Goal: Task Accomplishment & Management: Use online tool/utility

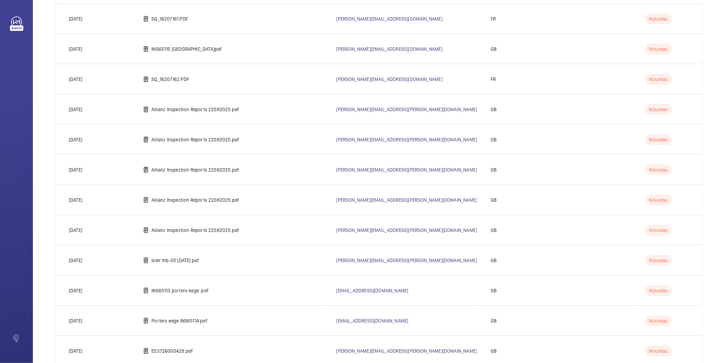
scroll to position [732, 0]
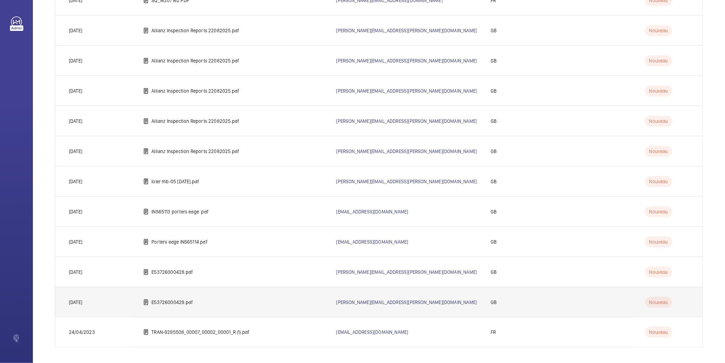
click at [180, 301] on p "E53726000429.pdf" at bounding box center [172, 302] width 41 height 7
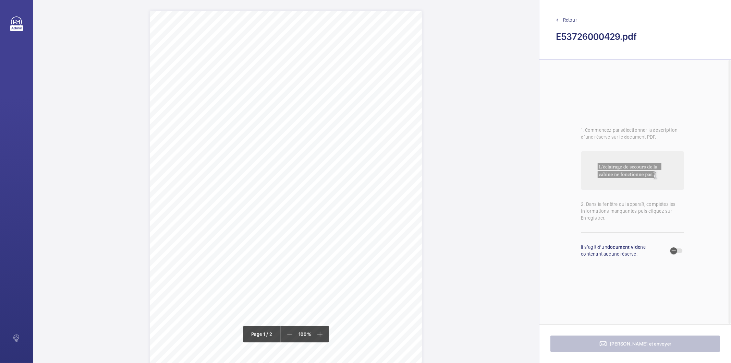
drag, startPoint x: 210, startPoint y: 65, endPoint x: 327, endPoint y: 73, distance: 117.1
click at [327, 73] on div "Lift Report Lifting Operations & Lifting Equipment Regulation 1998 Provision & …" at bounding box center [286, 203] width 272 height 385
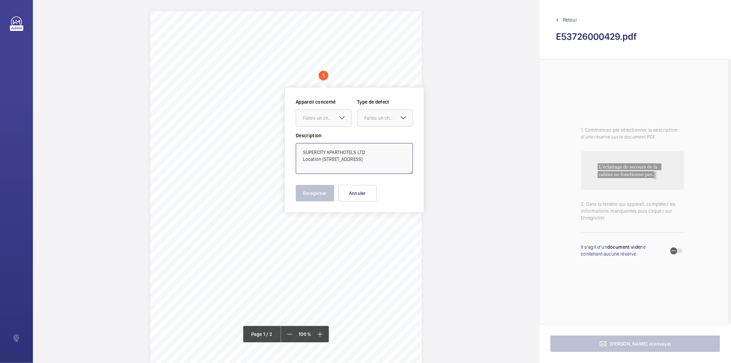
drag, startPoint x: 321, startPoint y: 159, endPoint x: 369, endPoint y: 144, distance: 50.0
click at [369, 144] on textarea "SUPERCITY APARTHOTELS LTD Location [STREET_ADDRESS]" at bounding box center [354, 158] width 117 height 31
type textarea "SUPERCITY APARTHOTELS LTD [STREET_ADDRESS]"
click at [359, 195] on button "Annuler" at bounding box center [357, 193] width 38 height 16
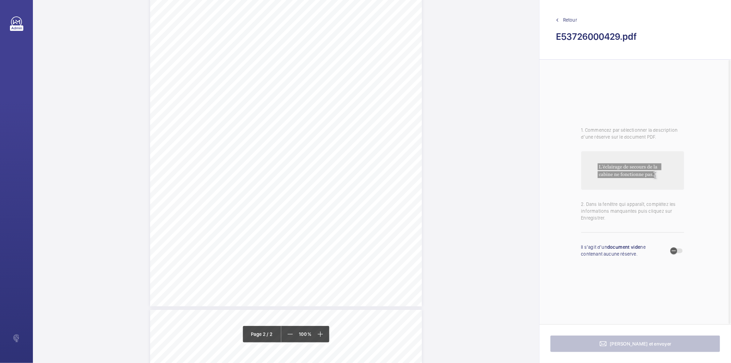
scroll to position [228, 0]
drag, startPoint x: 279, startPoint y: 272, endPoint x: 333, endPoint y: 273, distance: 54.2
click at [333, 273] on span "The in car hand rail is insecure." at bounding box center [310, 273] width 62 height 4
click at [350, 79] on div at bounding box center [329, 73] width 55 height 16
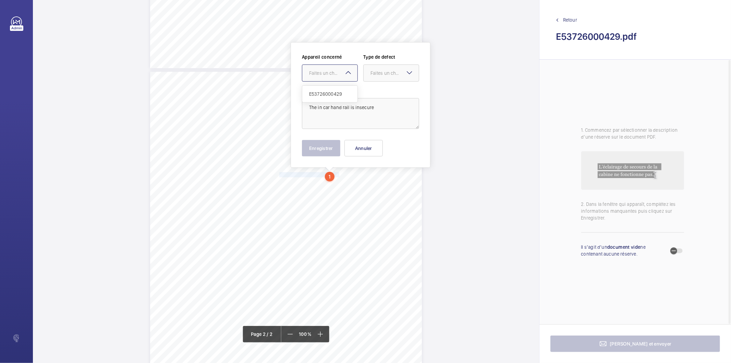
drag, startPoint x: 345, startPoint y: 96, endPoint x: 366, endPoint y: 87, distance: 22.9
click at [348, 95] on span "E53726000429" at bounding box center [329, 93] width 41 height 7
click at [376, 81] on div "Appareil concerné Faites un choix × E53726000429 × Type de defect Faites un cho…" at bounding box center [360, 70] width 117 height 34
drag, startPoint x: 380, startPoint y: 77, endPoint x: 377, endPoint y: 81, distance: 4.9
click at [378, 78] on div at bounding box center [391, 73] width 55 height 16
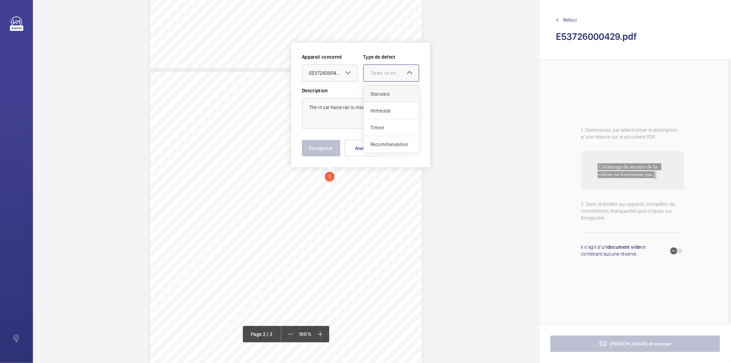
click at [370, 93] on div "Standard" at bounding box center [391, 94] width 55 height 17
click at [328, 148] on button "Enregistrer" at bounding box center [321, 148] width 38 height 16
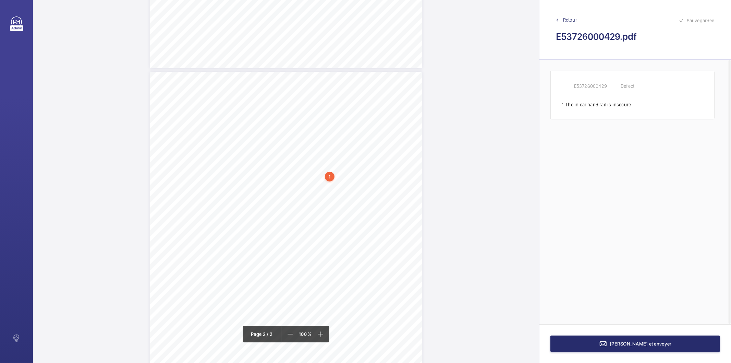
click at [329, 179] on div "1" at bounding box center [330, 177] width 10 height 10
click at [320, 129] on div "E53726000429" at bounding box center [331, 129] width 59 height 7
copy div "E53726000429"
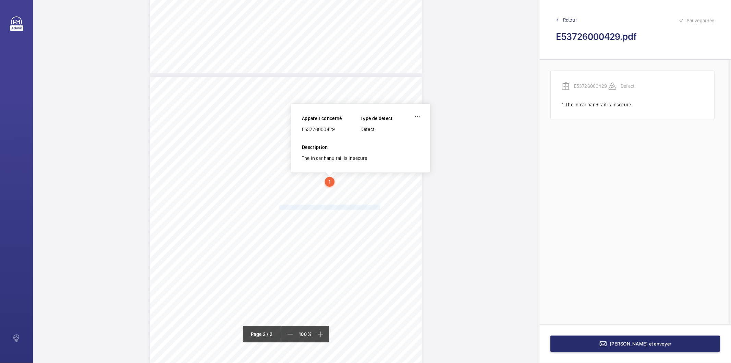
drag, startPoint x: 278, startPoint y: 208, endPoint x: 370, endPoint y: 208, distance: 91.9
click at [370, 208] on span "A unique identifier should be permanently marked." at bounding box center [330, 207] width 103 height 4
click at [367, 208] on span "A unique identifier should be permanently marked." at bounding box center [330, 207] width 103 height 4
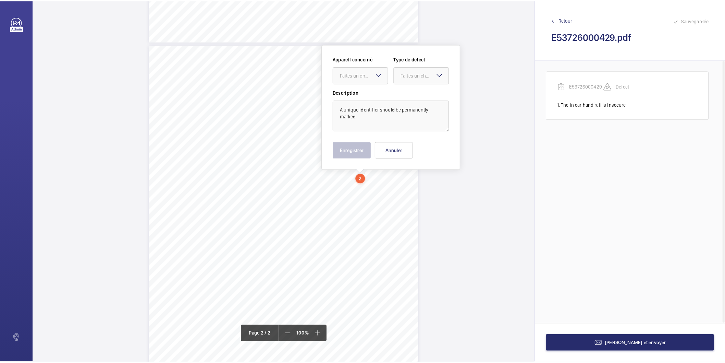
scroll to position [357, 0]
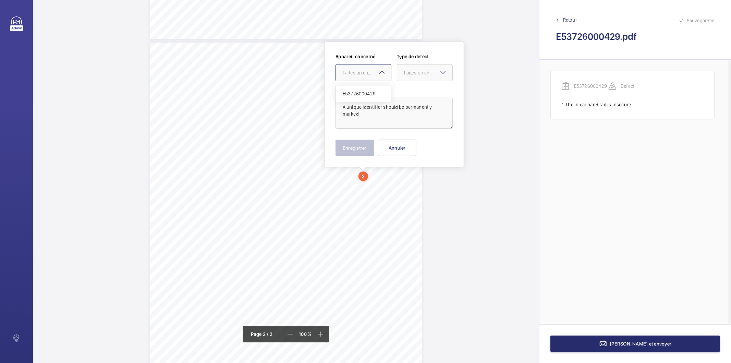
click at [369, 73] on div "Faites un choix" at bounding box center [367, 72] width 48 height 7
click at [362, 92] on span "E53726000429" at bounding box center [363, 93] width 41 height 7
drag, startPoint x: 409, startPoint y: 74, endPoint x: 410, endPoint y: 81, distance: 6.5
click at [410, 74] on div "Faites un choix" at bounding box center [428, 72] width 48 height 7
drag, startPoint x: 421, startPoint y: 95, endPoint x: 411, endPoint y: 142, distance: 47.5
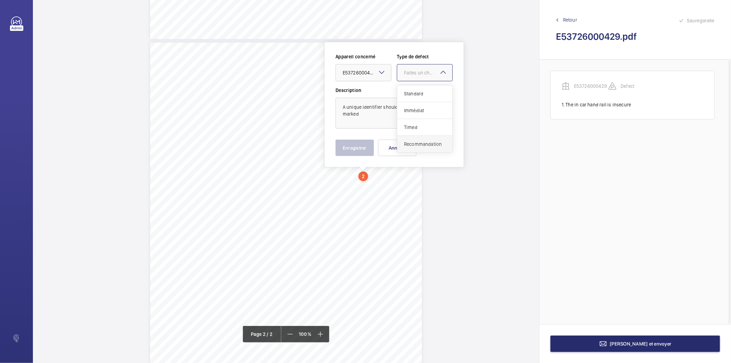
click at [412, 142] on div "Standard Immédiat Timed Recommandation" at bounding box center [424, 118] width 55 height 67
click at [411, 142] on span "Recommandation" at bounding box center [424, 144] width 41 height 7
click at [364, 150] on button "Enregistrer" at bounding box center [355, 148] width 38 height 16
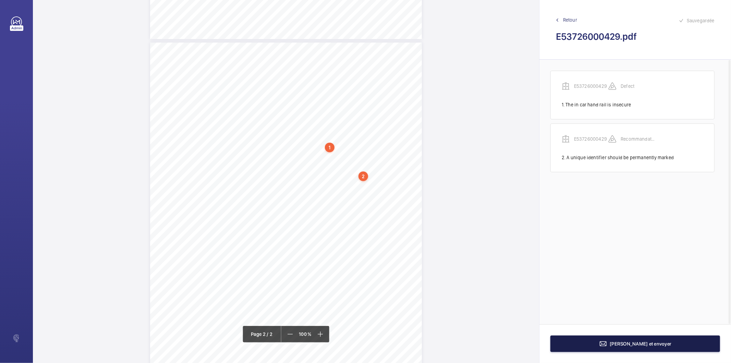
click at [576, 342] on button "[PERSON_NAME] et envoyer" at bounding box center [636, 343] width 170 height 16
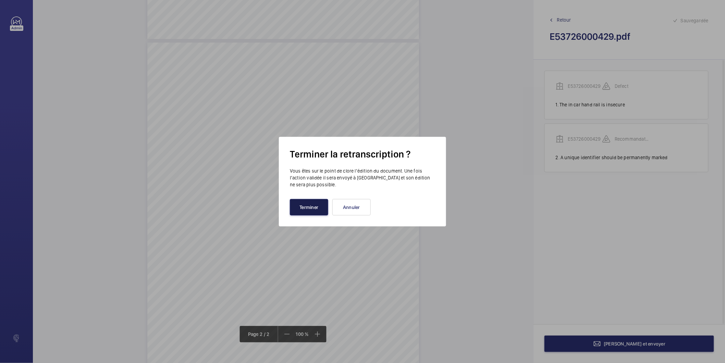
click at [296, 206] on button "Terminer" at bounding box center [309, 207] width 38 height 16
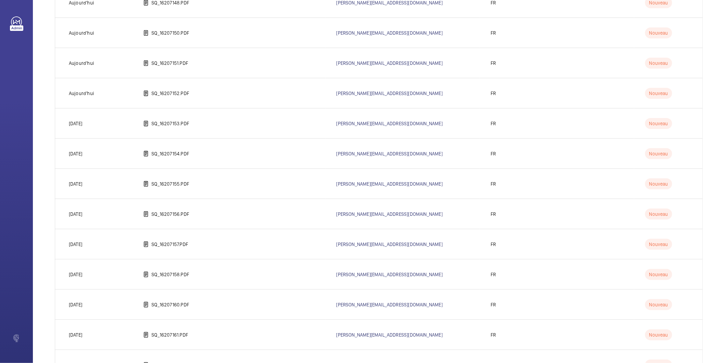
scroll to position [228, 0]
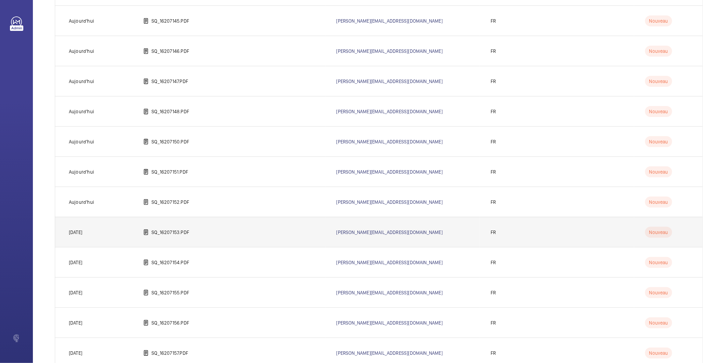
click at [180, 231] on p "SQ_16207153.PDF" at bounding box center [171, 232] width 38 height 7
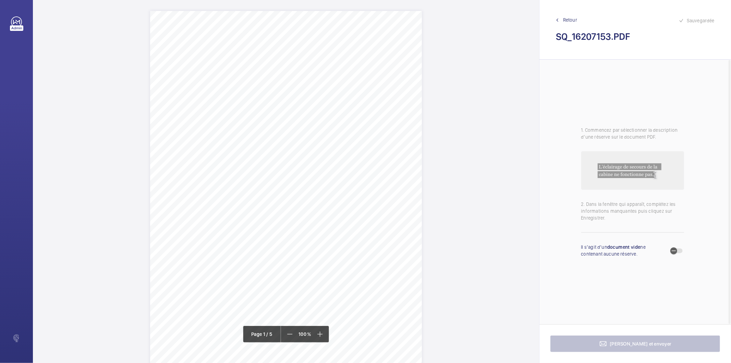
drag, startPoint x: 171, startPoint y: 241, endPoint x: 219, endPoint y: 249, distance: 49.4
click at [219, 249] on div "IN'LI PROPERTY MANAGEMENT IN'LI PROPERTY MANAGEMENT TOUR ARIANE [STREET_ADDRESS…" at bounding box center [286, 203] width 272 height 385
click at [254, 150] on button "Annuler" at bounding box center [250, 148] width 38 height 16
drag, startPoint x: 172, startPoint y: 165, endPoint x: 227, endPoint y: 172, distance: 56.1
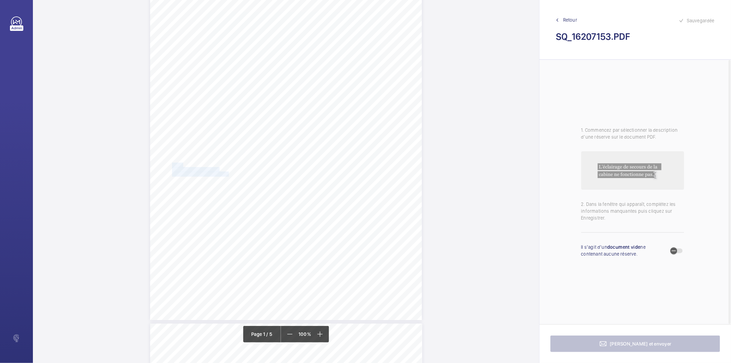
click at [227, 172] on div "IN'LI PROPERTY MANAGEMENT IN'LI PROPERTY MANAGEMENT TOUR ARIANE [STREET_ADDRESS…" at bounding box center [286, 127] width 272 height 385
click at [223, 110] on textarea "IN'LI [STREET_ADDRESS]" at bounding box center [254, 113] width 117 height 31
click at [264, 108] on textarea "IN'LI [STREET_ADDRESS]" at bounding box center [254, 113] width 117 height 31
type textarea "IN'LI [STREET_ADDRESS]"
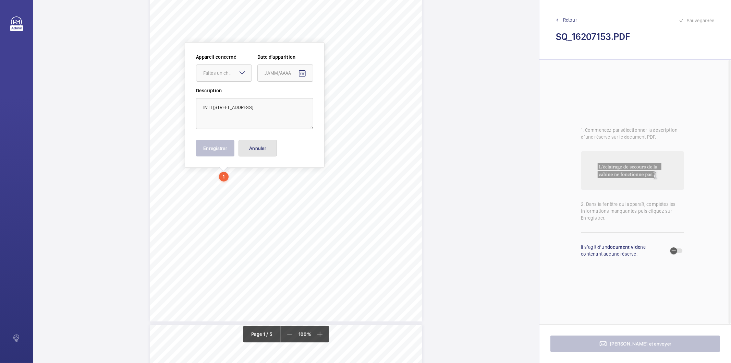
click at [269, 152] on button "Annuler" at bounding box center [258, 148] width 38 height 16
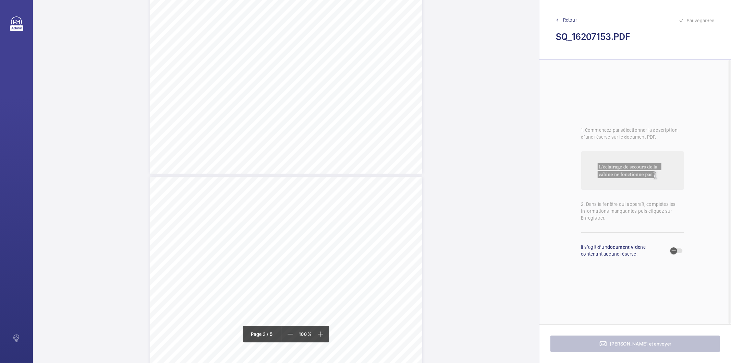
scroll to position [1104, 0]
drag, startPoint x: 312, startPoint y: 176, endPoint x: 362, endPoint y: 191, distance: 52.5
click at [362, 191] on div "Affaire n° : 2502206E0000059/11000 / N° du rapport : 206E0/25/4454 Lieu de véri…" at bounding box center [286, 263] width 272 height 385
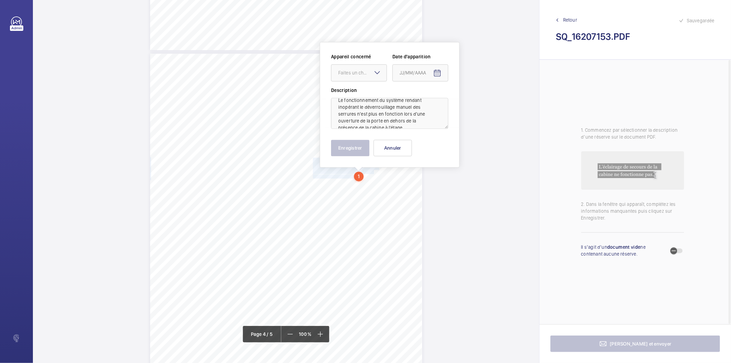
scroll to position [0, 0]
click at [360, 64] on div "Faites un choix" at bounding box center [359, 72] width 56 height 17
click at [354, 93] on span "32527155" at bounding box center [358, 93] width 41 height 7
click at [436, 73] on mat-icon "Open calendar" at bounding box center [437, 73] width 8 height 8
click at [470, 101] on span "Previous month" at bounding box center [472, 100] width 14 height 14
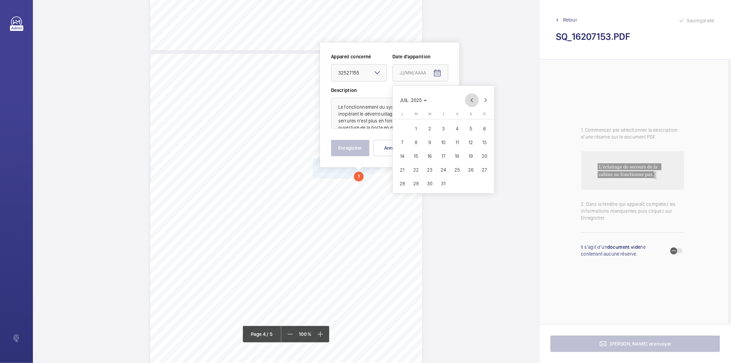
click at [470, 101] on span "Previous month" at bounding box center [472, 100] width 14 height 14
click at [420, 166] on span "17" at bounding box center [416, 170] width 12 height 12
type input "[DATE]"
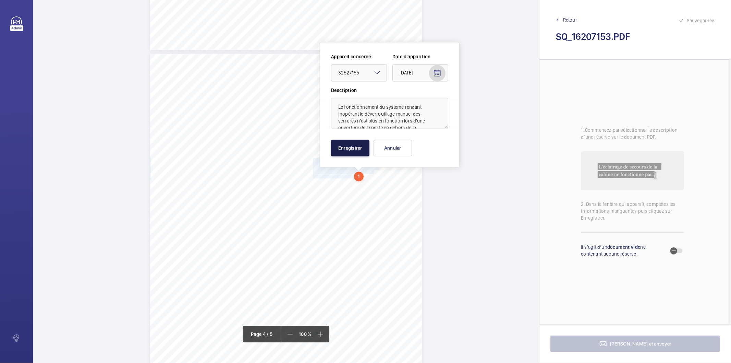
click at [364, 149] on button "Enregistrer" at bounding box center [350, 148] width 38 height 16
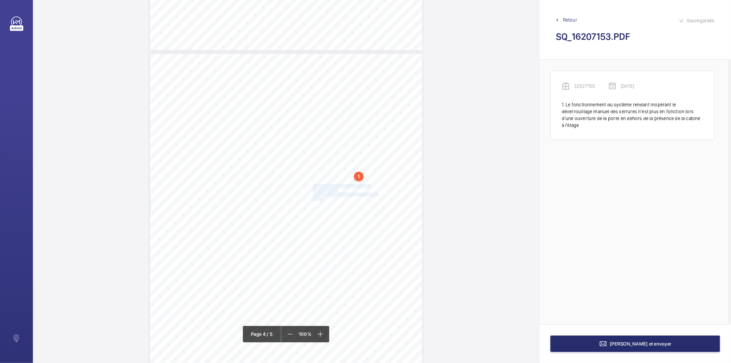
drag, startPoint x: 312, startPoint y: 186, endPoint x: 323, endPoint y: 197, distance: 14.8
click at [323, 197] on div "Affaire n° : 2502206E0000059/11000 / N° du rapport : 206E0/25/4454 Lieu de véri…" at bounding box center [286, 245] width 272 height 385
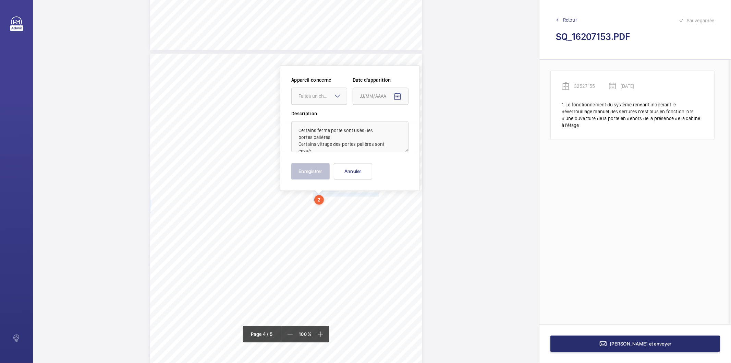
scroll to position [1145, 0]
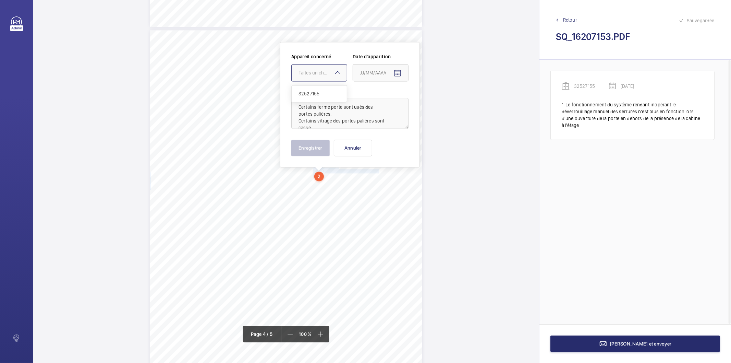
click at [322, 73] on div "Faites un choix" at bounding box center [323, 72] width 48 height 7
click at [323, 92] on span "32527155" at bounding box center [319, 93] width 41 height 7
click at [400, 74] on mat-icon "Open calendar" at bounding box center [398, 73] width 8 height 8
click at [433, 100] on span "Previous month" at bounding box center [432, 100] width 14 height 14
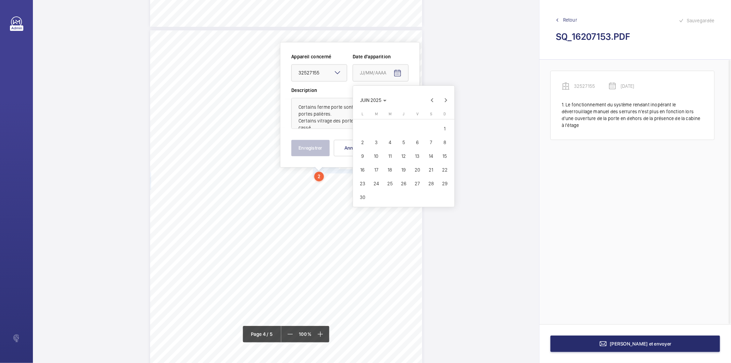
click at [374, 169] on span "17" at bounding box center [376, 170] width 12 height 12
type input "[DATE]"
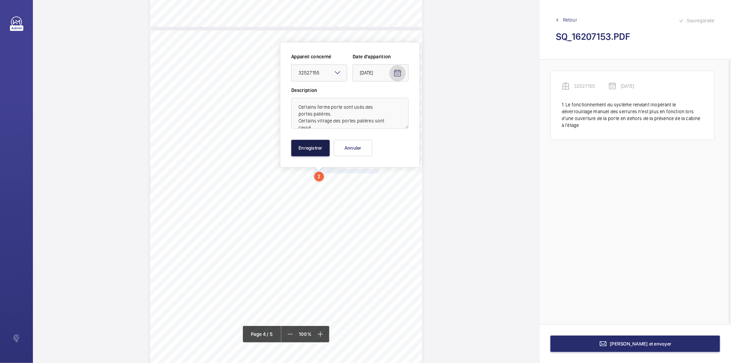
click at [322, 150] on button "Enregistrer" at bounding box center [310, 148] width 38 height 16
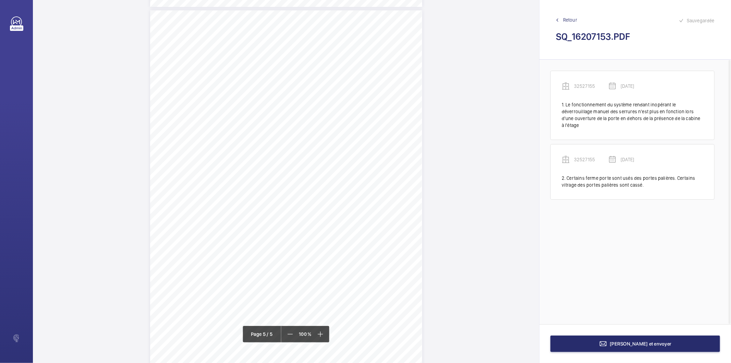
scroll to position [1599, 0]
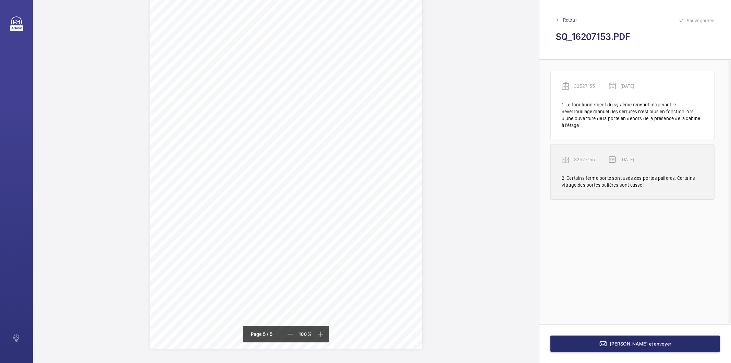
click at [581, 166] on div "32527155 [DATE]" at bounding box center [633, 164] width 142 height 19
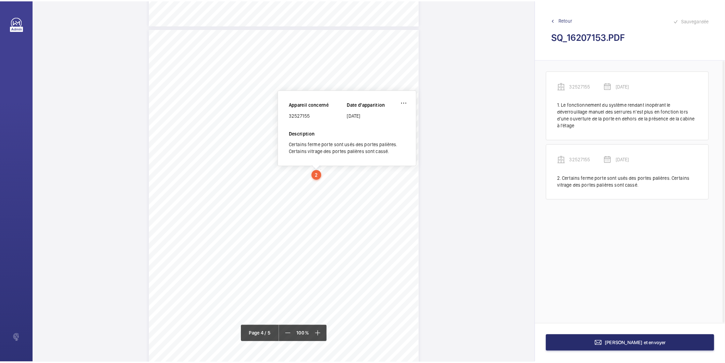
scroll to position [1139, 0]
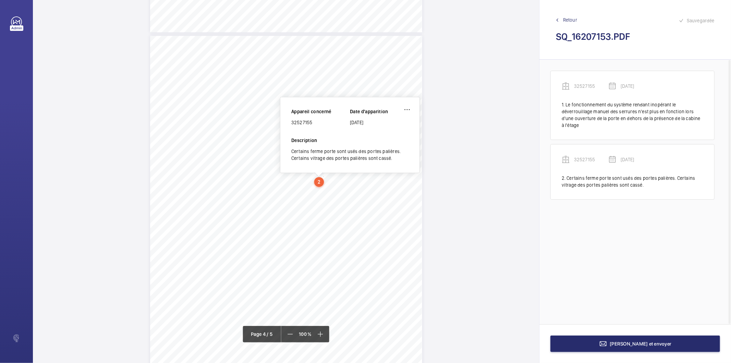
click at [306, 124] on div "32527155" at bounding box center [320, 122] width 59 height 7
copy div "32527155"
click at [633, 347] on button "[PERSON_NAME] et envoyer" at bounding box center [636, 343] width 170 height 16
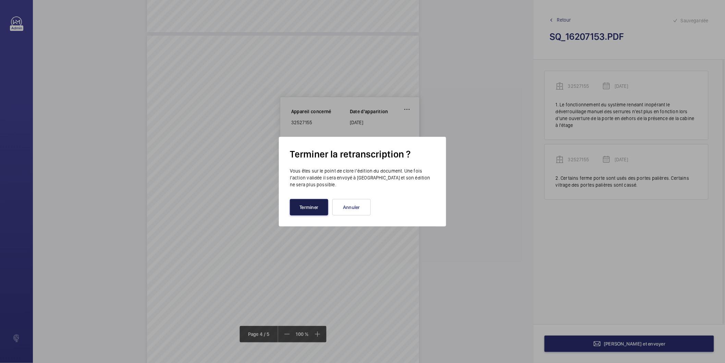
click at [318, 209] on button "Terminer" at bounding box center [309, 207] width 38 height 16
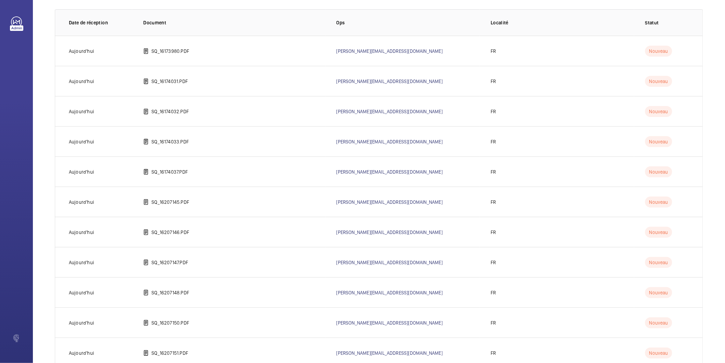
scroll to position [152, 0]
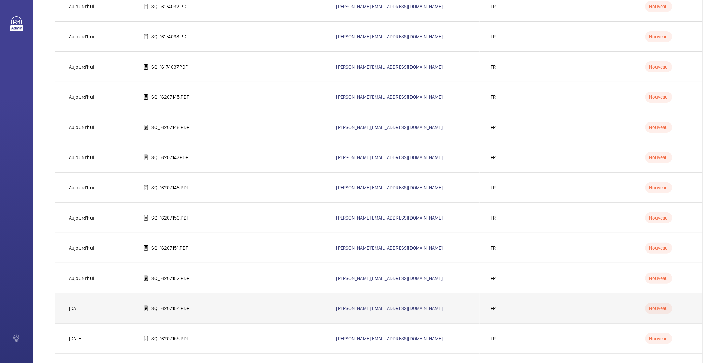
click at [190, 311] on td "SQ_16207154.PDF" at bounding box center [228, 308] width 193 height 30
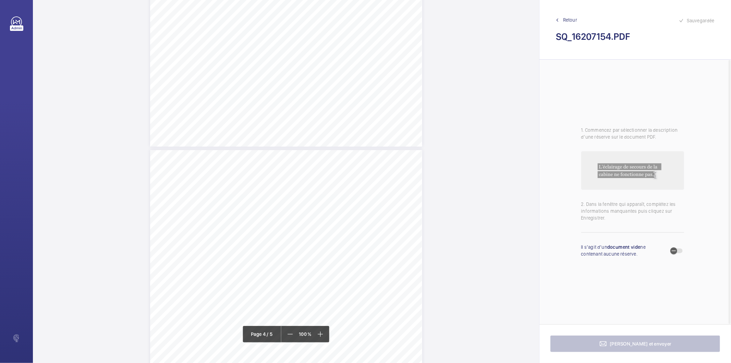
scroll to position [1066, 0]
drag, startPoint x: 311, startPoint y: 214, endPoint x: 347, endPoint y: 225, distance: 37.1
click at [347, 225] on div "Affaire n° : 2502206E0000059/11000 / N° du rapport : 206E0/25/4455 Lieu de véri…" at bounding box center [286, 301] width 272 height 385
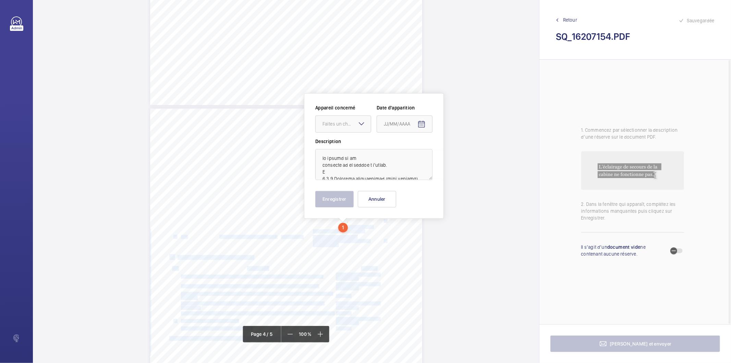
scroll to position [1118, 0]
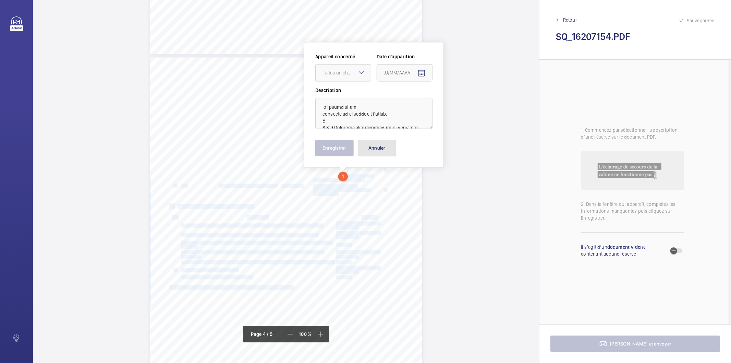
click at [371, 147] on button "Annuler" at bounding box center [377, 148] width 38 height 16
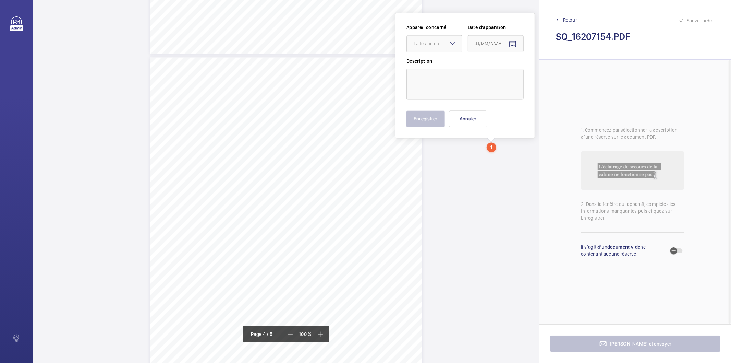
scroll to position [1088, 0]
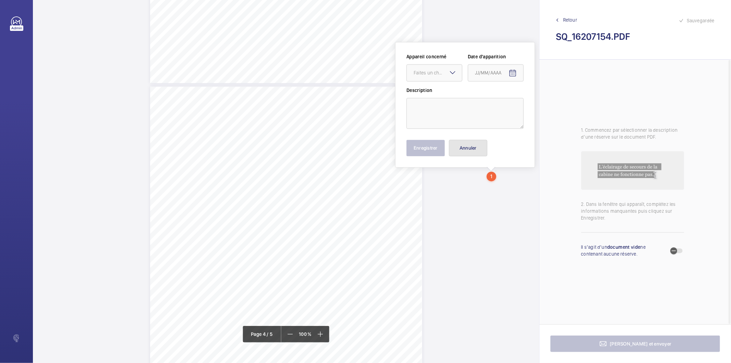
click at [484, 150] on button "Annuler" at bounding box center [468, 148] width 38 height 16
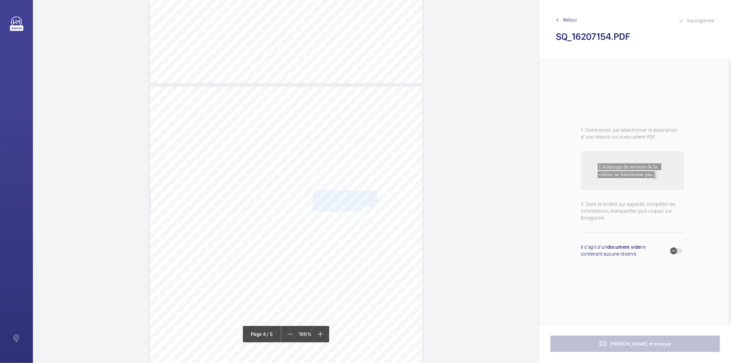
drag, startPoint x: 312, startPoint y: 192, endPoint x: 362, endPoint y: 207, distance: 51.8
click at [362, 207] on div "Affaire n° : 2502206E0000059/11000 / N° du rapport : 206E0/25/4455 Lieu de véri…" at bounding box center [286, 279] width 272 height 385
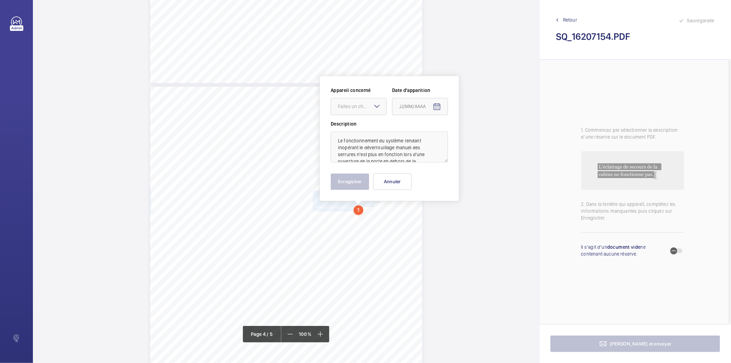
scroll to position [1122, 0]
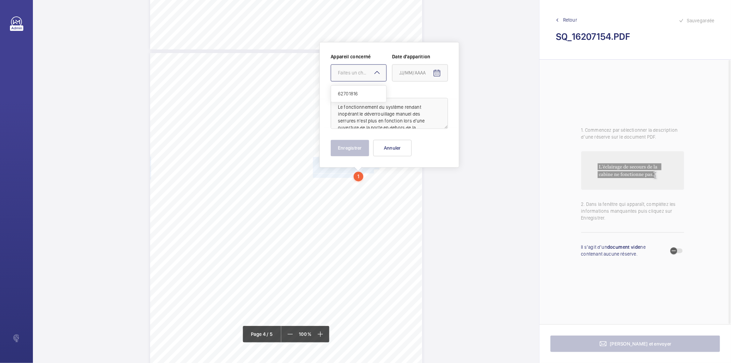
click at [347, 72] on div "Faites un choix" at bounding box center [362, 72] width 48 height 7
click at [337, 90] on div "62701816" at bounding box center [358, 93] width 55 height 16
click at [438, 72] on mat-icon "Open calendar" at bounding box center [437, 73] width 8 height 8
click at [470, 99] on span "Previous month" at bounding box center [472, 100] width 14 height 14
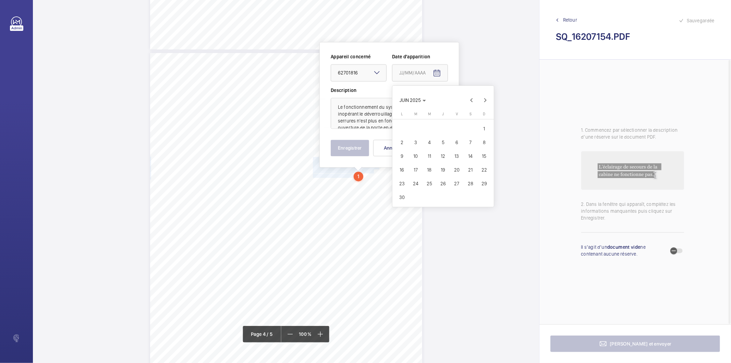
click at [416, 170] on span "17" at bounding box center [416, 170] width 12 height 12
type input "[DATE]"
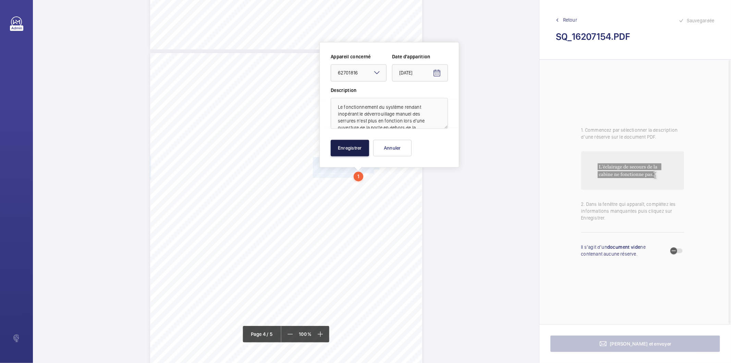
click at [349, 154] on button "Enregistrer" at bounding box center [350, 148] width 38 height 16
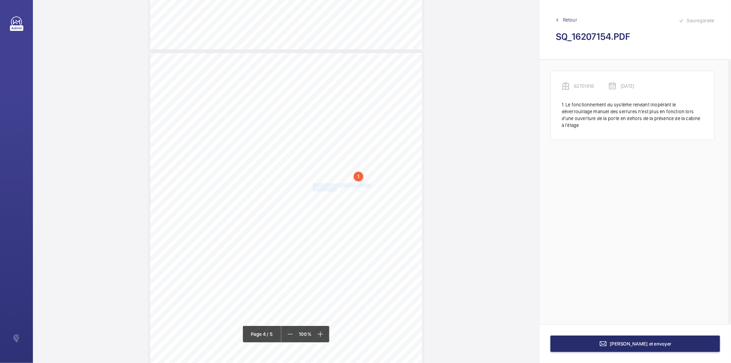
drag, startPoint x: 312, startPoint y: 184, endPoint x: 336, endPoint y: 189, distance: 24.8
click at [336, 189] on div "Affaire n° : 2502206E0000059/11000 / N° du rapport : 206E0/25/4455 Lieu de véri…" at bounding box center [286, 245] width 272 height 385
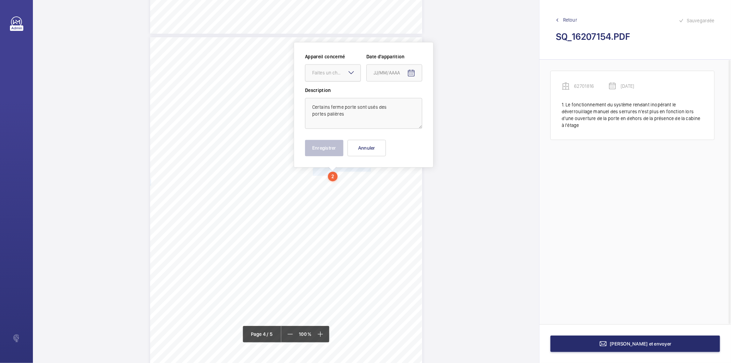
click at [331, 73] on div "Faites un choix" at bounding box center [336, 72] width 48 height 7
click at [331, 92] on span "62701816" at bounding box center [332, 93] width 41 height 7
click at [409, 73] on mat-icon "Open calendar" at bounding box center [411, 73] width 8 height 8
click at [446, 99] on span "Previous month" at bounding box center [446, 100] width 14 height 14
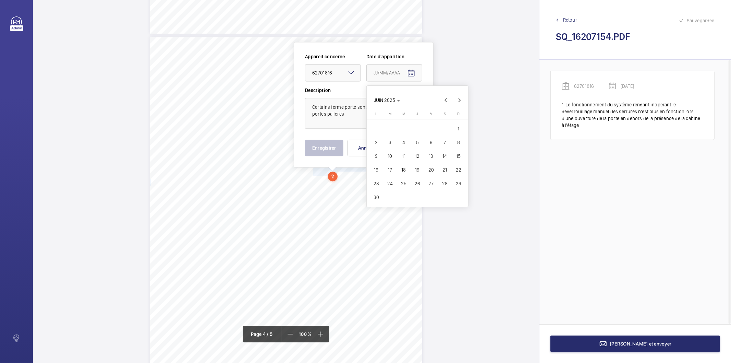
click at [389, 168] on span "17" at bounding box center [390, 170] width 12 height 12
type input "[DATE]"
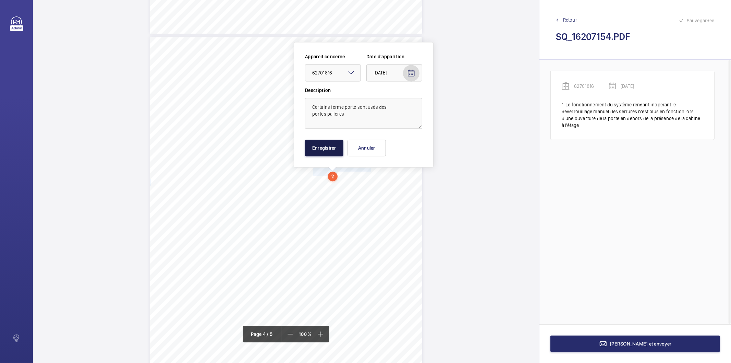
click at [343, 152] on button "Enregistrer" at bounding box center [324, 148] width 38 height 16
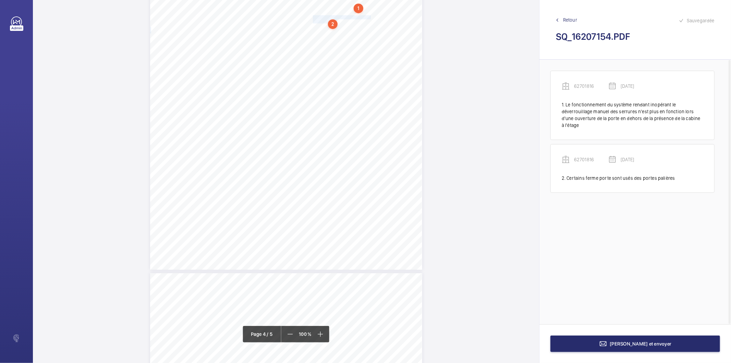
scroll to position [1442, 0]
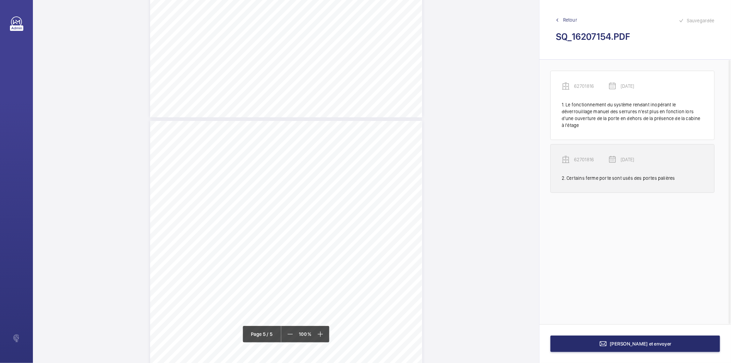
click at [568, 156] on mat-icon at bounding box center [566, 159] width 8 height 8
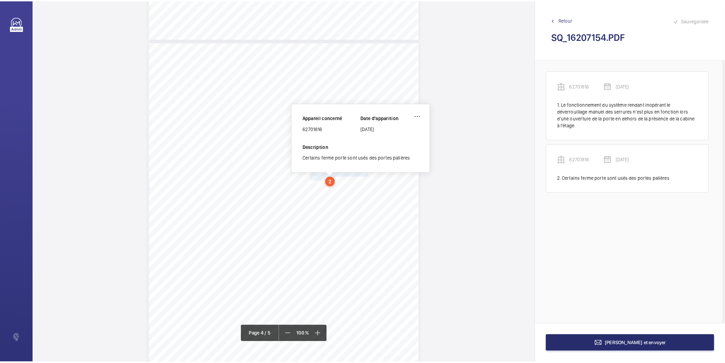
scroll to position [1133, 0]
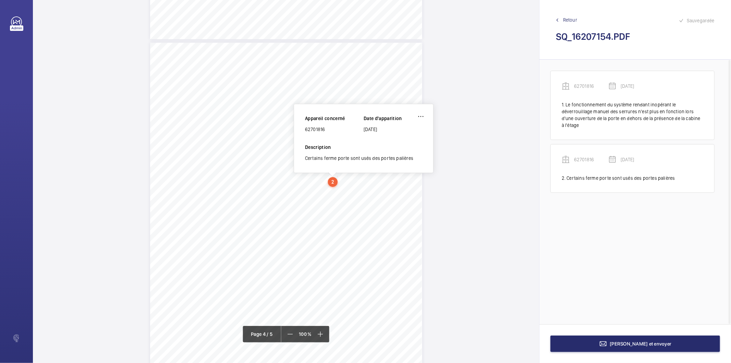
click at [317, 128] on div "62701816" at bounding box center [334, 129] width 59 height 7
copy div "62701816"
click at [605, 344] on button "[PERSON_NAME] et envoyer" at bounding box center [636, 343] width 170 height 16
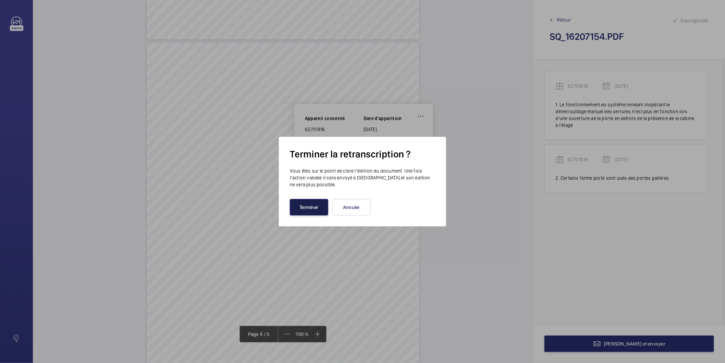
click at [314, 211] on button "Terminer" at bounding box center [309, 207] width 38 height 16
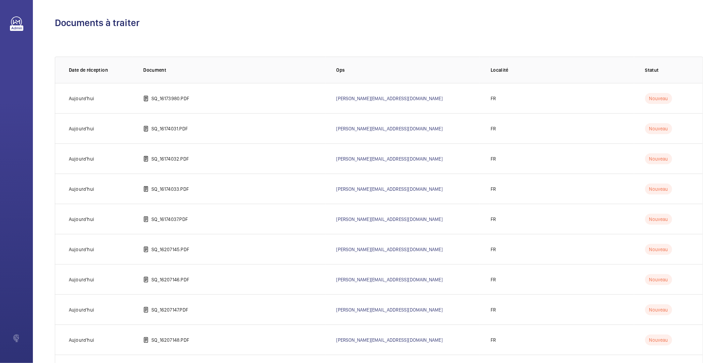
scroll to position [228, 0]
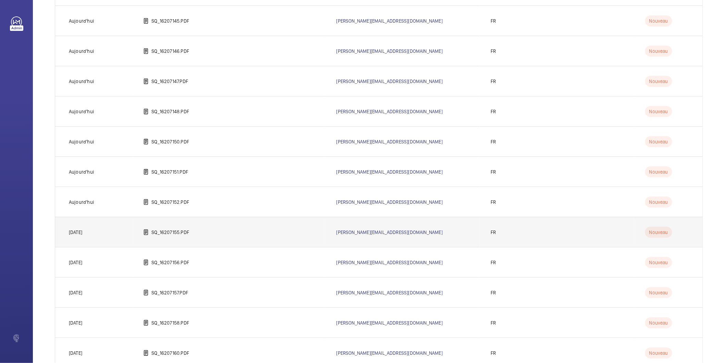
click at [178, 238] on td "SQ_16207155.PDF" at bounding box center [228, 232] width 193 height 30
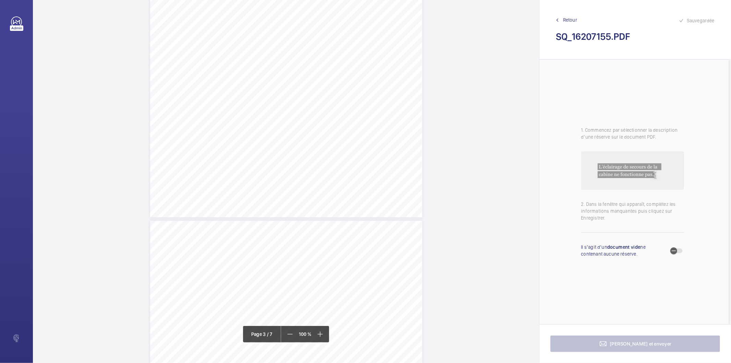
scroll to position [1104, 0]
drag, startPoint x: 312, startPoint y: 176, endPoint x: 351, endPoint y: 185, distance: 39.8
click at [347, 175] on span "Débarasser la cuvette." at bounding box center [331, 177] width 37 height 4
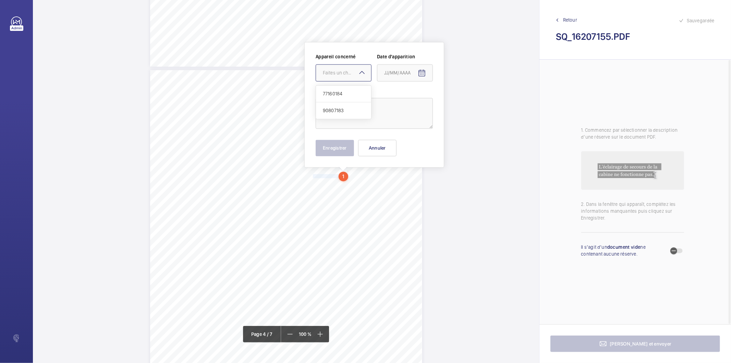
click at [358, 70] on div "Faites un choix 77160184 90807183" at bounding box center [344, 72] width 56 height 17
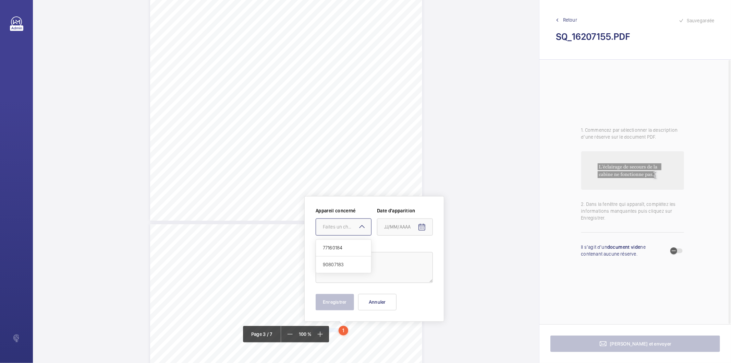
scroll to position [953, 0]
click at [330, 263] on span "90807183" at bounding box center [343, 262] width 41 height 7
click at [426, 226] on mat-icon "Open calendar" at bounding box center [422, 225] width 8 height 8
click at [458, 253] on span "Previous month" at bounding box center [457, 252] width 14 height 14
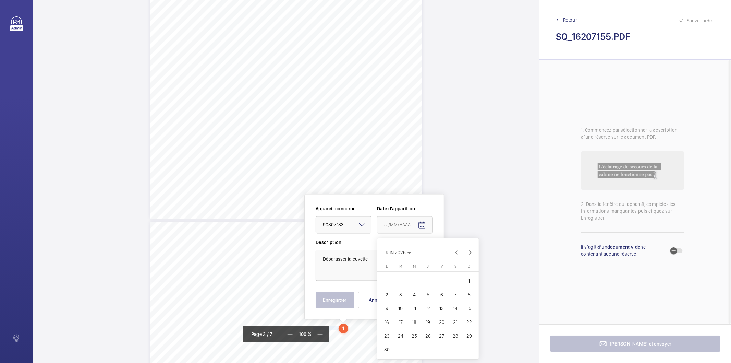
drag, startPoint x: 416, startPoint y: 322, endPoint x: 375, endPoint y: 313, distance: 41.8
click at [415, 322] on span "18" at bounding box center [414, 322] width 12 height 12
type input "[DATE]"
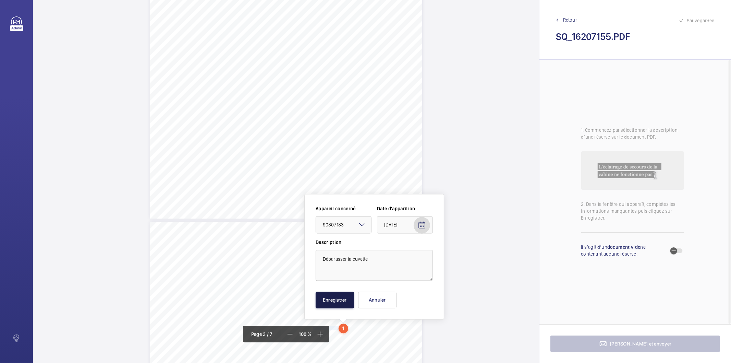
click at [337, 299] on button "Enregistrer" at bounding box center [335, 300] width 38 height 16
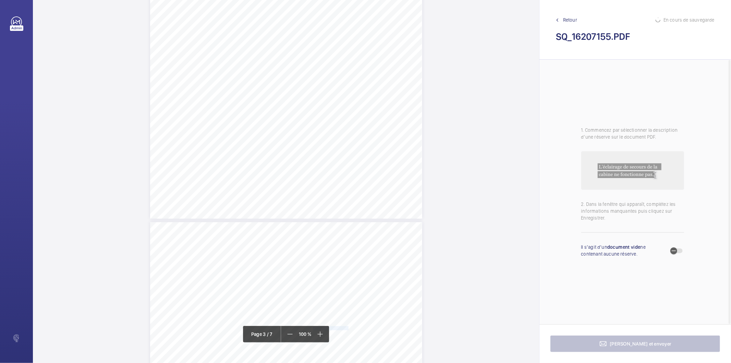
scroll to position [1029, 0]
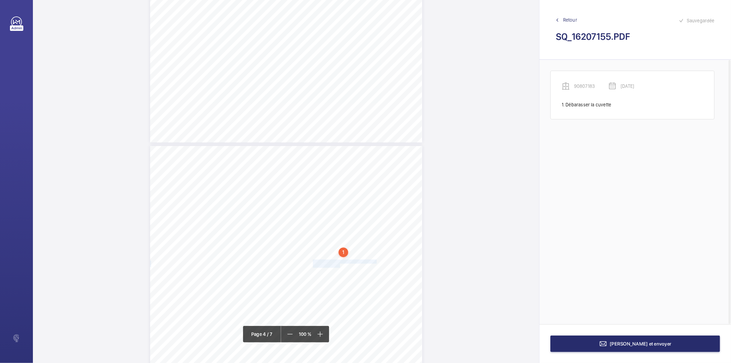
drag, startPoint x: 312, startPoint y: 261, endPoint x: 340, endPoint y: 265, distance: 28.1
click at [340, 265] on div "Affaire n° : 2502206E0000059/9000 / N° du rapport : 206E0/25/4456 Lieu de vérif…" at bounding box center [286, 338] width 272 height 385
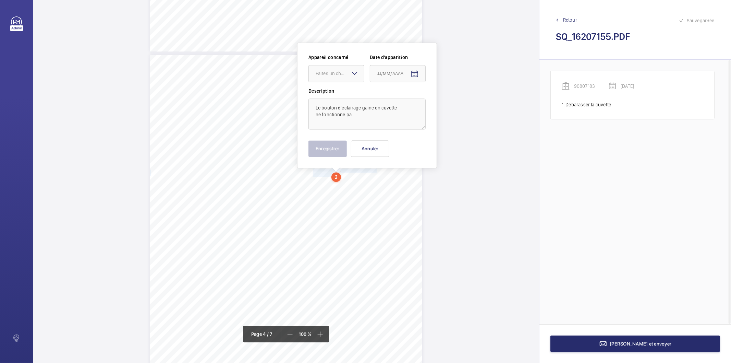
scroll to position [1121, 0]
click at [355, 114] on textarea "Le bouton d'éclairage gaine en cuvette ne fonctionne pa" at bounding box center [367, 113] width 117 height 31
click at [352, 76] on div at bounding box center [336, 72] width 55 height 16
click at [337, 111] on span "90807183" at bounding box center [336, 110] width 41 height 7
type textarea "Le bouton d'éclairage gaine en cuvette ne fonctionne pas"
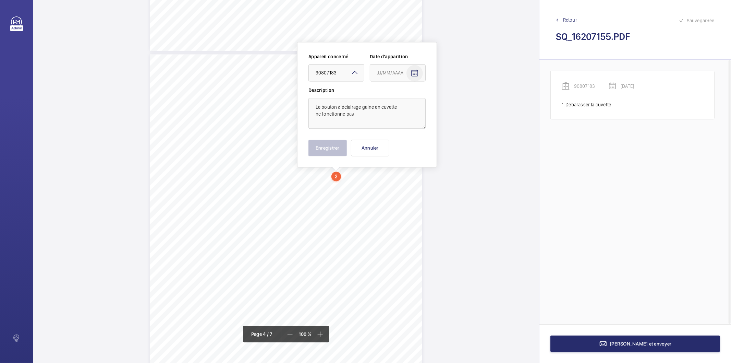
click at [413, 71] on mat-icon "Open calendar" at bounding box center [415, 73] width 8 height 8
click at [447, 101] on span "Previous month" at bounding box center [450, 100] width 14 height 14
click at [404, 167] on span "18" at bounding box center [407, 170] width 12 height 12
type input "[DATE]"
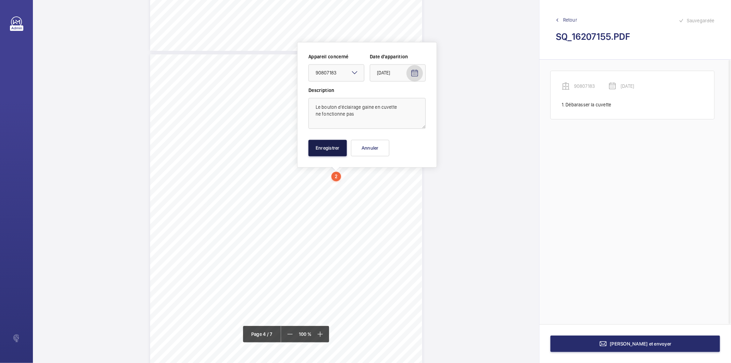
click at [329, 152] on button "Enregistrer" at bounding box center [328, 148] width 38 height 16
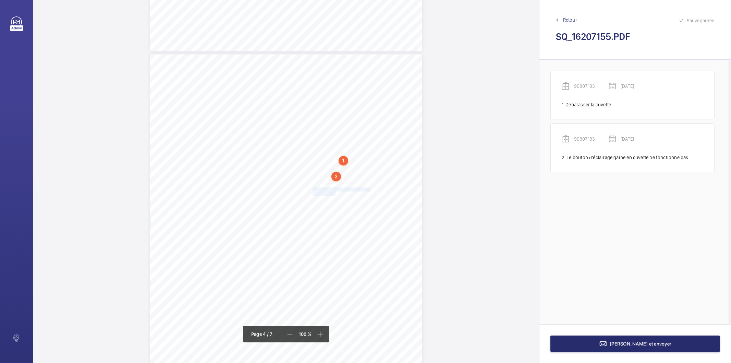
drag, startPoint x: 313, startPoint y: 189, endPoint x: 335, endPoint y: 193, distance: 22.7
click at [335, 193] on div "Affaire n° : 2502206E0000059/9000 / N° du rapport : 206E0/25/4456 Lieu de vérif…" at bounding box center [286, 246] width 272 height 385
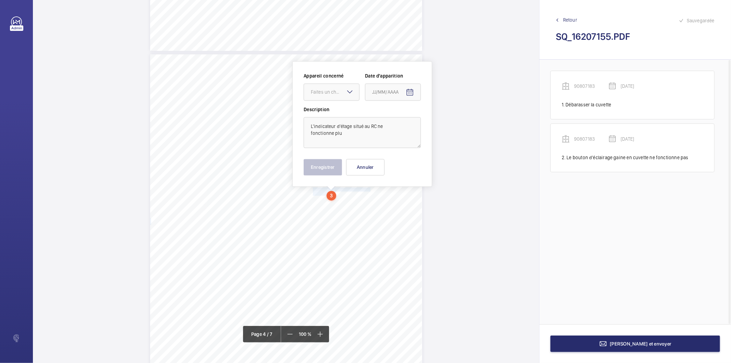
scroll to position [1140, 0]
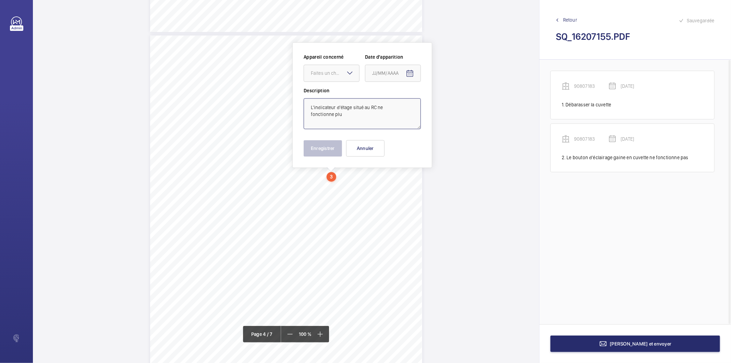
click at [344, 118] on textarea "L'indicateur d'étage situé au RC ne fonctionne plu" at bounding box center [362, 113] width 117 height 31
type textarea "L'indicateur d'étage situé au RC ne fonctionne plus"
drag, startPoint x: 347, startPoint y: 73, endPoint x: 344, endPoint y: 77, distance: 5.1
click at [344, 77] on div "Faites un choix" at bounding box center [332, 72] width 56 height 17
click at [328, 112] on span "90807183" at bounding box center [331, 110] width 41 height 7
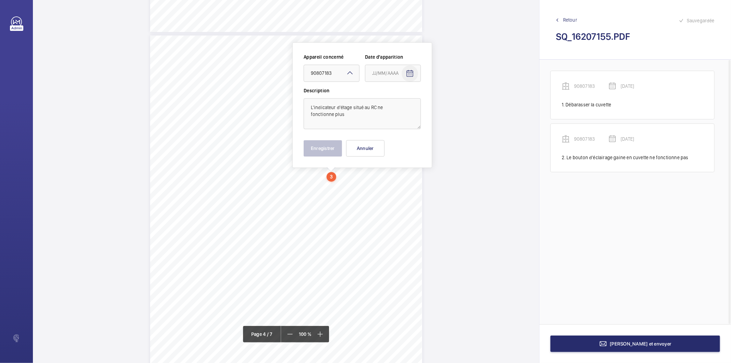
click at [409, 77] on span "Open calendar" at bounding box center [410, 73] width 16 height 16
click at [441, 102] on span "Previous month" at bounding box center [445, 101] width 14 height 14
click at [401, 169] on span "18" at bounding box center [402, 170] width 12 height 12
type input "[DATE]"
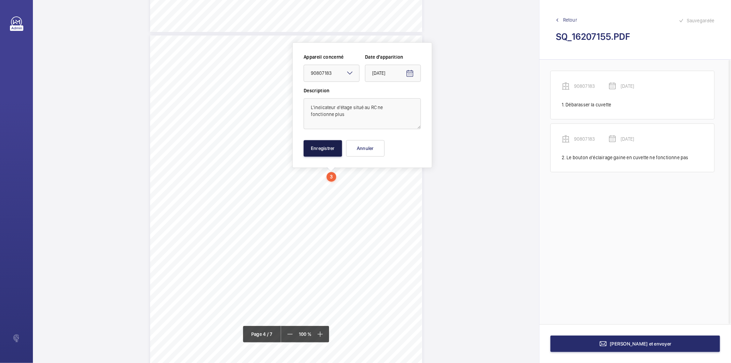
click at [339, 153] on button "Enregistrer" at bounding box center [323, 148] width 38 height 16
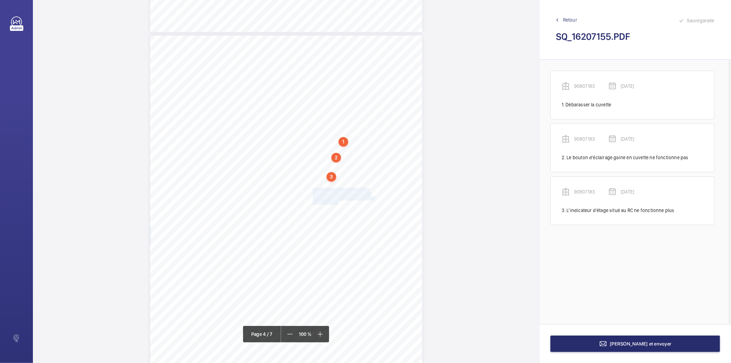
drag, startPoint x: 312, startPoint y: 190, endPoint x: 336, endPoint y: 203, distance: 27.3
click at [336, 203] on div "Affaire n° : 2502206E0000059/9000 / N° du rapport : 206E0/25/4456 Lieu de vérif…" at bounding box center [286, 227] width 272 height 385
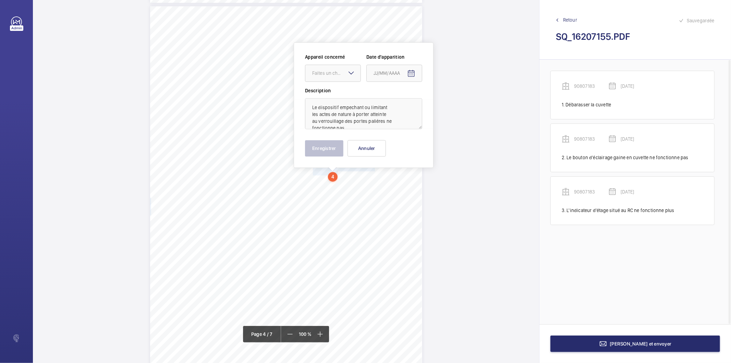
scroll to position [1169, 0]
click at [329, 74] on div "Faites un choix" at bounding box center [336, 72] width 48 height 7
click at [332, 112] on span "90807183" at bounding box center [332, 110] width 41 height 7
click at [409, 73] on mat-icon "Open calendar" at bounding box center [411, 73] width 8 height 8
click at [446, 98] on span "Previous month" at bounding box center [446, 100] width 14 height 14
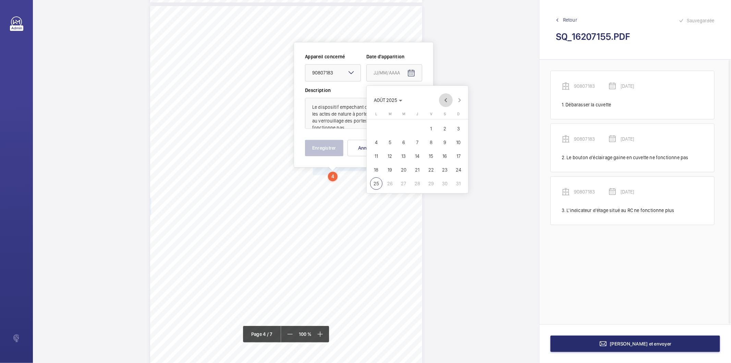
click at [446, 98] on span "Previous month" at bounding box center [446, 100] width 14 height 14
drag, startPoint x: 406, startPoint y: 168, endPoint x: 369, endPoint y: 166, distance: 36.4
click at [405, 169] on span "18" at bounding box center [404, 170] width 12 height 12
type input "[DATE]"
click at [311, 150] on button "Enregistrer" at bounding box center [324, 148] width 38 height 16
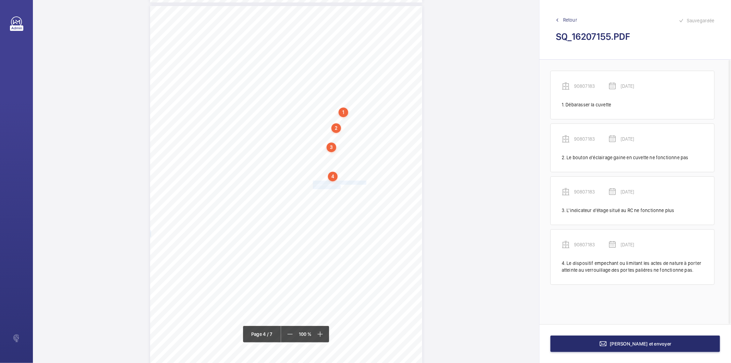
drag, startPoint x: 312, startPoint y: 182, endPoint x: 340, endPoint y: 185, distance: 28.0
click at [340, 185] on div "Affaire n° : 2502206E0000059/9000 / N° du rapport : 206E0/25/4456 Lieu de vérif…" at bounding box center [286, 198] width 272 height 385
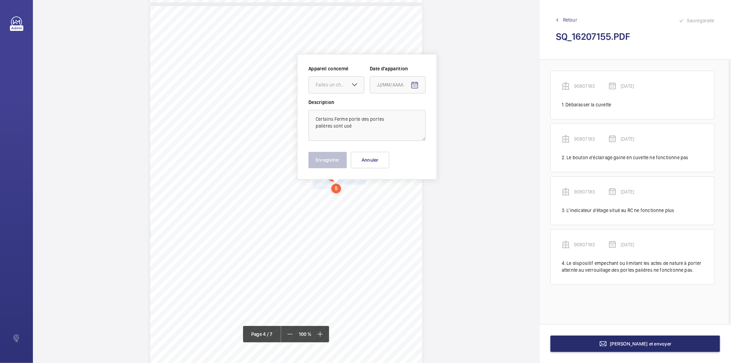
scroll to position [1181, 0]
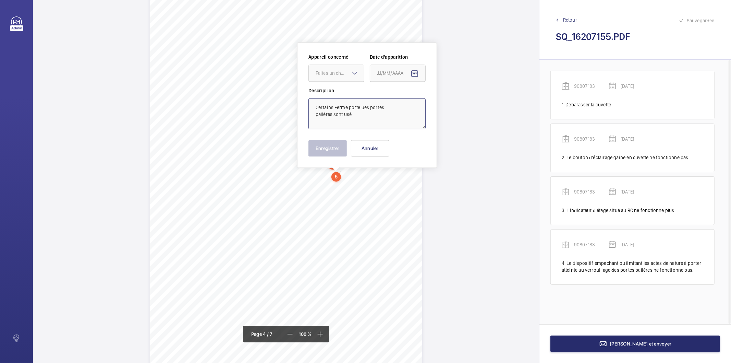
click at [361, 113] on textarea "Certains Ferme porte des portes palières sont usé" at bounding box center [367, 113] width 117 height 31
type textarea "Certains Ferme porte des portes palières sont usés"
click at [416, 76] on mat-icon "Open calendar" at bounding box center [415, 73] width 8 height 8
click at [452, 101] on span "Previous month" at bounding box center [450, 101] width 14 height 14
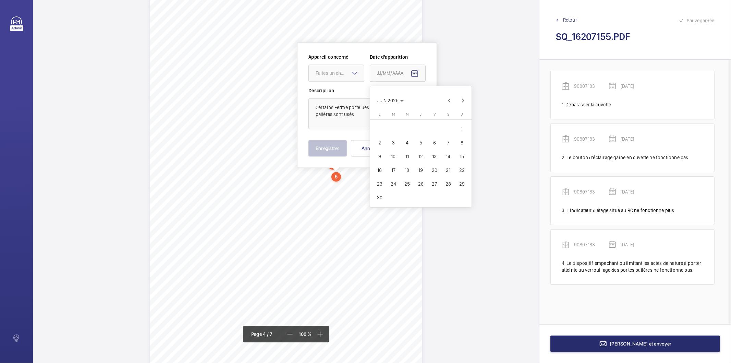
click at [409, 170] on span "18" at bounding box center [407, 170] width 12 height 12
type input "[DATE]"
click at [352, 75] on mat-icon at bounding box center [355, 73] width 8 height 8
click at [339, 112] on span "90807183" at bounding box center [336, 110] width 41 height 7
click at [337, 148] on button "Enregistrer" at bounding box center [328, 148] width 38 height 16
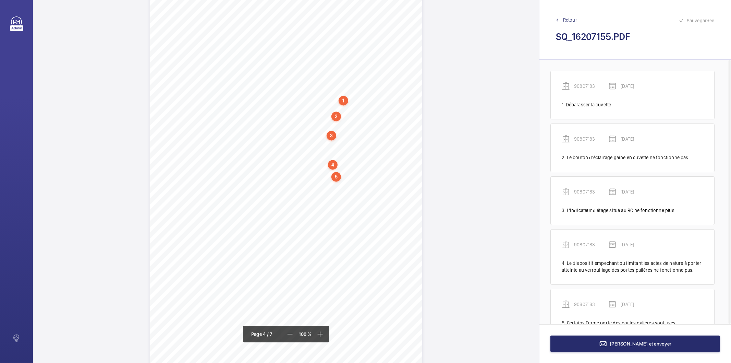
scroll to position [24, 0]
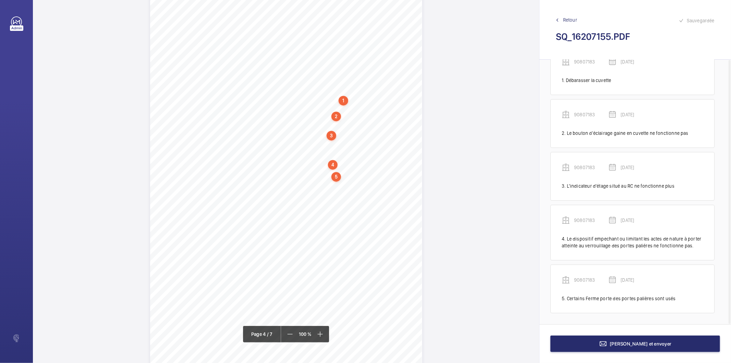
click at [337, 177] on div "5" at bounding box center [336, 177] width 10 height 10
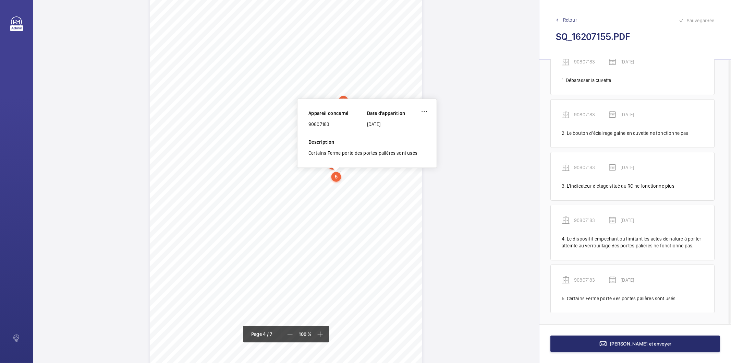
scroll to position [1176, 0]
click at [317, 129] on div "90807183" at bounding box center [338, 129] width 59 height 7
copy div "90807183"
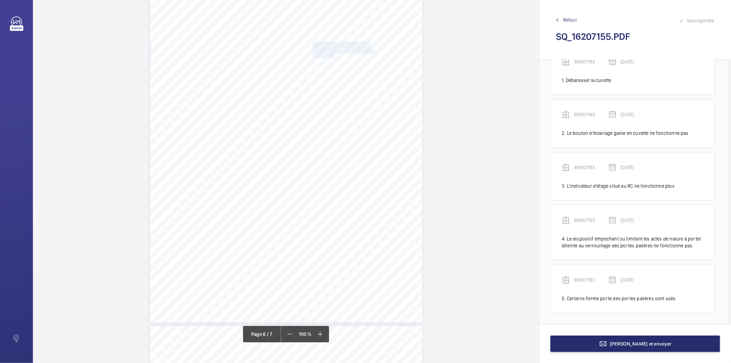
drag, startPoint x: 312, startPoint y: 44, endPoint x: 334, endPoint y: 54, distance: 24.1
click at [334, 54] on div "Affaire n° : 2502206E0000059/9000 / N° du rapport : 206E0/25/4456 Lieu de vérif…" at bounding box center [286, 130] width 272 height 385
click at [331, 54] on span "fonctionne pas." at bounding box center [325, 56] width 25 height 4
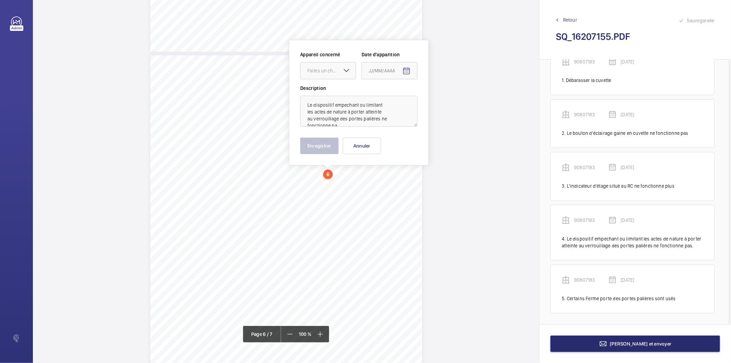
scroll to position [1894, 0]
click at [340, 74] on div "Faites un choix" at bounding box center [331, 72] width 48 height 7
click at [326, 93] on span "77160184" at bounding box center [327, 93] width 41 height 7
click at [405, 73] on mat-icon "Open calendar" at bounding box center [406, 73] width 8 height 8
click at [438, 104] on span "Previous month" at bounding box center [441, 100] width 14 height 14
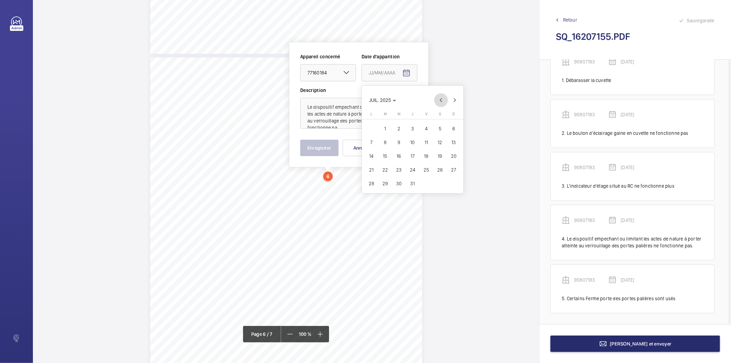
click at [438, 104] on span "Previous month" at bounding box center [441, 100] width 14 height 14
click at [400, 169] on span "18" at bounding box center [399, 170] width 12 height 12
type input "[DATE]"
click at [313, 150] on button "Enregistrer" at bounding box center [319, 148] width 38 height 16
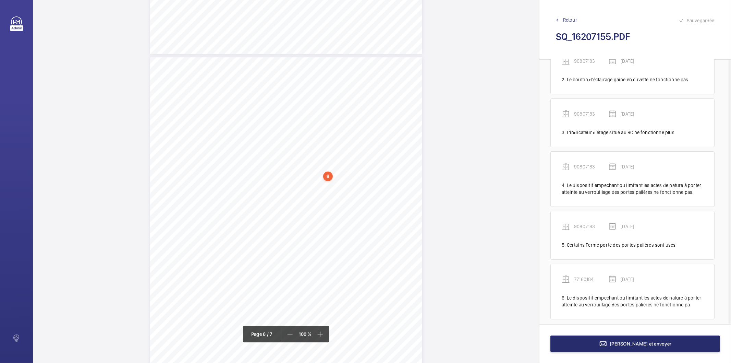
scroll to position [84, 0]
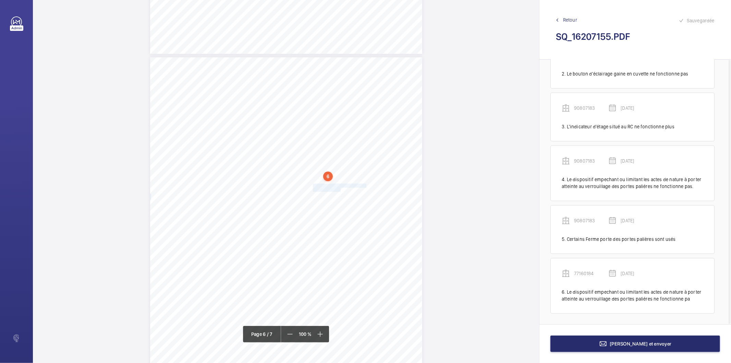
drag, startPoint x: 312, startPoint y: 184, endPoint x: 340, endPoint y: 189, distance: 28.1
click at [340, 189] on div "Affaire n° : 2502206E0000059/9000 / N° du rapport : 206E0/25/4456 Lieu de vérif…" at bounding box center [286, 249] width 272 height 385
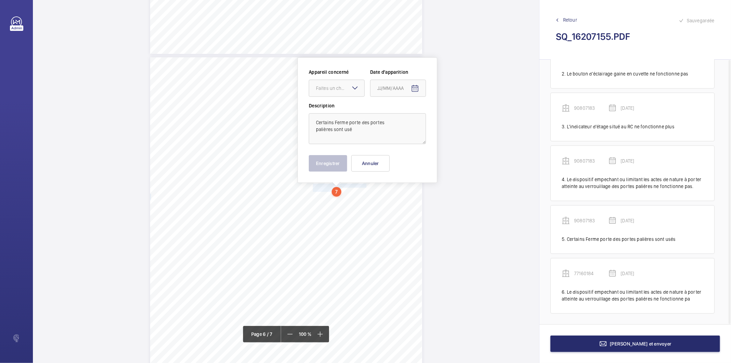
scroll to position [1909, 0]
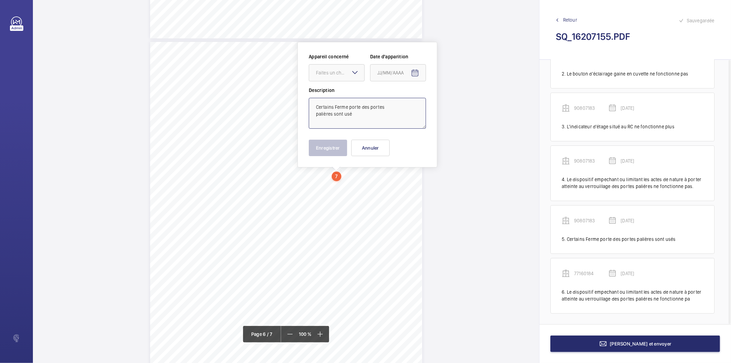
click at [362, 115] on textarea "Certains Ferme porte des portes palières sont usé" at bounding box center [367, 113] width 117 height 31
click at [344, 74] on div "Faites un choix" at bounding box center [340, 72] width 48 height 7
click at [333, 95] on span "77160184" at bounding box center [336, 93] width 41 height 7
type textarea "Certains Ferme porte des portes palières sont usés"
click at [414, 72] on mat-icon "Open calendar" at bounding box center [415, 73] width 8 height 8
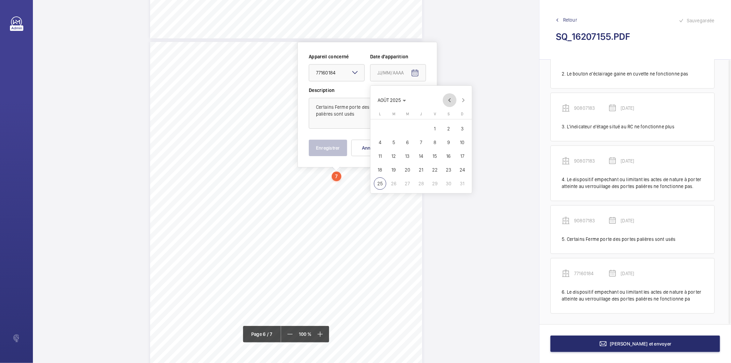
click at [445, 97] on span "Previous month" at bounding box center [450, 100] width 14 height 14
click at [446, 97] on span "Previous month" at bounding box center [450, 100] width 14 height 14
click at [407, 170] on span "18" at bounding box center [407, 170] width 12 height 12
type input "[DATE]"
click at [330, 146] on button "Enregistrer" at bounding box center [328, 148] width 38 height 16
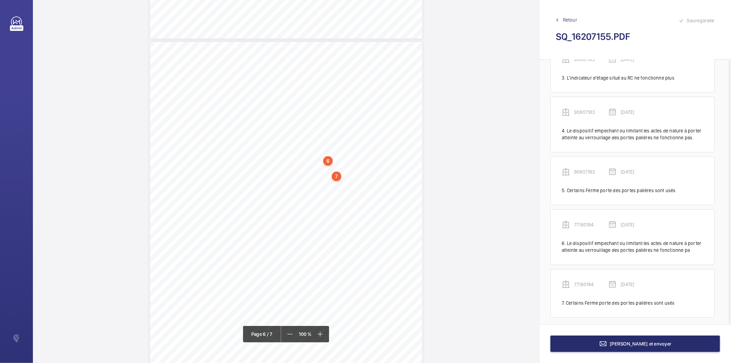
scroll to position [136, 0]
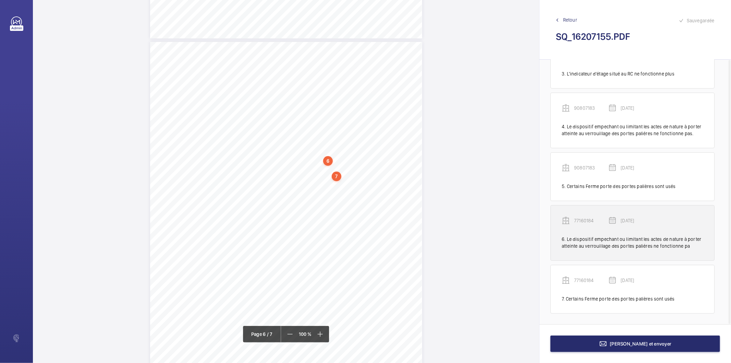
click at [594, 246] on div "6. Le dispositif empechant ou limitant les actes de nature à porter atteinte au…" at bounding box center [633, 242] width 142 height 14
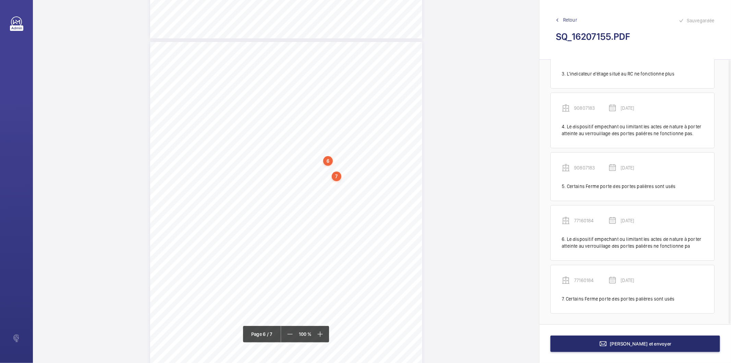
scroll to position [1889, 0]
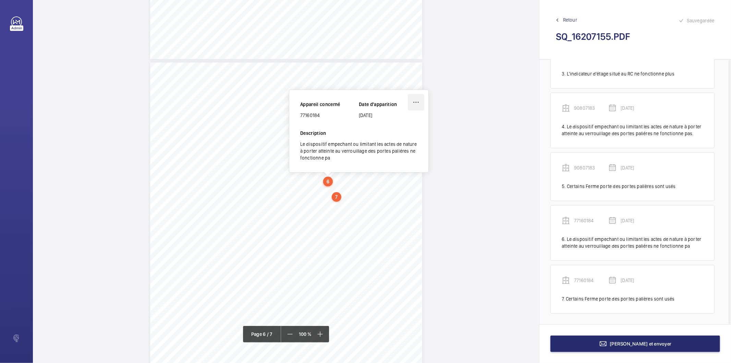
click at [418, 100] on wm-front-icon-button at bounding box center [416, 102] width 16 height 16
click at [390, 122] on div "Modifier" at bounding box center [397, 122] width 54 height 12
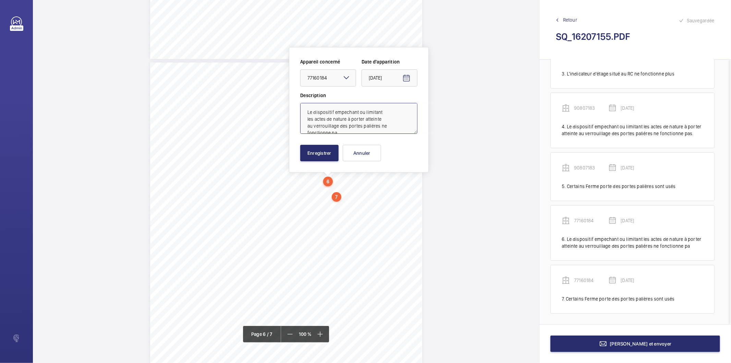
click at [354, 130] on textarea "Le dispositif empechant ou limitant les actes de nature à porter atteinte au ve…" at bounding box center [358, 118] width 117 height 31
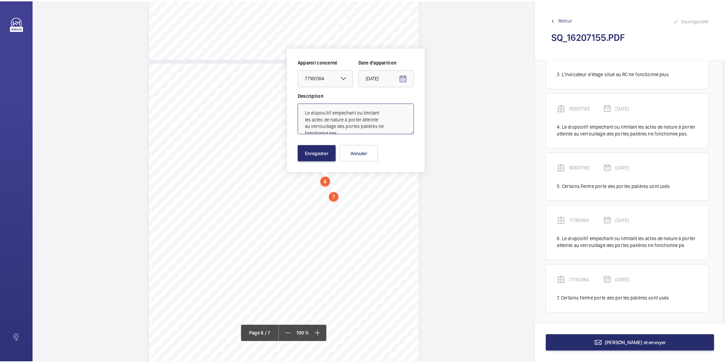
scroll to position [2, 0]
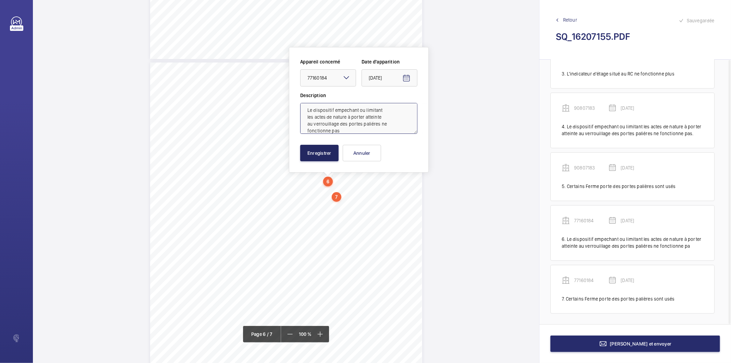
type textarea "Le dispositif empechant ou limitant les actes de nature à porter atteinte au ve…"
click at [328, 149] on button "Enregistrer" at bounding box center [319, 153] width 38 height 16
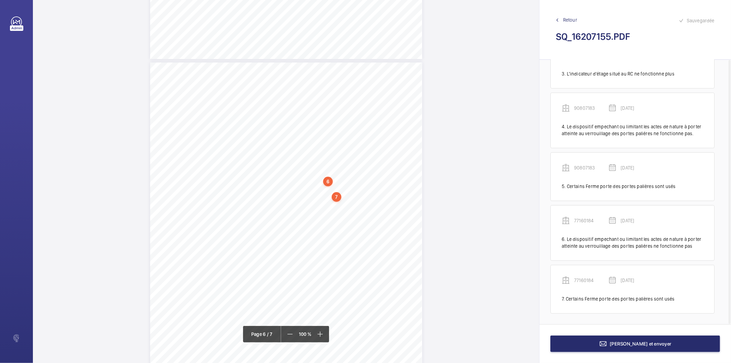
click at [328, 182] on div "6" at bounding box center [328, 182] width 10 height 10
click at [315, 116] on div "77160184" at bounding box center [329, 115] width 59 height 7
copy div "77160184"
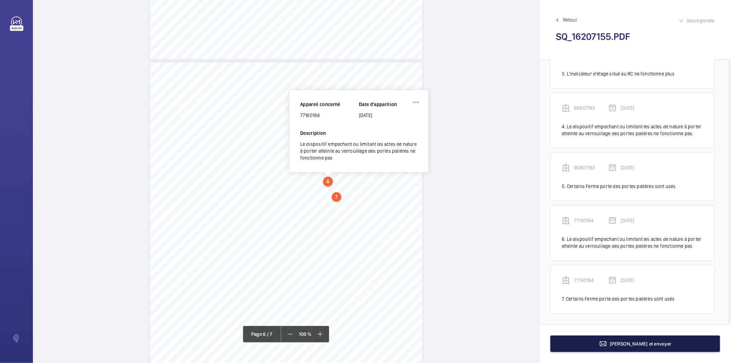
click at [559, 344] on button "[PERSON_NAME] et envoyer" at bounding box center [636, 343] width 170 height 16
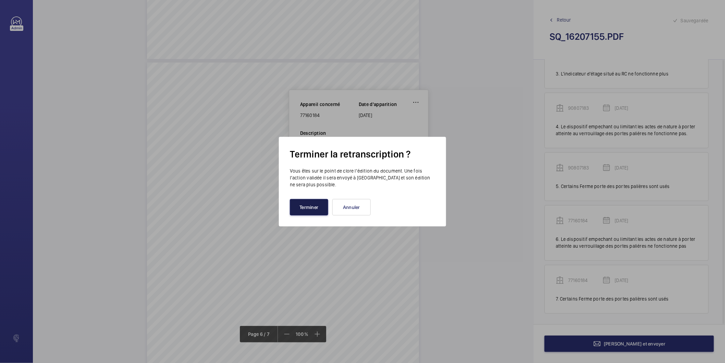
click at [306, 202] on button "Terminer" at bounding box center [309, 207] width 38 height 16
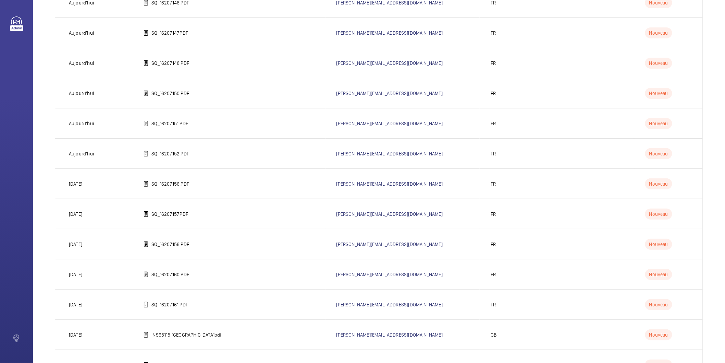
scroll to position [343, 0]
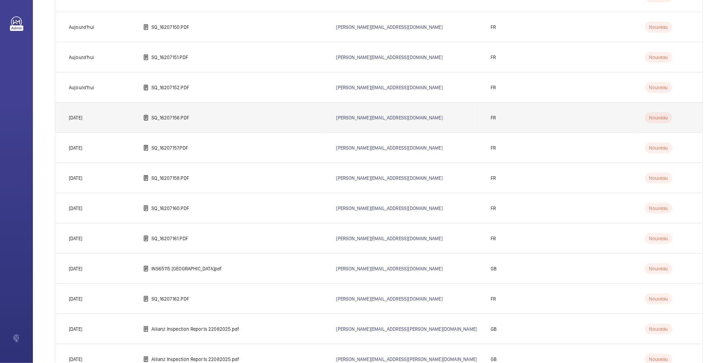
click at [170, 115] on p "SQ_16207156.PDF" at bounding box center [171, 117] width 38 height 7
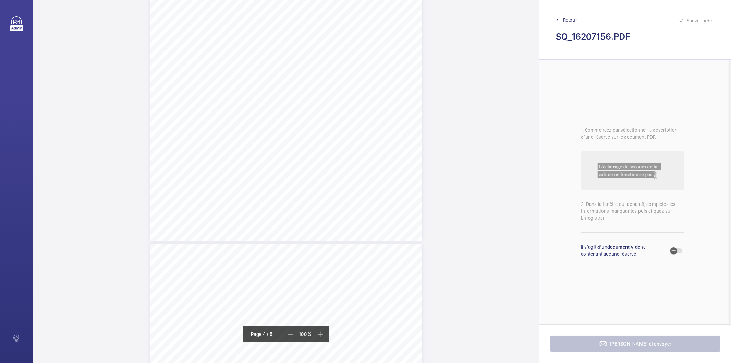
scroll to position [1066, 0]
drag, startPoint x: 312, startPoint y: 214, endPoint x: 362, endPoint y: 230, distance: 52.3
click at [362, 230] on div "Affaire n° : 2502206E0000059/11000 / N° du rapport : 206E0/25/4457 Lieu de véri…" at bounding box center [286, 301] width 272 height 385
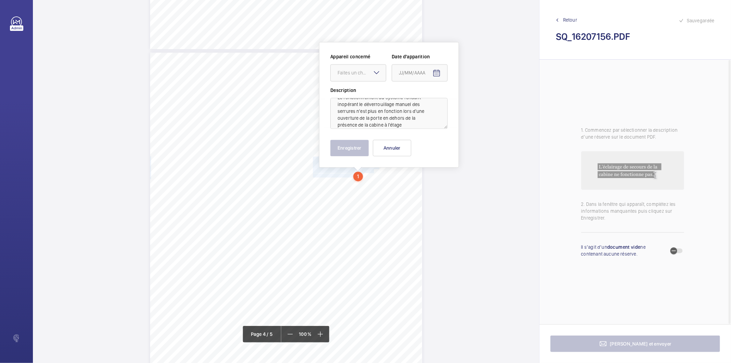
scroll to position [15, 0]
click at [363, 70] on div "Faites un choix" at bounding box center [362, 72] width 48 height 7
click at [355, 92] on span "41021317" at bounding box center [358, 93] width 41 height 7
click at [437, 70] on mat-icon "Open calendar" at bounding box center [437, 73] width 8 height 8
click at [471, 100] on span "Previous month" at bounding box center [471, 100] width 14 height 14
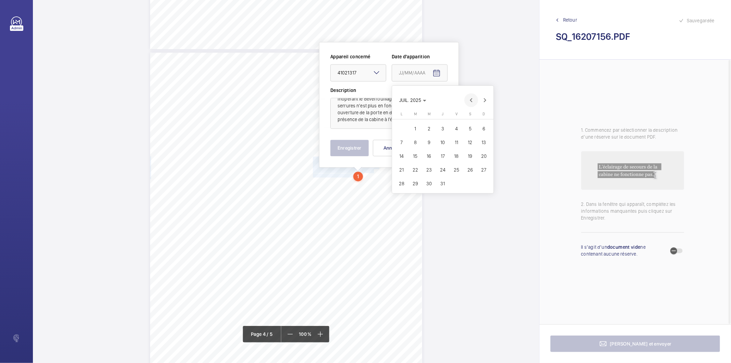
click at [471, 100] on span "Previous month" at bounding box center [471, 100] width 14 height 14
click at [413, 169] on span "17" at bounding box center [415, 170] width 12 height 12
type input "[DATE]"
click at [364, 149] on button "Enregistrer" at bounding box center [349, 148] width 38 height 16
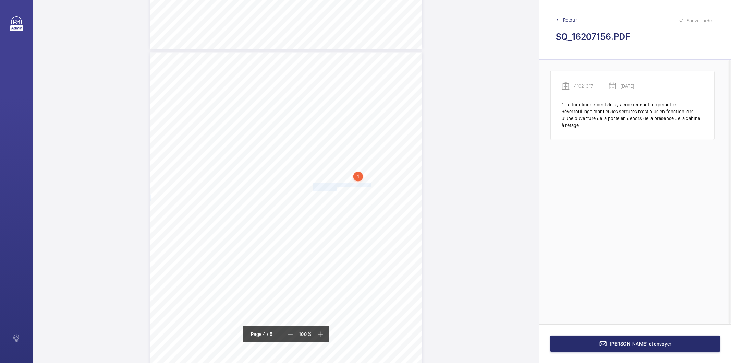
drag, startPoint x: 312, startPoint y: 184, endPoint x: 335, endPoint y: 188, distance: 23.3
click at [335, 188] on div "Affaire n° : 2502206E0000059/11000 / N° du rapport : 206E0/25/4457 Lieu de véri…" at bounding box center [286, 244] width 272 height 385
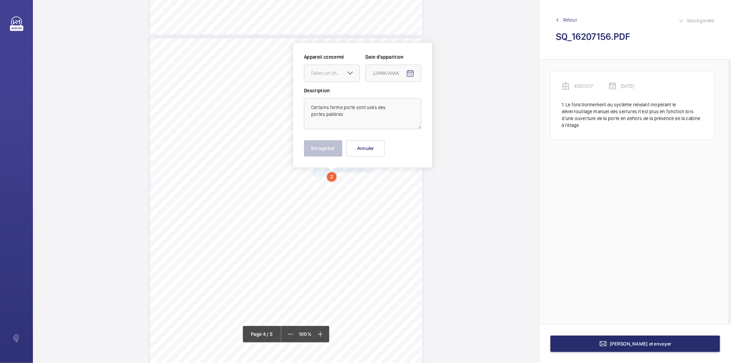
click at [344, 72] on div "Faites un choix" at bounding box center [335, 73] width 48 height 7
click at [334, 94] on span "41021317" at bounding box center [331, 93] width 41 height 7
click at [410, 74] on mat-icon "Open calendar" at bounding box center [410, 73] width 8 height 8
click at [446, 100] on span "Previous month" at bounding box center [445, 100] width 14 height 14
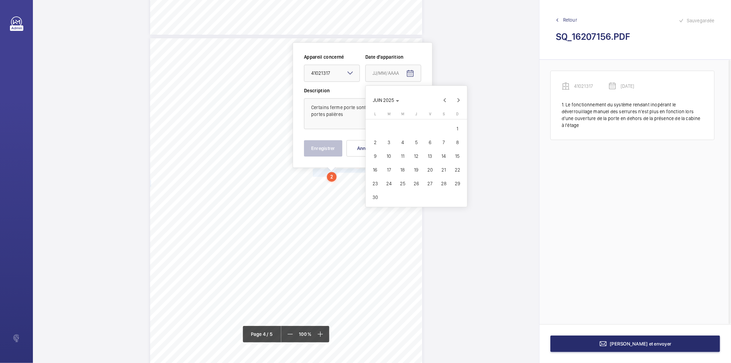
click at [386, 171] on span "17" at bounding box center [389, 170] width 12 height 12
type input "[DATE]"
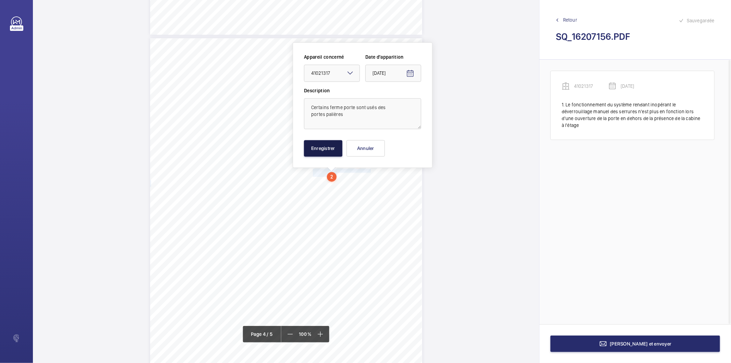
click at [338, 149] on button "Enregistrer" at bounding box center [323, 148] width 38 height 16
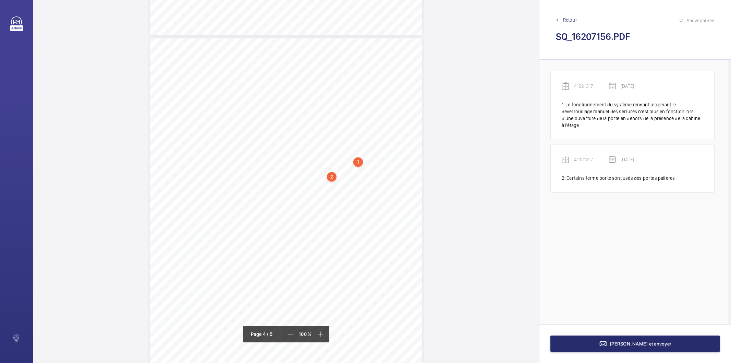
click at [335, 173] on div "2" at bounding box center [332, 177] width 10 height 10
click at [318, 129] on div "41021317" at bounding box center [333, 129] width 59 height 7
copy div "41021317"
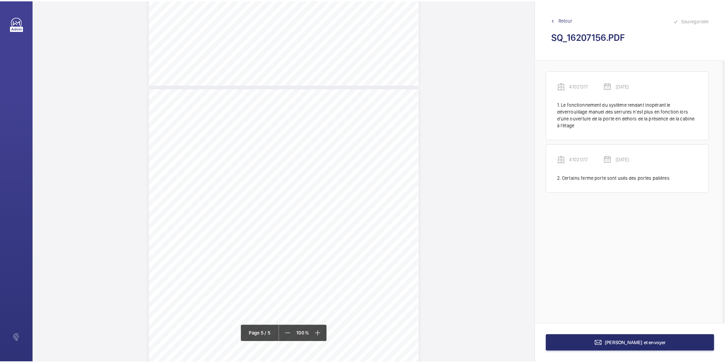
scroll to position [1599, 0]
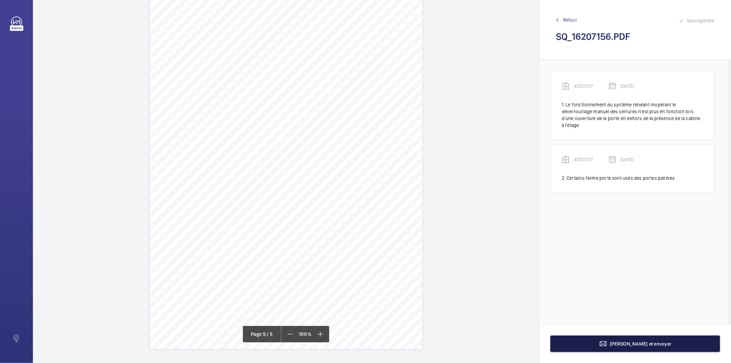
click at [568, 347] on button "[PERSON_NAME] et envoyer" at bounding box center [636, 343] width 170 height 16
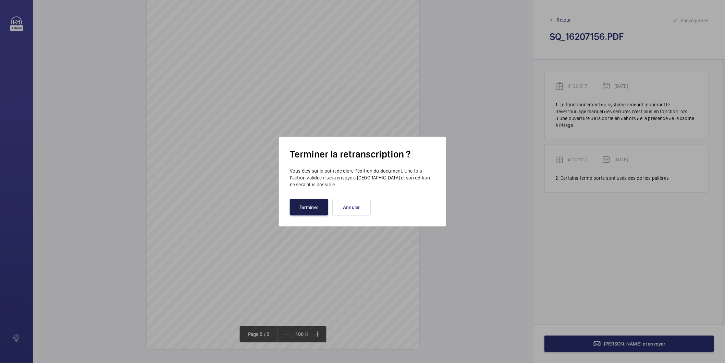
click at [293, 207] on button "Terminer" at bounding box center [309, 207] width 38 height 16
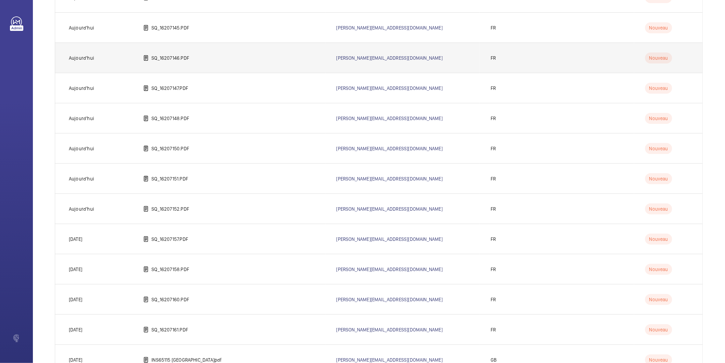
scroll to position [228, 0]
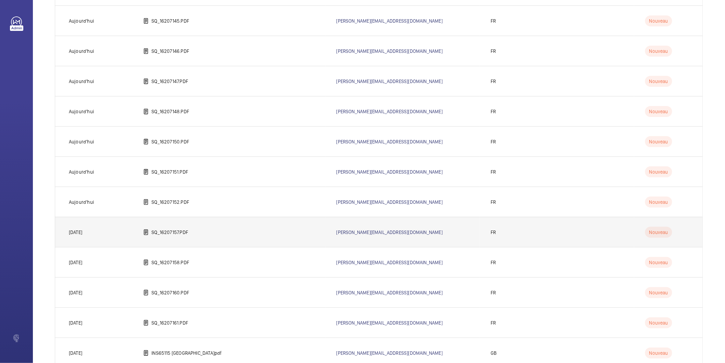
click at [217, 235] on td "SQ_16207157.PDF" at bounding box center [228, 232] width 193 height 30
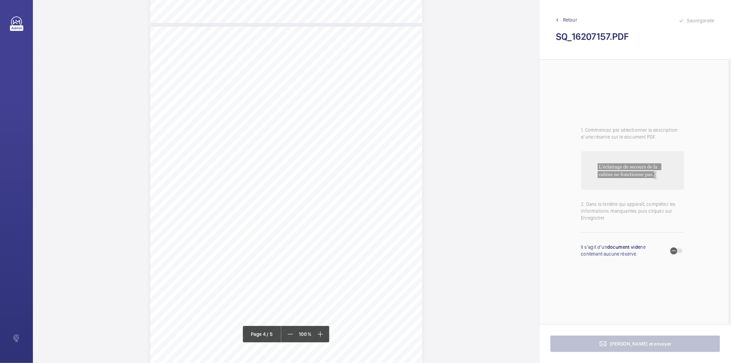
scroll to position [1143, 0]
drag, startPoint x: 312, startPoint y: 136, endPoint x: 362, endPoint y: 154, distance: 52.8
click at [362, 154] on div "Affaire n° : 2502206E0000059/11000 / N° du rapport : 206E0/25/4458 Lieu de véri…" at bounding box center [286, 225] width 272 height 385
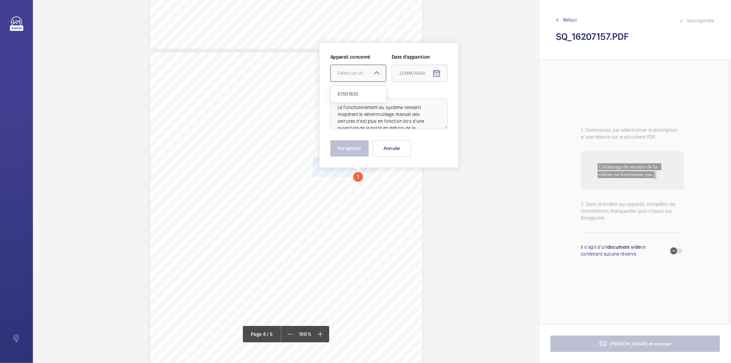
click at [364, 71] on div "Faites un choix" at bounding box center [362, 73] width 48 height 7
click at [358, 94] on span "67001830" at bounding box center [358, 93] width 41 height 7
click at [431, 76] on span "Open calendar" at bounding box center [436, 73] width 16 height 16
click at [469, 99] on span "Previous month" at bounding box center [471, 100] width 14 height 14
click at [468, 99] on span "Previous month" at bounding box center [471, 100] width 14 height 14
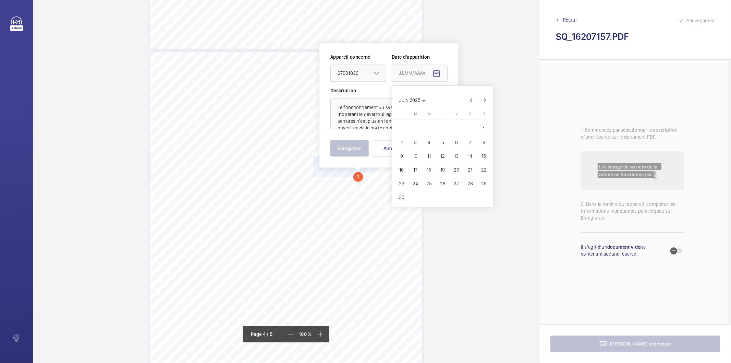
click at [413, 166] on span "17" at bounding box center [415, 170] width 12 height 12
type input "[DATE]"
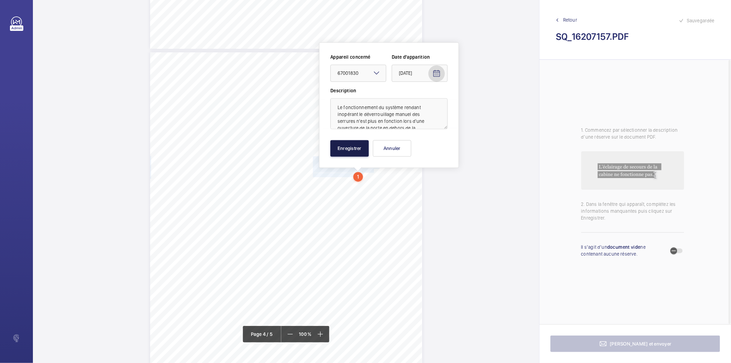
click at [349, 151] on button "Enregistrer" at bounding box center [349, 148] width 38 height 16
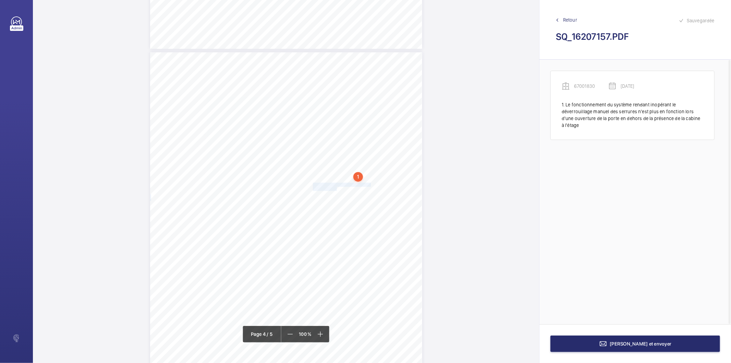
drag, startPoint x: 312, startPoint y: 183, endPoint x: 336, endPoint y: 187, distance: 24.6
click at [336, 187] on div "Affaire n° : 2502206E0000059/11000 / N° du rapport : 206E0/25/4458 Lieu de véri…" at bounding box center [286, 244] width 272 height 385
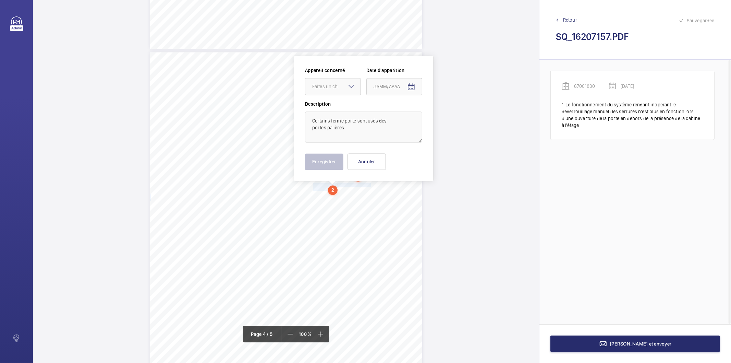
scroll to position [1136, 0]
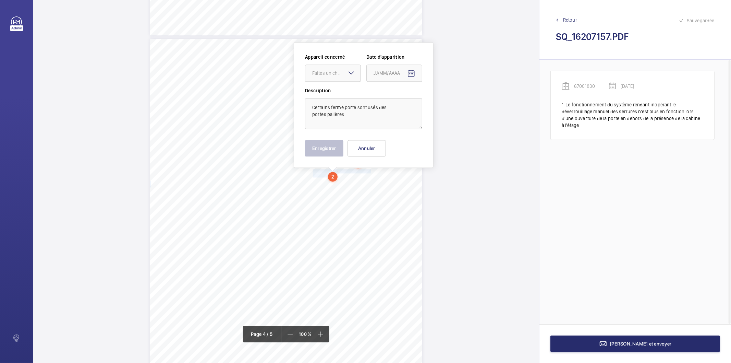
click at [339, 76] on div "Faites un choix" at bounding box center [336, 73] width 48 height 7
click at [338, 96] on span "67001830" at bounding box center [332, 93] width 41 height 7
click at [412, 73] on mat-icon "Open calendar" at bounding box center [411, 73] width 8 height 8
click at [446, 100] on span "Previous month" at bounding box center [446, 101] width 14 height 14
click at [447, 100] on span "Previous month" at bounding box center [446, 101] width 14 height 14
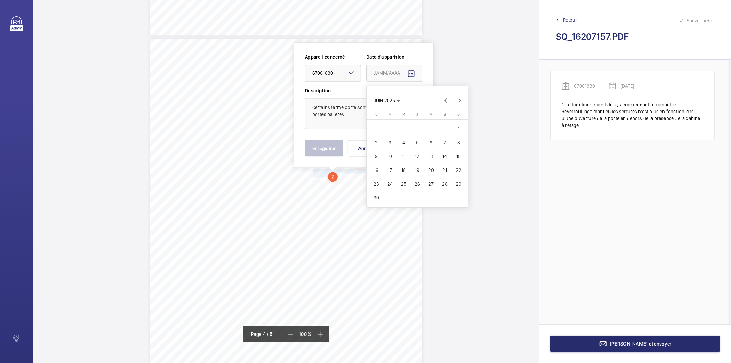
drag, startPoint x: 390, startPoint y: 170, endPoint x: 358, endPoint y: 166, distance: 32.1
click at [388, 170] on span "17" at bounding box center [390, 170] width 12 height 12
type input "[DATE]"
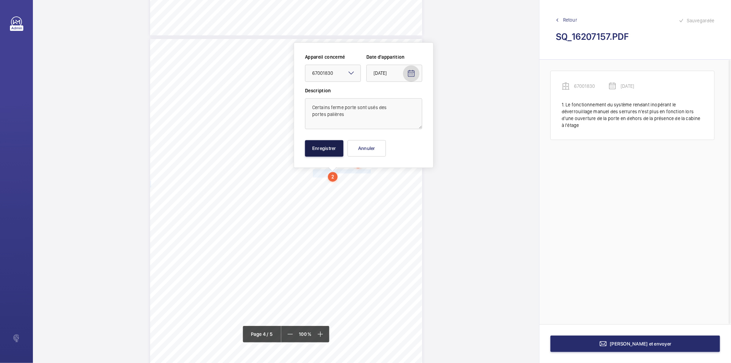
click at [339, 154] on button "Enregistrer" at bounding box center [324, 148] width 38 height 16
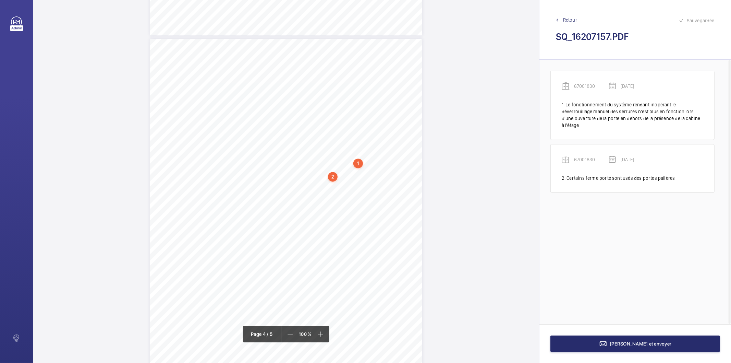
click at [332, 175] on div "2" at bounding box center [333, 177] width 10 height 10
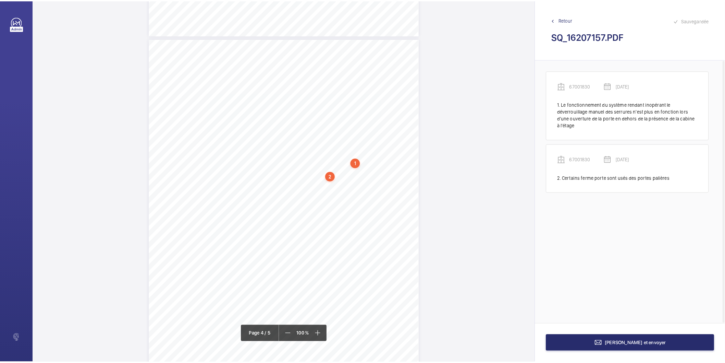
scroll to position [1131, 0]
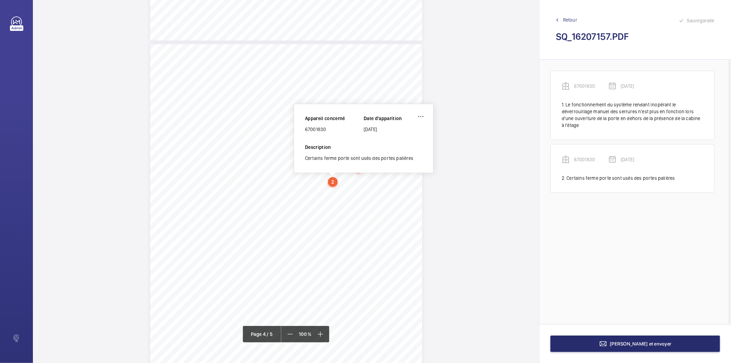
click at [319, 129] on div "67001830" at bounding box center [334, 129] width 59 height 7
copy div "67001830"
click at [598, 343] on button "[PERSON_NAME] et envoyer" at bounding box center [636, 343] width 170 height 16
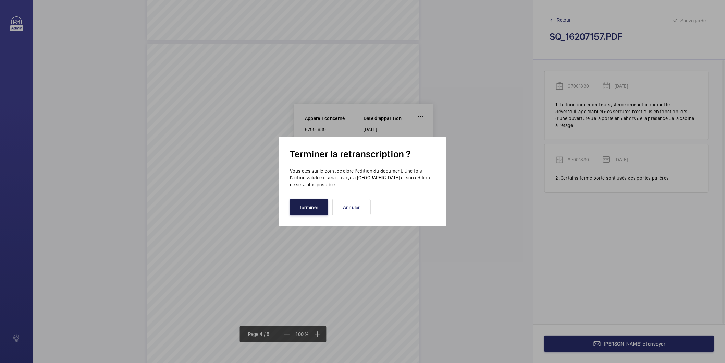
click at [312, 203] on button "Terminer" at bounding box center [309, 207] width 38 height 16
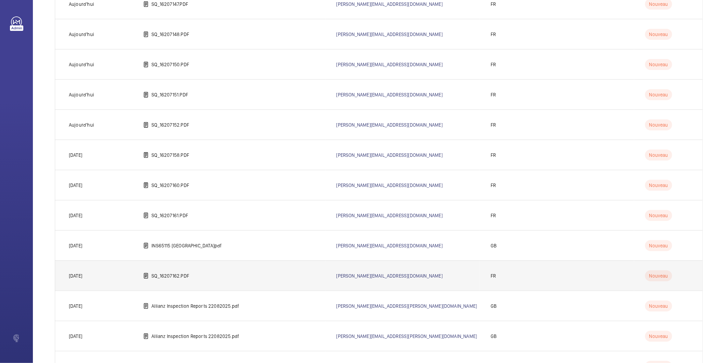
scroll to position [304, 0]
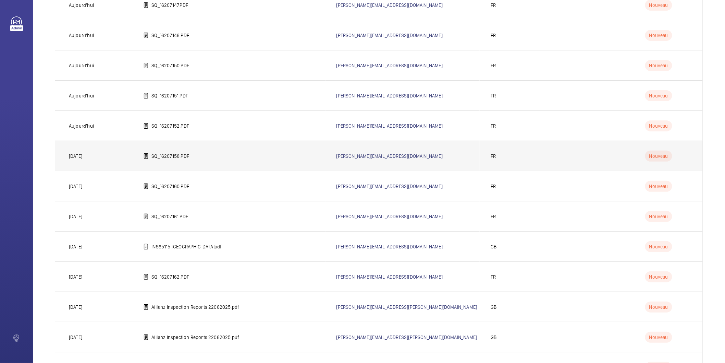
click at [240, 153] on td "SQ_16207158.PDF" at bounding box center [228, 156] width 193 height 30
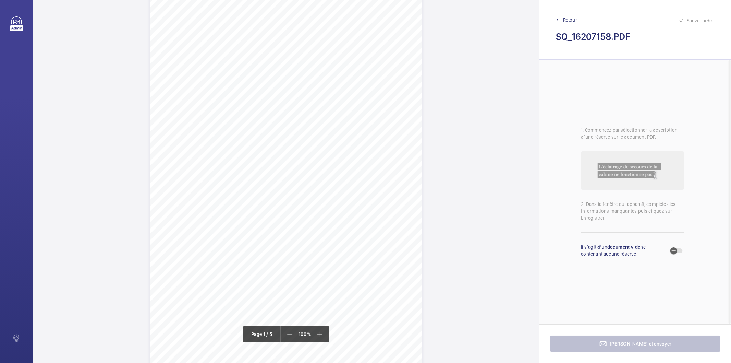
scroll to position [76, 0]
drag, startPoint x: 171, startPoint y: 164, endPoint x: 237, endPoint y: 178, distance: 67.2
click at [237, 178] on div "IN'LI PROPERTY MANAGEMENT IN'LI PROPERTY MANAGEMENT TOUR ARIANE [STREET_ADDRESS…" at bounding box center [286, 127] width 272 height 385
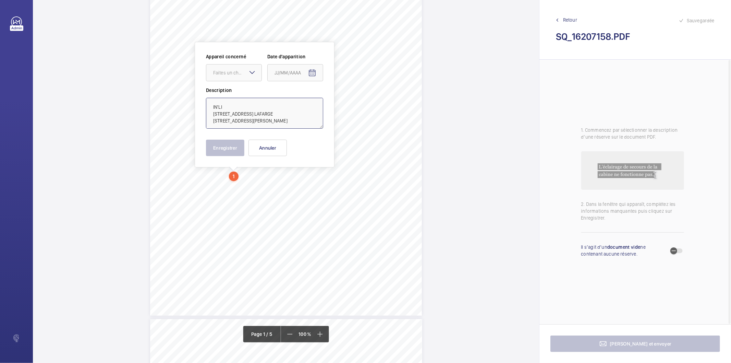
click at [283, 111] on textarea "IN'LI [STREET_ADDRESS] LAFARGE [STREET_ADDRESS][PERSON_NAME]" at bounding box center [264, 113] width 117 height 31
click at [288, 108] on textarea "IN'LI [STREET_ADDRESS] LAFARGE [STREET_ADDRESS][PERSON_NAME]" at bounding box center [264, 113] width 117 height 31
type textarea "IN'LI [STREET_ADDRESS] LAFARGE [STREET_ADDRESS][PERSON_NAME]"
click at [285, 149] on button "Annuler" at bounding box center [268, 148] width 38 height 16
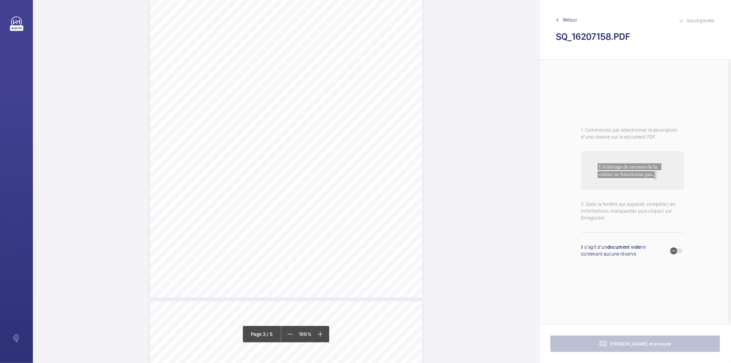
scroll to position [880, 0]
drag, startPoint x: 313, startPoint y: 197, endPoint x: 360, endPoint y: 201, distance: 47.8
click at [360, 201] on div "Affaire n° : 2502206E0000059/44000 / N° du rapport : 206E0/25/4459 Lieu de véri…" at bounding box center [286, 99] width 272 height 385
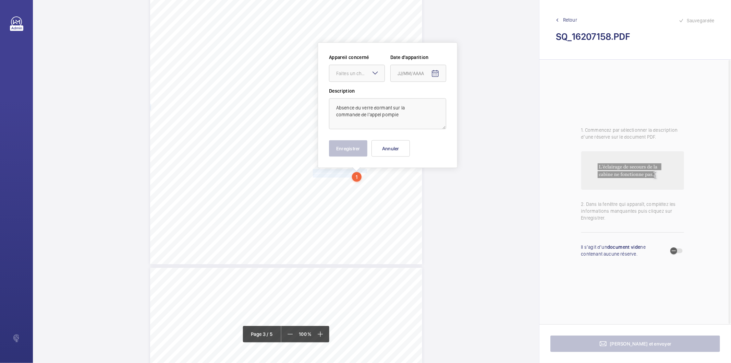
scroll to position [908, 0]
click at [364, 75] on div "Faites un choix" at bounding box center [360, 73] width 48 height 7
click at [352, 93] on span "59821056" at bounding box center [356, 93] width 41 height 7
click at [435, 75] on mat-icon "Open calendar" at bounding box center [435, 73] width 8 height 8
click at [470, 101] on span "Previous month" at bounding box center [470, 100] width 14 height 14
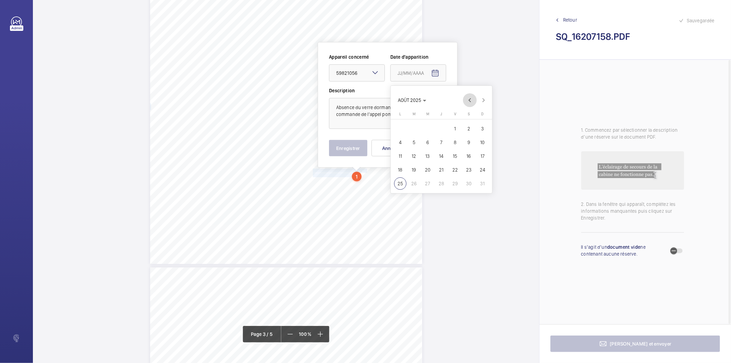
click at [470, 101] on span "Previous month" at bounding box center [470, 100] width 14 height 14
click at [437, 170] on span "19" at bounding box center [441, 170] width 12 height 12
type input "[DATE]"
click at [354, 155] on button "Enregistrer" at bounding box center [348, 148] width 38 height 16
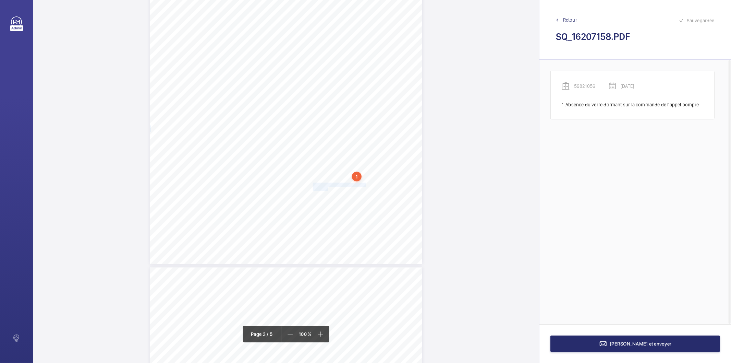
drag, startPoint x: 312, startPoint y: 185, endPoint x: 326, endPoint y: 189, distance: 14.5
click at [326, 189] on div "Affaire n° : 2502206E0000059/44000 / N° du rapport : 206E0/25/4459 Lieu de véri…" at bounding box center [286, 71] width 272 height 385
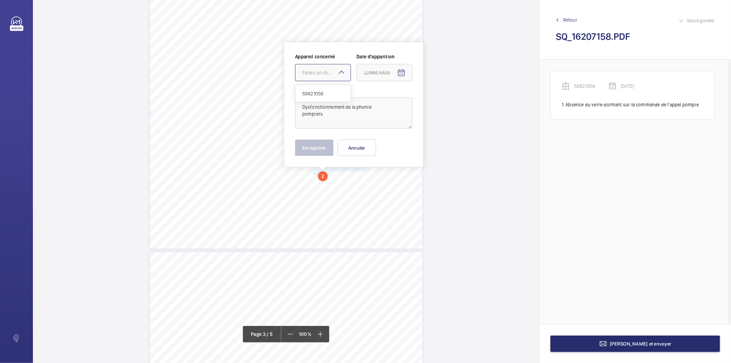
click at [328, 69] on div at bounding box center [322, 72] width 55 height 16
drag, startPoint x: 316, startPoint y: 93, endPoint x: 384, endPoint y: 80, distance: 69.0
click at [317, 93] on span "59821056" at bounding box center [322, 93] width 41 height 7
click at [398, 74] on mat-icon "Open calendar" at bounding box center [401, 73] width 8 height 8
click at [442, 97] on span "Previous month" at bounding box center [436, 100] width 14 height 14
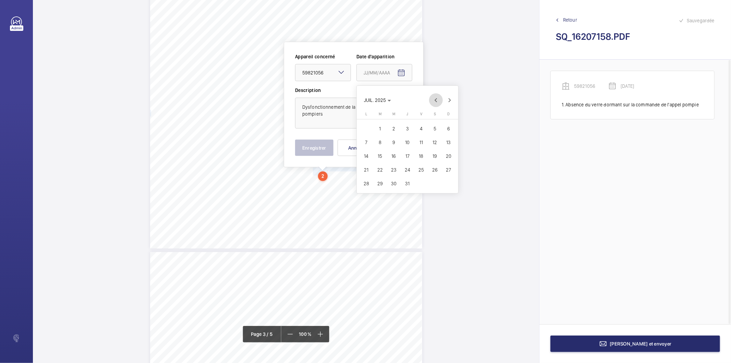
click at [442, 98] on span "Previous month" at bounding box center [436, 100] width 14 height 14
click at [407, 169] on span "19" at bounding box center [407, 170] width 12 height 12
type input "[DATE]"
click at [315, 149] on button "Enregistrer" at bounding box center [314, 148] width 38 height 16
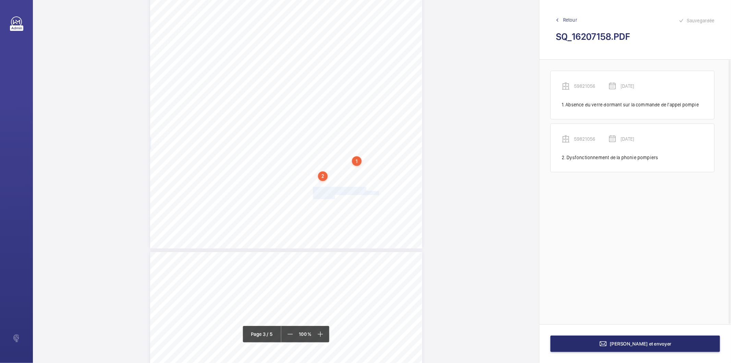
drag, startPoint x: 313, startPoint y: 189, endPoint x: 334, endPoint y: 196, distance: 22.6
click at [334, 196] on div "Affaire n° : 2502206E0000059/44000 / N° du rapport : 206E0/25/4459 Lieu de véri…" at bounding box center [286, 56] width 272 height 385
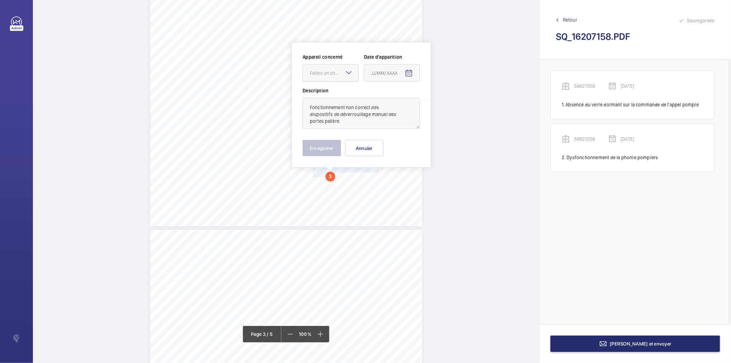
click at [341, 76] on div "Faites un choix" at bounding box center [334, 73] width 48 height 7
click at [333, 95] on span "59821056" at bounding box center [330, 93] width 41 height 7
click at [408, 73] on mat-icon "Open calendar" at bounding box center [409, 73] width 8 height 8
click at [442, 100] on span "Previous month" at bounding box center [444, 100] width 14 height 14
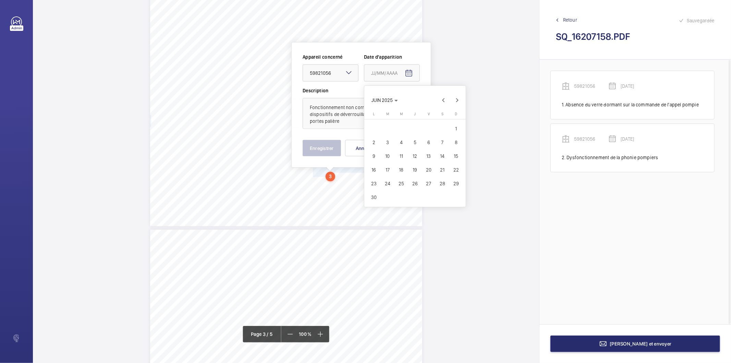
click at [412, 172] on span "19" at bounding box center [415, 170] width 12 height 12
type input "[DATE]"
click at [328, 151] on button "Enregistrer" at bounding box center [322, 148] width 38 height 16
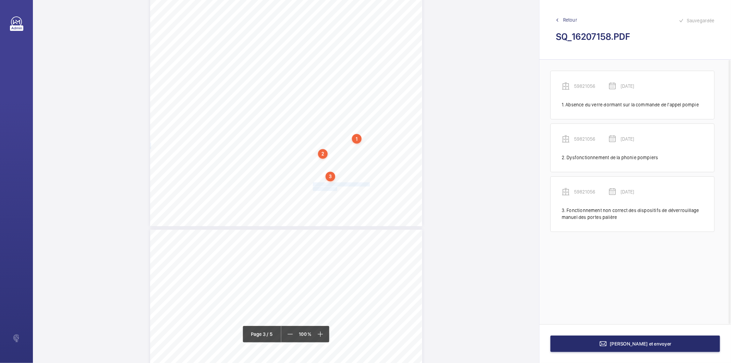
drag, startPoint x: 312, startPoint y: 183, endPoint x: 336, endPoint y: 188, distance: 24.4
click at [336, 188] on div "Affaire n° : 2502206E0000059/44000 / N° du rapport : 206E0/25/4459 Lieu de véri…" at bounding box center [286, 34] width 272 height 385
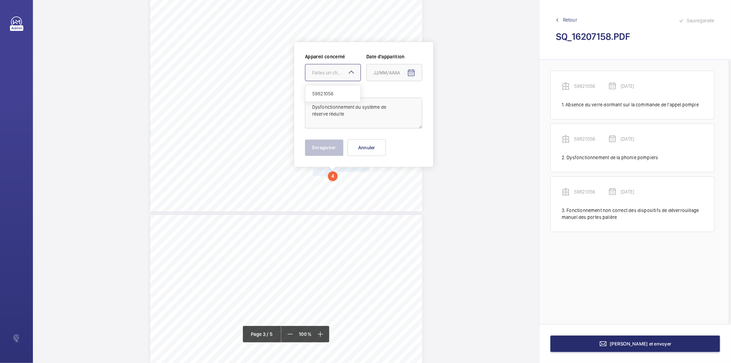
click at [331, 70] on div "Faites un choix" at bounding box center [336, 72] width 48 height 7
click at [328, 95] on span "59821056" at bounding box center [332, 93] width 41 height 7
click at [410, 71] on mat-icon "Open calendar" at bounding box center [411, 73] width 8 height 8
click at [445, 98] on span "Previous month" at bounding box center [446, 100] width 14 height 14
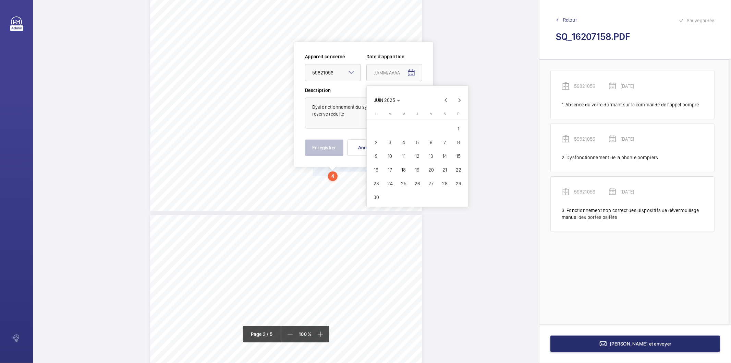
click at [416, 166] on span "19" at bounding box center [417, 170] width 12 height 12
type input "[DATE]"
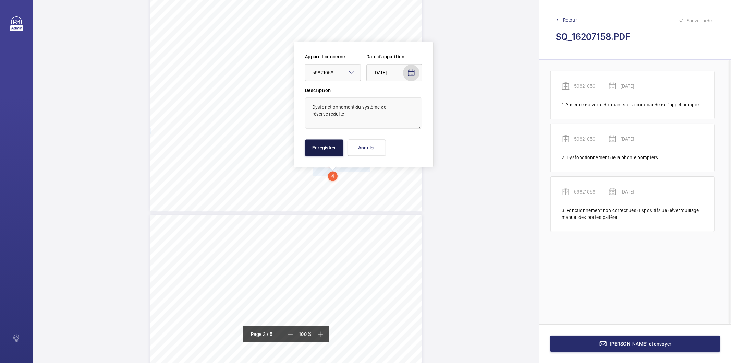
click at [338, 153] on button "Enregistrer" at bounding box center [324, 148] width 38 height 16
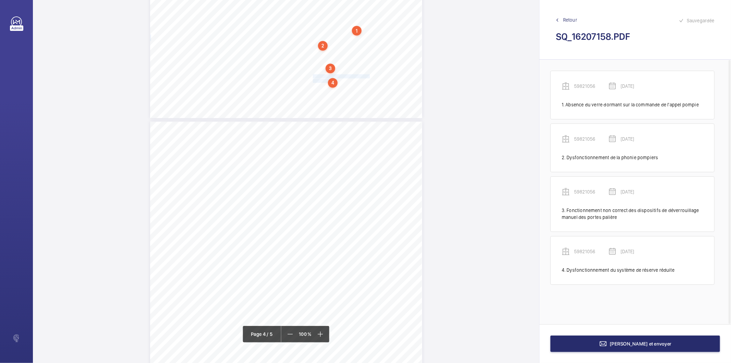
scroll to position [1112, 0]
drag, startPoint x: 312, startPoint y: 137, endPoint x: 357, endPoint y: 137, distance: 44.6
click at [357, 137] on span "Usure des câbles de traction" at bounding box center [336, 138] width 46 height 4
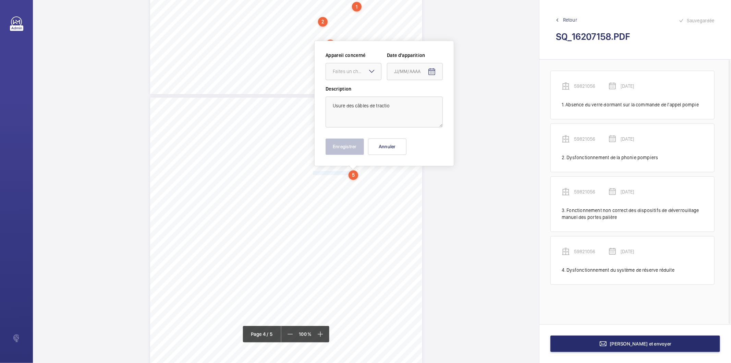
scroll to position [1076, 0]
click at [396, 106] on textarea "Usure des câbles de tractio" at bounding box center [384, 113] width 117 height 31
click at [354, 66] on div at bounding box center [353, 72] width 55 height 16
click at [348, 94] on span "59821056" at bounding box center [353, 93] width 41 height 7
type textarea "Usure des câbles de traction"
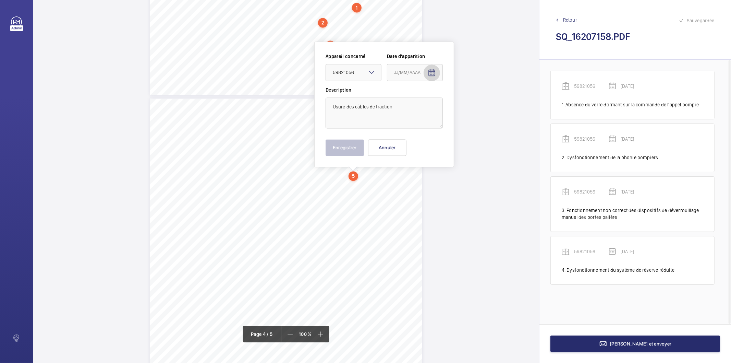
click at [431, 73] on mat-icon "Open calendar" at bounding box center [432, 73] width 8 height 8
click at [467, 99] on span "Previous month" at bounding box center [467, 100] width 14 height 14
click at [440, 167] on span "19" at bounding box center [438, 170] width 12 height 12
type input "[DATE]"
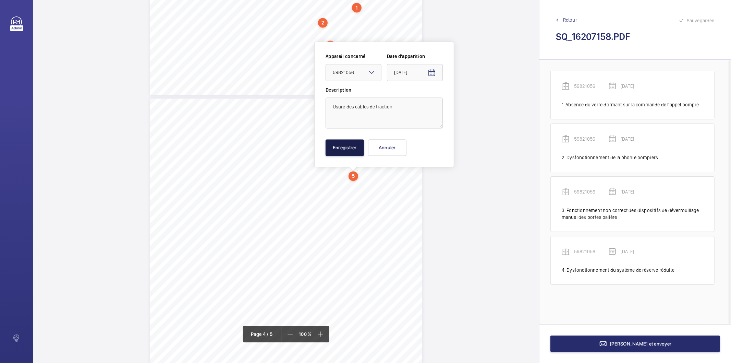
click at [344, 151] on button "Enregistrer" at bounding box center [345, 148] width 38 height 16
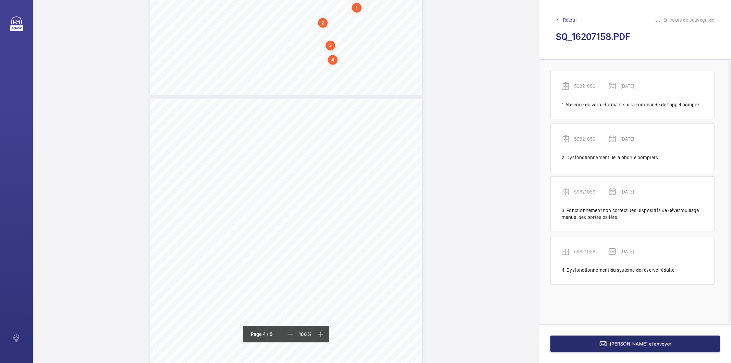
scroll to position [24, 0]
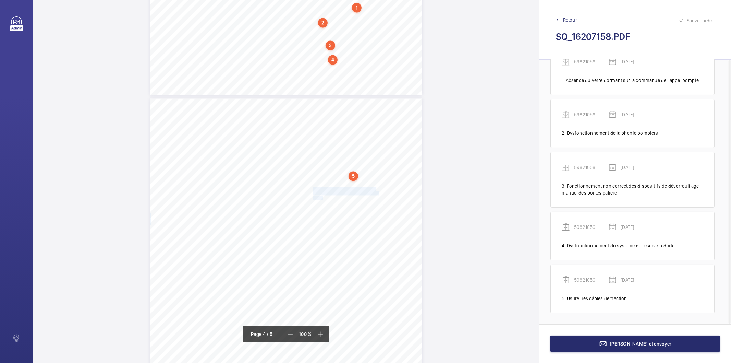
drag, startPoint x: 312, startPoint y: 189, endPoint x: 321, endPoint y: 196, distance: 11.9
click at [321, 196] on div "Affaire n° : 2502206E0000059/44000 / N° du rapport : 206E0/25/4459 Lieu de véri…" at bounding box center [286, 291] width 272 height 385
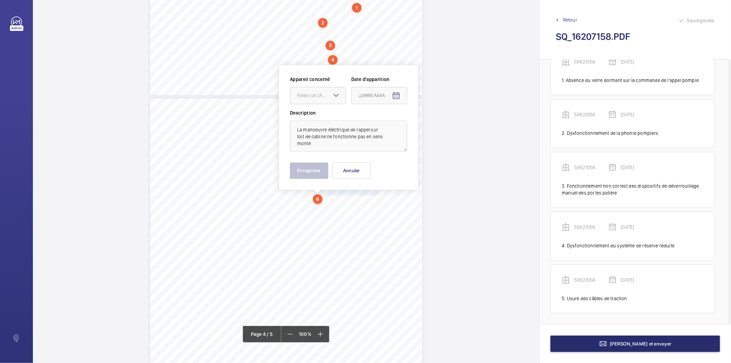
scroll to position [1099, 0]
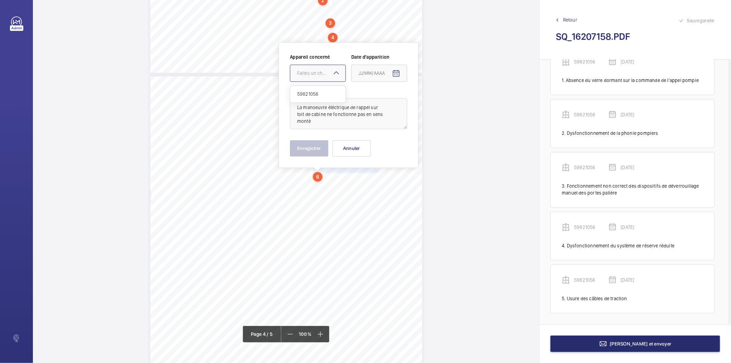
click at [315, 76] on div "Faites un choix" at bounding box center [321, 73] width 48 height 7
click at [315, 90] on span "59821056" at bounding box center [317, 93] width 41 height 7
click at [398, 74] on mat-icon "Open calendar" at bounding box center [396, 73] width 8 height 8
click at [433, 101] on span "Previous month" at bounding box center [431, 100] width 14 height 14
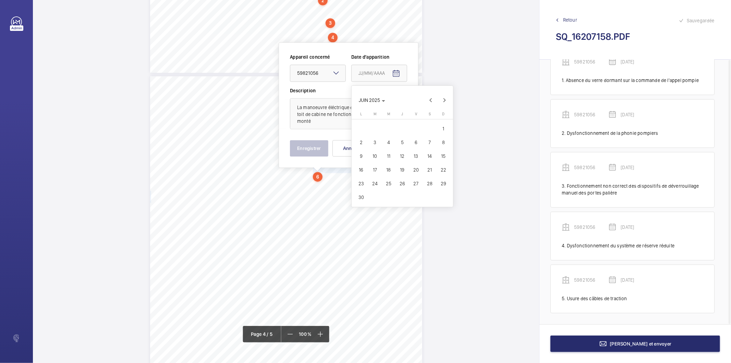
click at [402, 167] on span "19" at bounding box center [402, 170] width 12 height 12
type input "[DATE]"
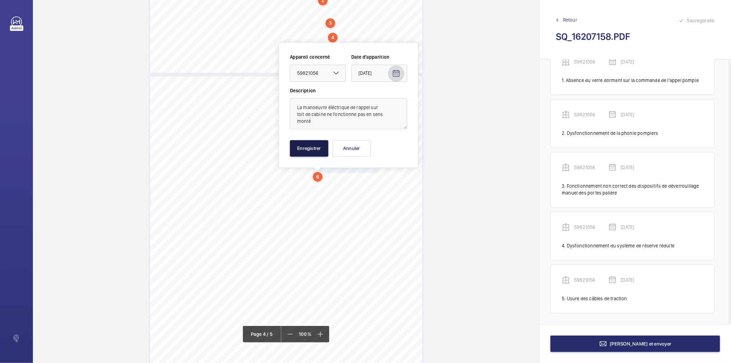
click at [307, 146] on button "Enregistrer" at bounding box center [309, 148] width 38 height 16
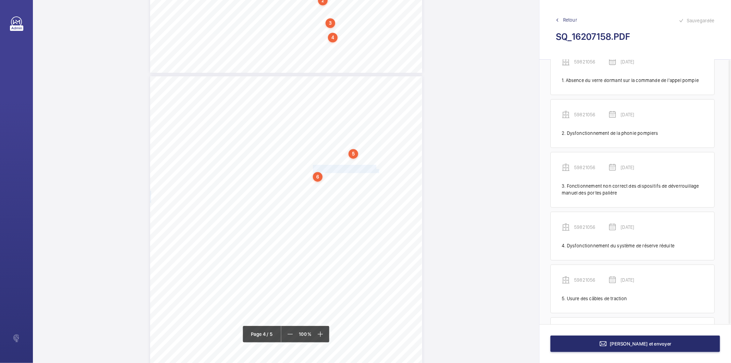
scroll to position [84, 0]
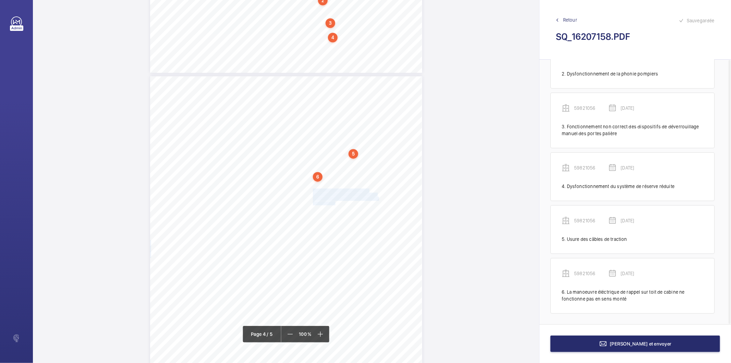
drag, startPoint x: 312, startPoint y: 190, endPoint x: 334, endPoint y: 201, distance: 24.5
click at [334, 201] on div "Affaire n° : 2502206E0000059/44000 / N° du rapport : 206E0/25/4459 Lieu de véri…" at bounding box center [286, 268] width 272 height 385
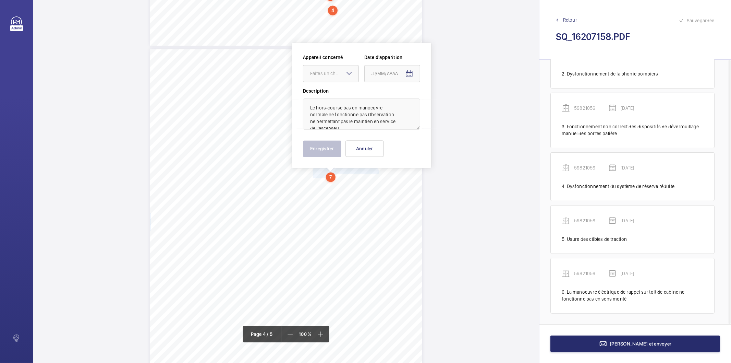
scroll to position [1126, 0]
click at [349, 128] on textarea "Le hors-course bas en manoeuvre normale ne fonctionne pas.Observation ne permet…" at bounding box center [361, 113] width 117 height 31
click at [328, 73] on div "Faites un choix" at bounding box center [334, 73] width 48 height 7
click at [330, 95] on span "59821056" at bounding box center [330, 93] width 41 height 7
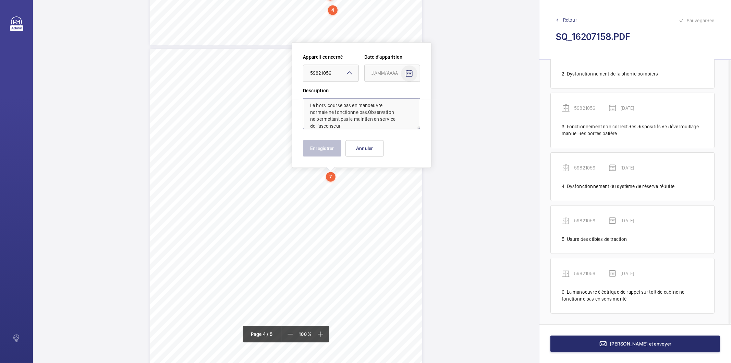
type textarea "Le hors-course bas en manoeuvre normale ne fonctionne pas.Observation ne permet…"
click at [410, 74] on mat-icon "Open calendar" at bounding box center [409, 73] width 8 height 8
click at [441, 100] on span "Previous month" at bounding box center [444, 100] width 14 height 14
click at [415, 168] on span "19" at bounding box center [415, 170] width 12 height 12
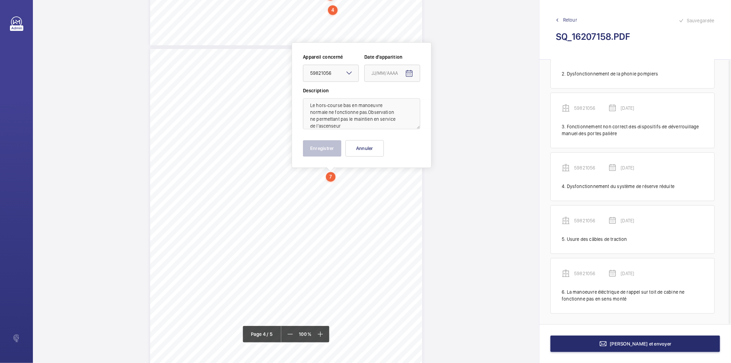
type input "[DATE]"
click at [331, 153] on button "Enregistrer" at bounding box center [322, 148] width 38 height 16
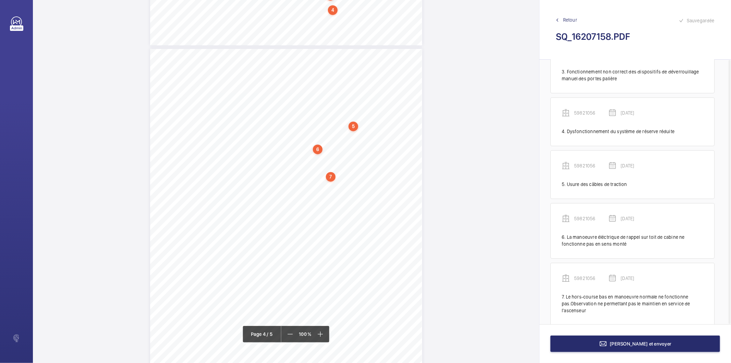
scroll to position [150, 0]
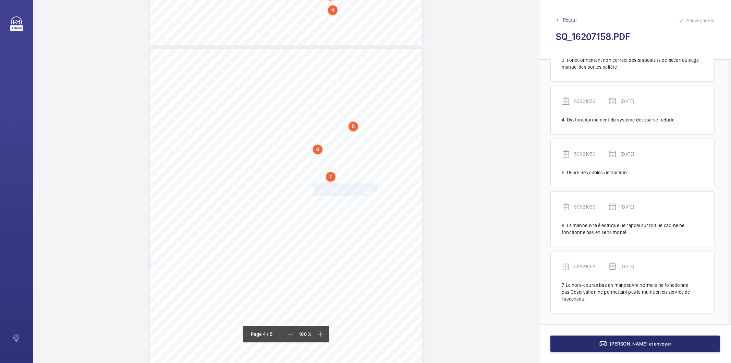
drag, startPoint x: 312, startPoint y: 185, endPoint x: 365, endPoint y: 193, distance: 53.3
click at [365, 193] on div "Affaire n° : 2502206E0000059/44000 / N° du rapport : 206E0/25/4459 Lieu de véri…" at bounding box center [286, 241] width 272 height 385
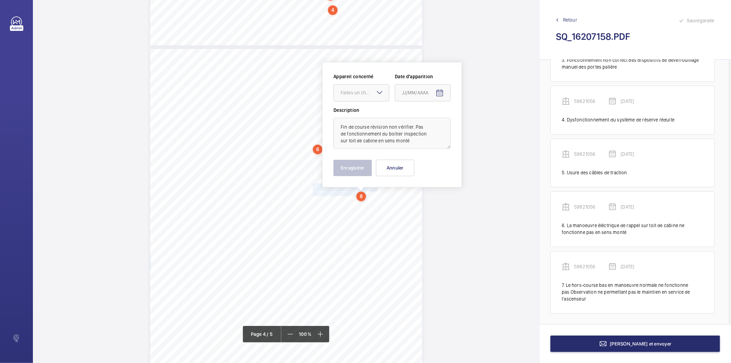
scroll to position [1146, 0]
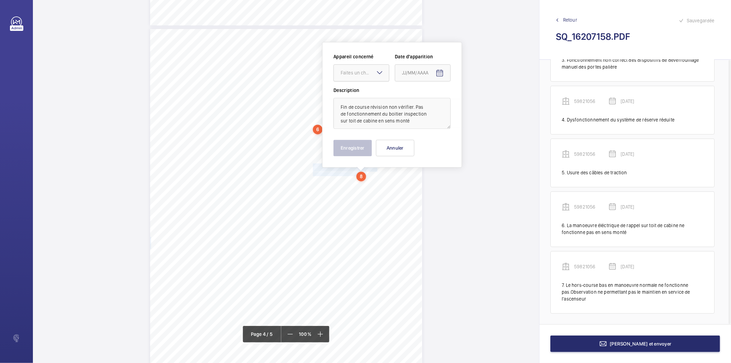
click at [370, 71] on div "Faites un choix" at bounding box center [365, 72] width 48 height 7
click at [365, 91] on span "59821056" at bounding box center [361, 93] width 41 height 7
click at [440, 74] on mat-icon "Open calendar" at bounding box center [440, 73] width 8 height 8
click at [472, 101] on span "Previous month" at bounding box center [475, 100] width 14 height 14
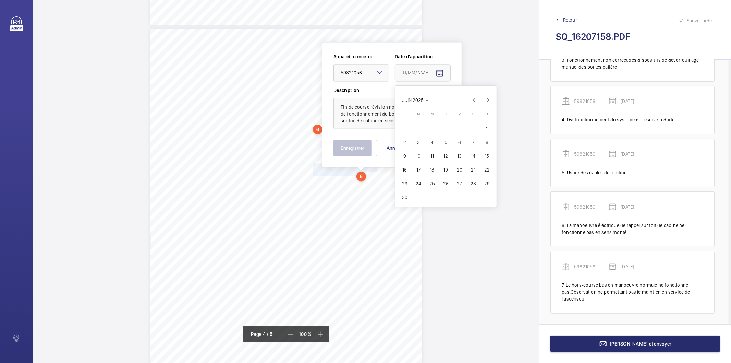
click at [447, 173] on span "19" at bounding box center [446, 170] width 12 height 12
type input "[DATE]"
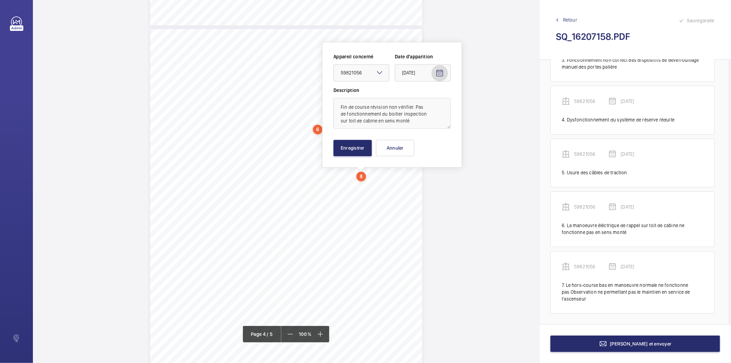
click at [369, 156] on div "Appareil concerné Faites un choix × 59821056 × Date d'apparition [DATE] Descrip…" at bounding box center [392, 104] width 140 height 125
drag, startPoint x: 367, startPoint y: 146, endPoint x: 362, endPoint y: 152, distance: 7.8
click at [365, 151] on button "Enregistrer" at bounding box center [353, 148] width 38 height 16
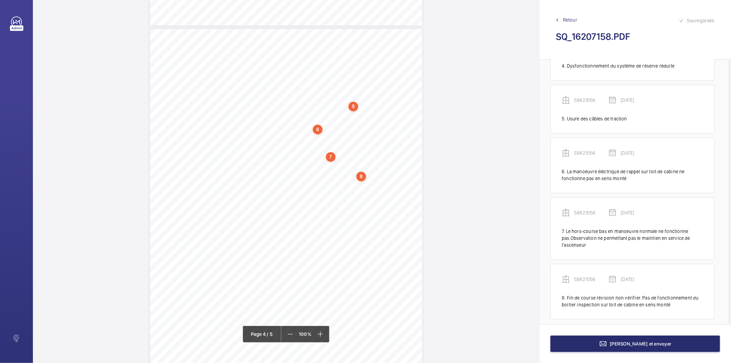
scroll to position [210, 0]
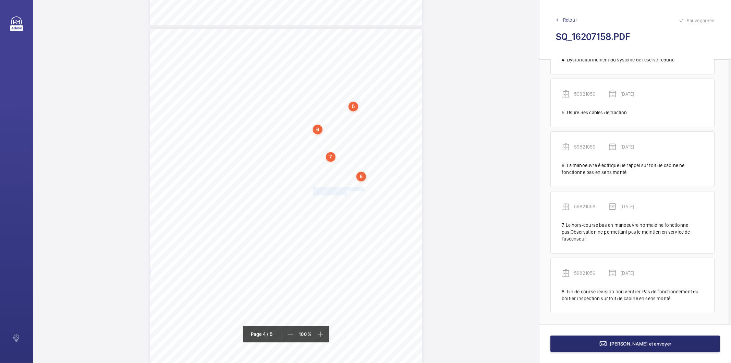
drag, startPoint x: 312, startPoint y: 190, endPoint x: 347, endPoint y: 192, distance: 34.4
click at [347, 192] on div "Affaire n° : 2502206E0000059/44000 / N° du rapport : 206E0/25/4459 Lieu de véri…" at bounding box center [286, 221] width 272 height 385
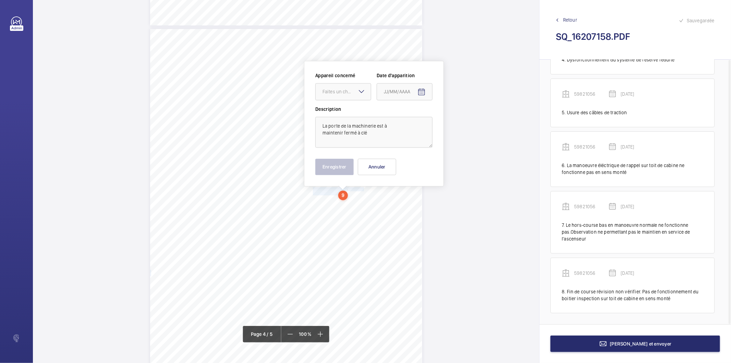
scroll to position [1165, 0]
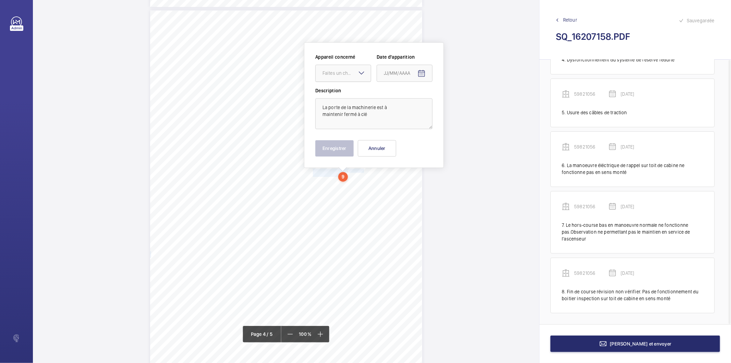
click at [351, 77] on div at bounding box center [343, 73] width 55 height 16
click at [349, 94] on span "59821056" at bounding box center [343, 93] width 41 height 7
click at [418, 74] on mat-icon "Open calendar" at bounding box center [422, 73] width 8 height 8
click at [452, 99] on span "Previous month" at bounding box center [456, 100] width 14 height 14
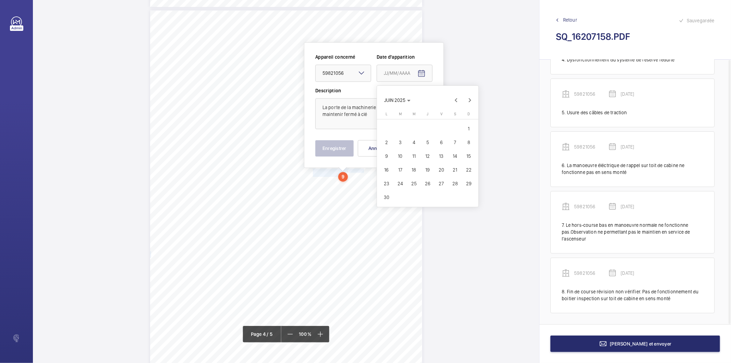
click at [428, 167] on span "19" at bounding box center [428, 170] width 12 height 12
type input "[DATE]"
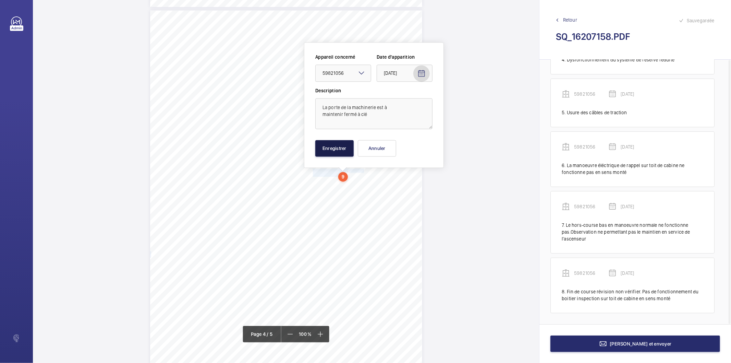
click at [342, 145] on button "Enregistrer" at bounding box center [334, 148] width 38 height 16
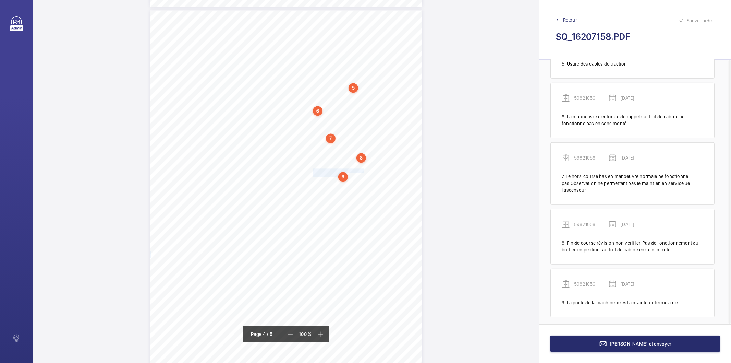
scroll to position [263, 0]
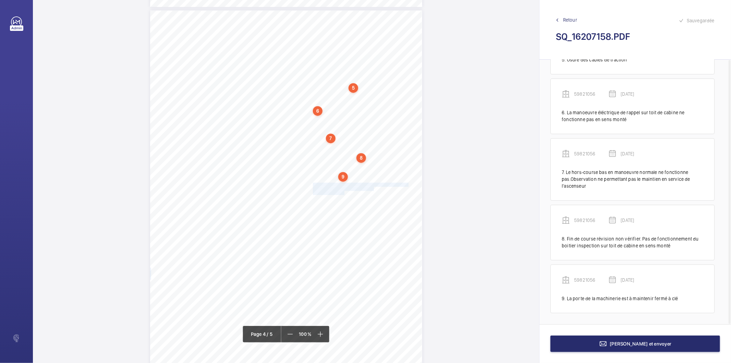
drag, startPoint x: 312, startPoint y: 183, endPoint x: 343, endPoint y: 192, distance: 32.3
click at [343, 192] on div "Affaire n° : 2502206E0000059/44000 / N° du rapport : 206E0/25/4459 Lieu de véri…" at bounding box center [286, 202] width 272 height 385
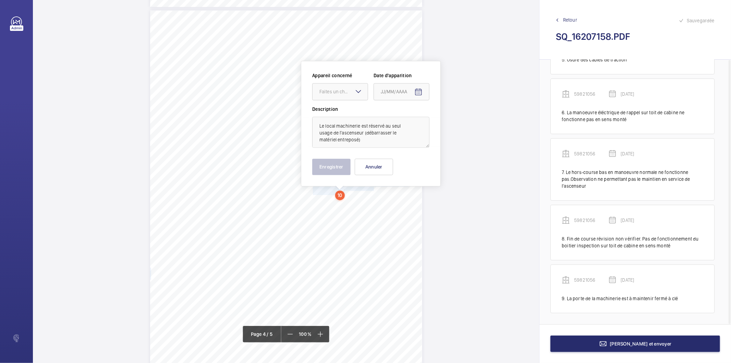
scroll to position [1184, 0]
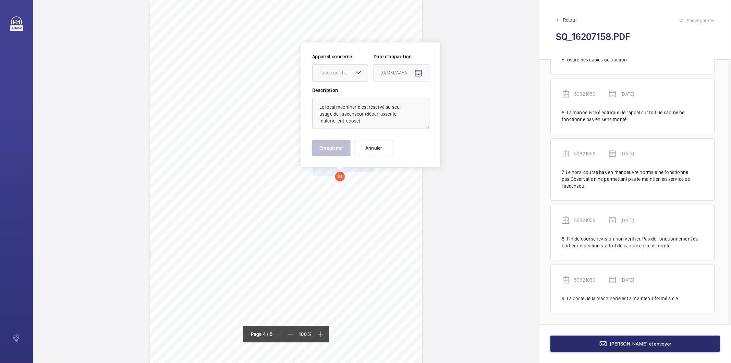
click at [352, 80] on div at bounding box center [340, 72] width 55 height 16
click at [345, 94] on span "59821056" at bounding box center [339, 93] width 41 height 7
click at [418, 71] on mat-icon "Open calendar" at bounding box center [418, 73] width 8 height 8
click at [454, 99] on span "Previous month" at bounding box center [453, 100] width 14 height 14
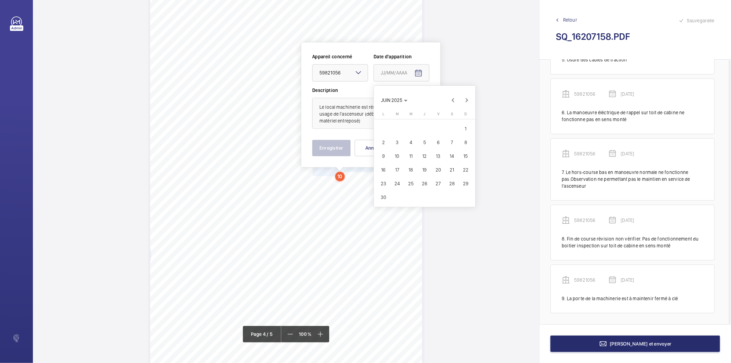
click at [422, 168] on span "19" at bounding box center [425, 170] width 12 height 12
type input "[DATE]"
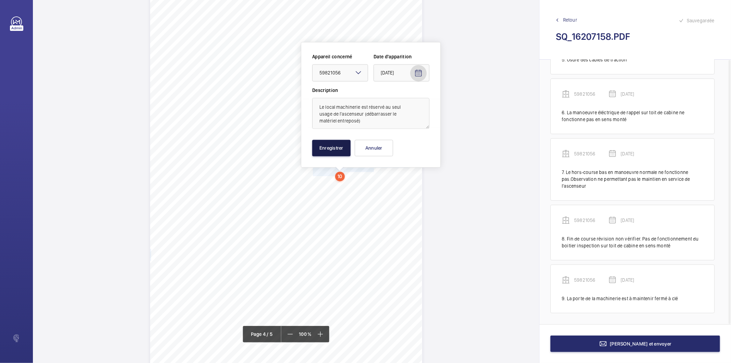
click at [349, 150] on button "Enregistrer" at bounding box center [331, 148] width 38 height 16
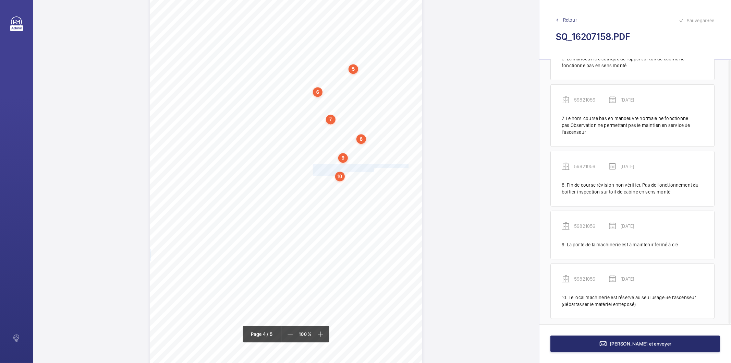
scroll to position [323, 0]
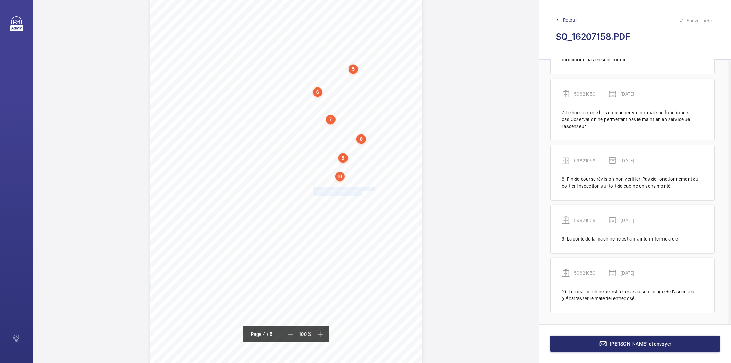
drag, startPoint x: 312, startPoint y: 189, endPoint x: 360, endPoint y: 194, distance: 48.3
click at [360, 194] on div "Affaire n° : 2502206E0000059/44000 / N° du rapport : 206E0/25/4459 Lieu de véri…" at bounding box center [286, 183] width 272 height 385
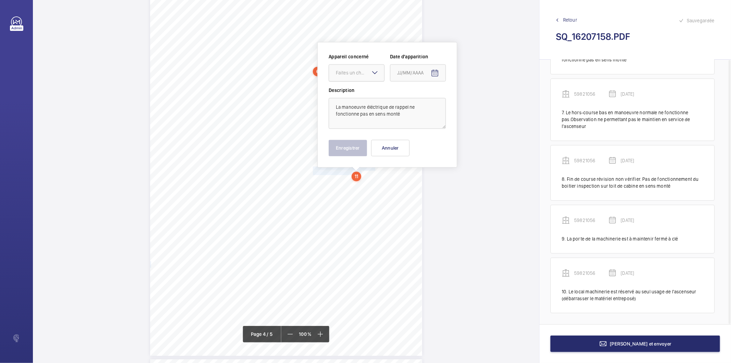
click at [365, 80] on div at bounding box center [356, 72] width 55 height 16
click at [364, 90] on span "59821056" at bounding box center [356, 93] width 41 height 7
click at [433, 74] on mat-icon "Open calendar" at bounding box center [435, 73] width 8 height 8
click at [467, 101] on span "Previous month" at bounding box center [470, 100] width 14 height 14
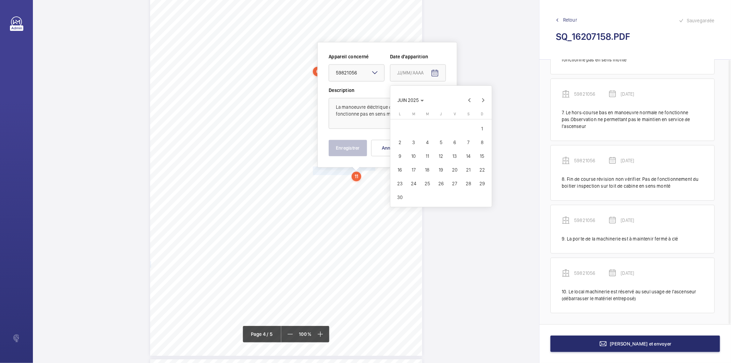
click at [444, 166] on span "19" at bounding box center [441, 170] width 12 height 12
type input "[DATE]"
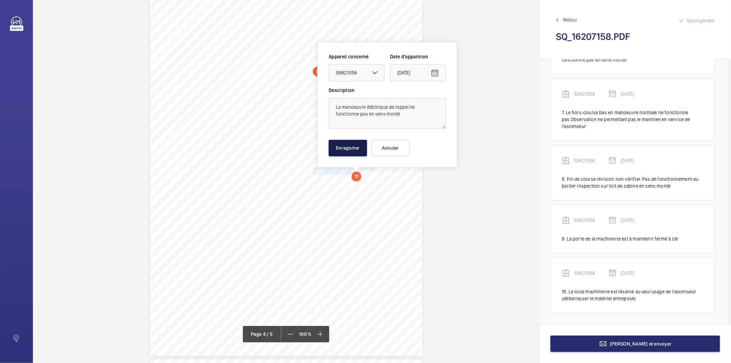
click at [362, 153] on button "Enregistrer" at bounding box center [348, 148] width 38 height 16
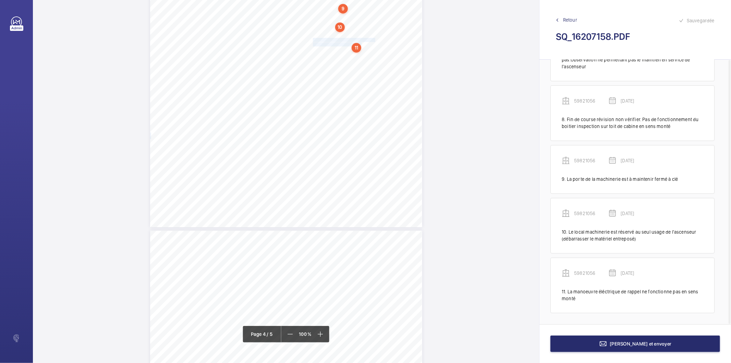
scroll to position [1332, 0]
click at [356, 49] on div "11" at bounding box center [357, 48] width 10 height 10
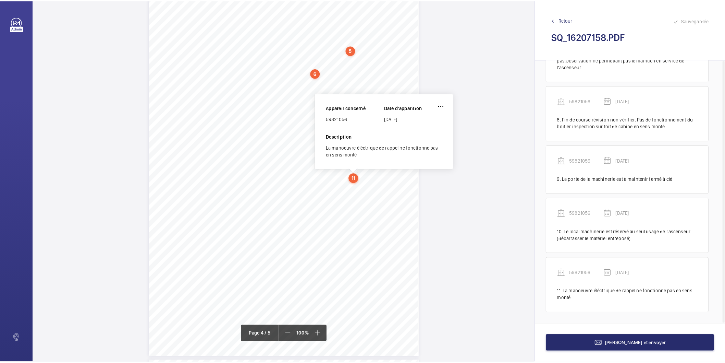
scroll to position [1199, 0]
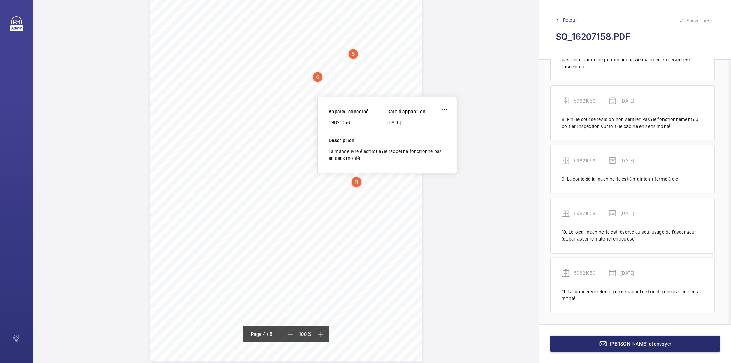
click at [345, 121] on div "59821056" at bounding box center [358, 122] width 59 height 7
copy div "59821056"
click at [578, 343] on button "[PERSON_NAME] et envoyer" at bounding box center [636, 343] width 170 height 16
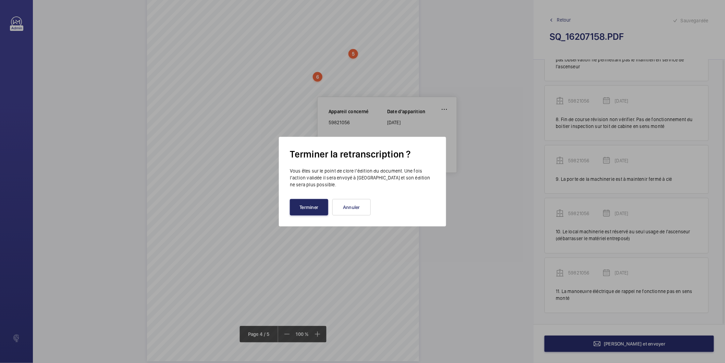
click at [314, 211] on button "Terminer" at bounding box center [309, 207] width 38 height 16
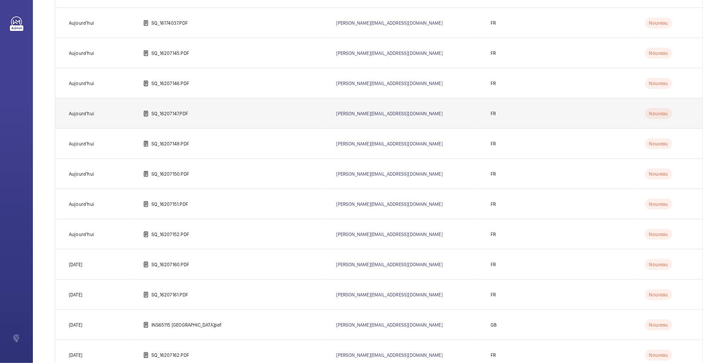
scroll to position [228, 0]
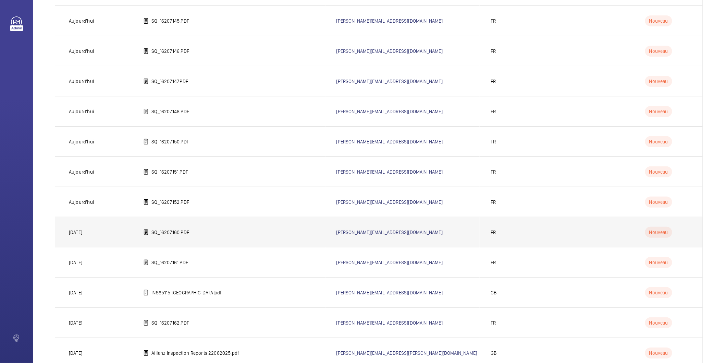
click at [186, 232] on p "SQ_16207160.PDF" at bounding box center [171, 232] width 38 height 7
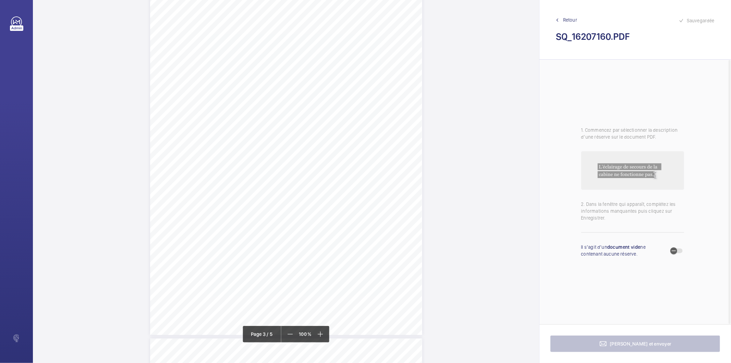
scroll to position [838, 0]
drag, startPoint x: 312, startPoint y: 241, endPoint x: 357, endPoint y: 245, distance: 45.5
click at [357, 245] on div "Affaire n° : 2502206E0000059/44000 / N° du rapport : 206E0/25/4460 Lieu de véri…" at bounding box center [286, 141] width 272 height 385
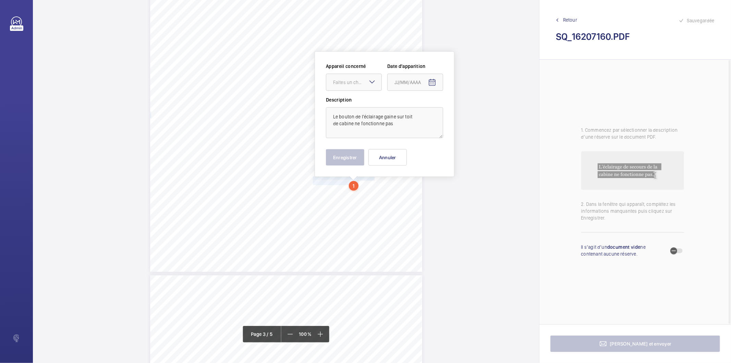
scroll to position [909, 0]
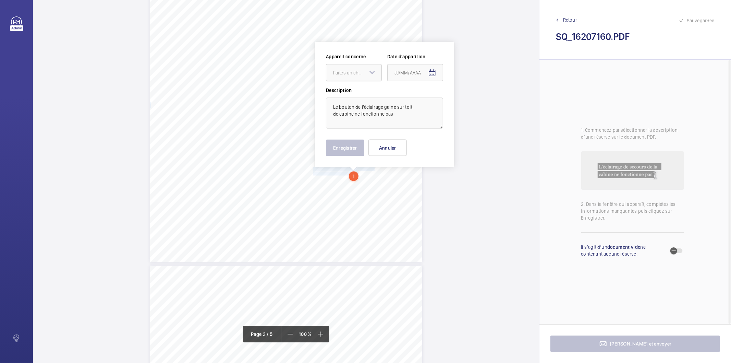
click at [357, 74] on div "Faites un choix" at bounding box center [357, 72] width 48 height 7
click at [355, 95] on span "38493628" at bounding box center [353, 93] width 41 height 7
click at [432, 74] on mat-icon "Open calendar" at bounding box center [432, 73] width 8 height 8
click at [463, 101] on span "Previous month" at bounding box center [467, 100] width 14 height 14
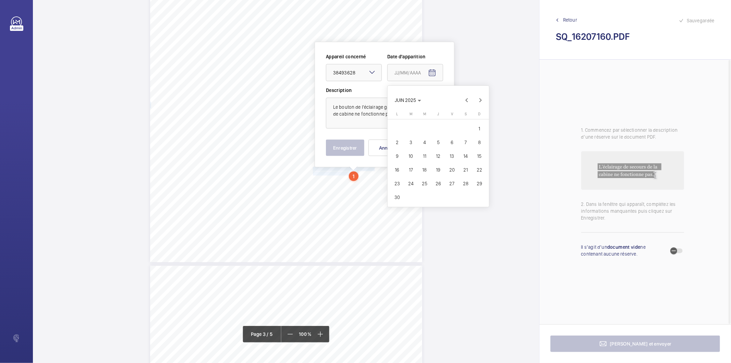
click at [440, 169] on span "19" at bounding box center [438, 170] width 12 height 12
type input "[DATE]"
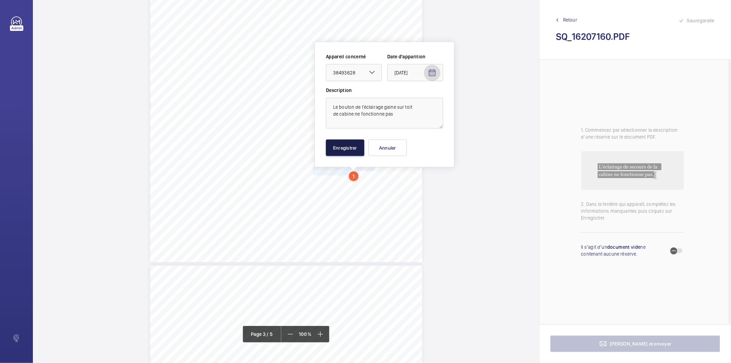
click at [346, 144] on button "Enregistrer" at bounding box center [345, 148] width 38 height 16
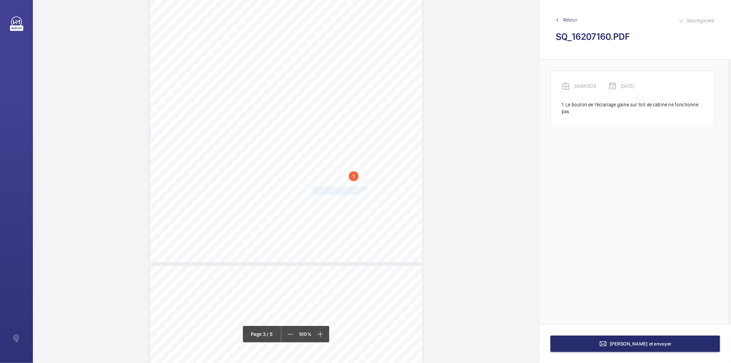
drag, startPoint x: 312, startPoint y: 188, endPoint x: 359, endPoint y: 192, distance: 47.5
click at [359, 192] on div "Affaire n° : 2502206E0000059/44000 / N° du rapport : 206E0/25/4460 Lieu de véri…" at bounding box center [286, 70] width 272 height 385
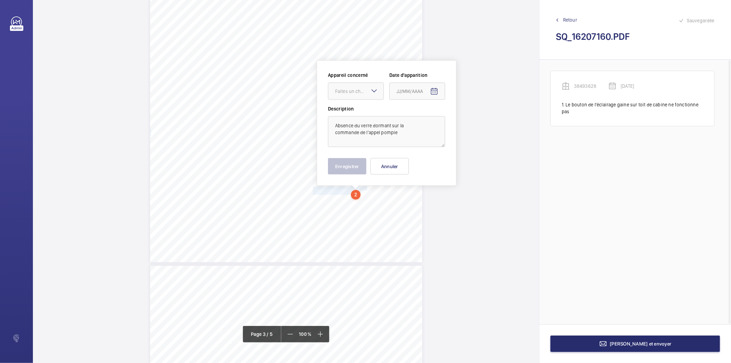
scroll to position [928, 0]
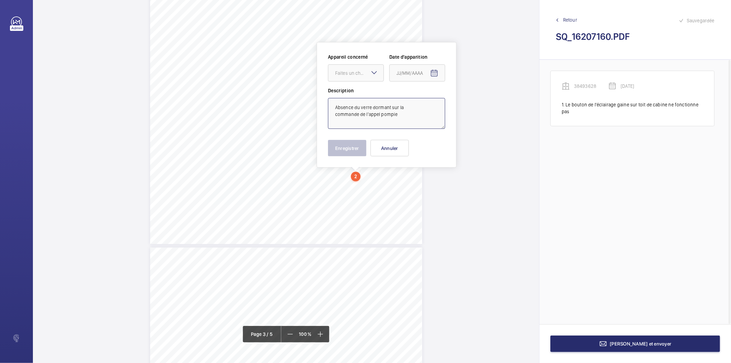
click at [406, 114] on textarea "Absence du verre dormant sur la commande de l'appel pompie" at bounding box center [386, 113] width 117 height 31
click at [345, 74] on div "Faites un choix" at bounding box center [359, 73] width 48 height 7
click at [341, 93] on span "38493628" at bounding box center [355, 93] width 41 height 7
type textarea "Absence du verre dormant sur la commande de l'appel pompier"
click at [435, 76] on mat-icon "Open calendar" at bounding box center [434, 73] width 8 height 8
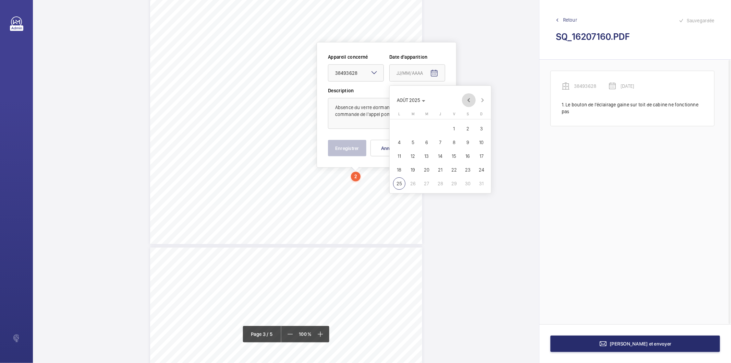
click at [467, 101] on span "Previous month" at bounding box center [469, 100] width 14 height 14
drag, startPoint x: 440, startPoint y: 168, endPoint x: 431, endPoint y: 168, distance: 8.6
click at [440, 168] on span "19" at bounding box center [440, 170] width 12 height 12
type input "[DATE]"
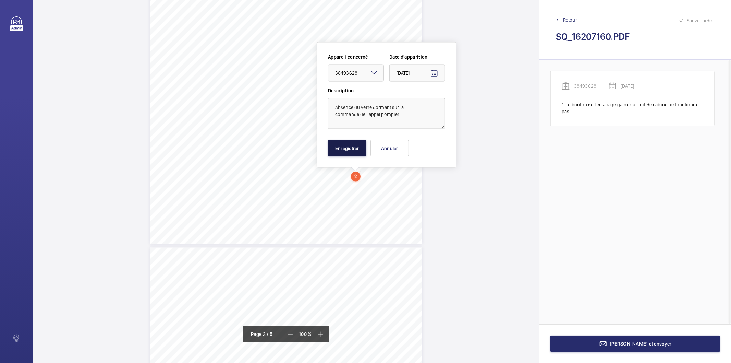
click at [362, 150] on button "Enregistrer" at bounding box center [347, 148] width 38 height 16
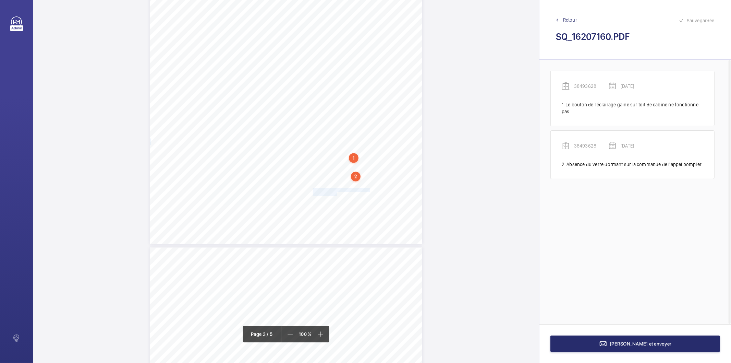
drag, startPoint x: 312, startPoint y: 191, endPoint x: 337, endPoint y: 195, distance: 25.0
click at [337, 195] on div "Affaire n° : 2502206E0000059/44000 / N° du rapport : 206E0/25/4460 Lieu de véri…" at bounding box center [286, 51] width 272 height 385
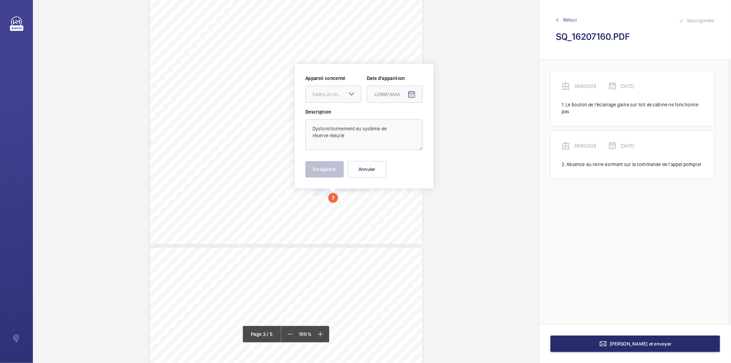
scroll to position [949, 0]
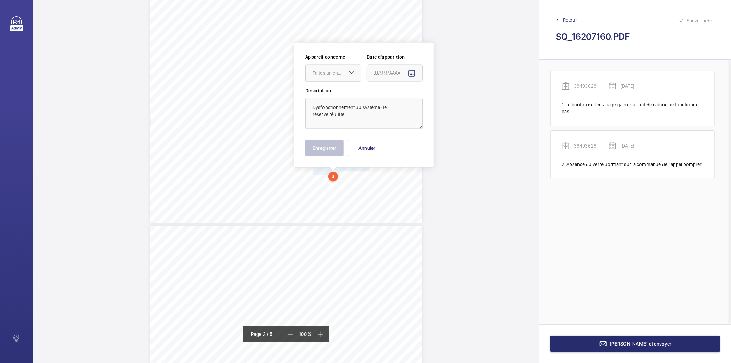
click at [338, 72] on div "Faites un choix" at bounding box center [337, 73] width 48 height 7
click at [329, 96] on span "38493628" at bounding box center [333, 93] width 41 height 7
click at [412, 71] on mat-icon "Open calendar" at bounding box center [412, 73] width 8 height 8
click at [447, 98] on span "Previous month" at bounding box center [446, 100] width 14 height 14
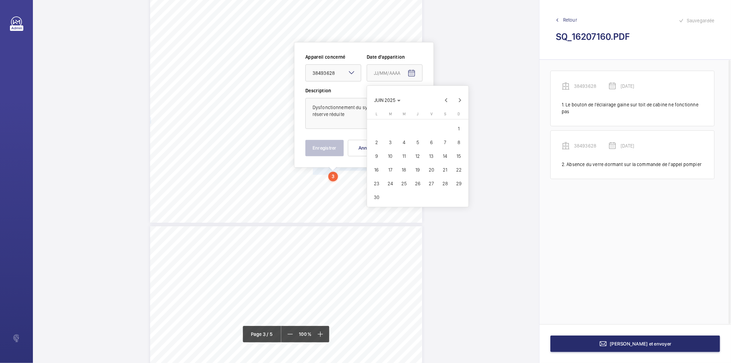
drag, startPoint x: 419, startPoint y: 172, endPoint x: 354, endPoint y: 157, distance: 65.8
click at [419, 171] on span "19" at bounding box center [418, 170] width 12 height 12
type input "[DATE]"
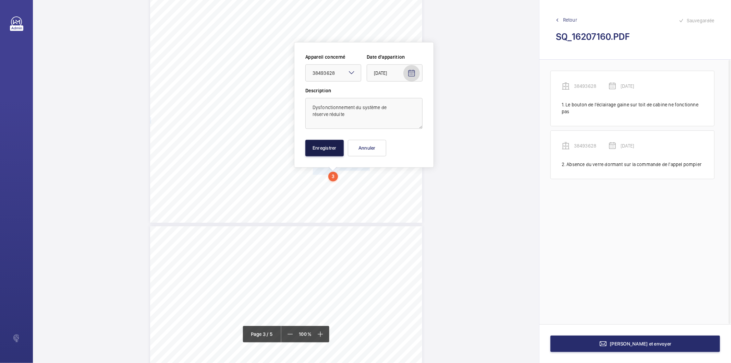
click at [330, 149] on button "Enregistrer" at bounding box center [324, 148] width 38 height 16
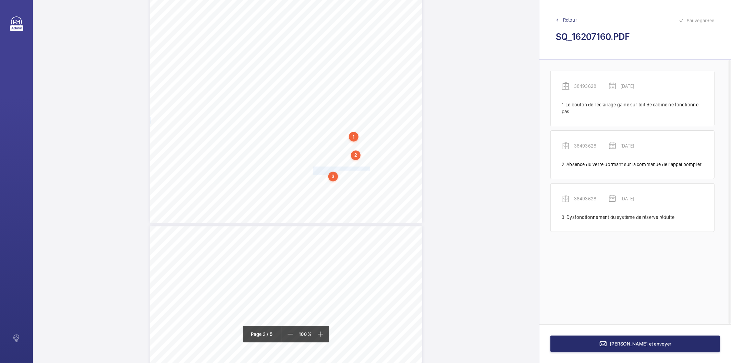
scroll to position [1101, 0]
drag, startPoint x: 313, startPoint y: 148, endPoint x: 323, endPoint y: 156, distance: 12.8
click at [323, 156] on div "Affaire n° : 2502206E0000059/44000 / N° du rapport : 206E0/25/4460 Lieu de véri…" at bounding box center [286, 266] width 272 height 385
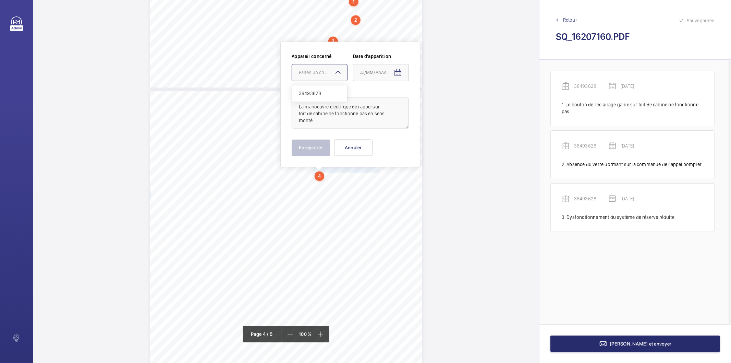
click at [328, 71] on div "Faites un choix" at bounding box center [323, 72] width 48 height 7
click at [317, 93] on span "38493628" at bounding box center [319, 93] width 41 height 7
click at [395, 71] on mat-icon "Open calendar" at bounding box center [398, 73] width 8 height 8
click at [429, 104] on span "Previous month" at bounding box center [433, 100] width 14 height 14
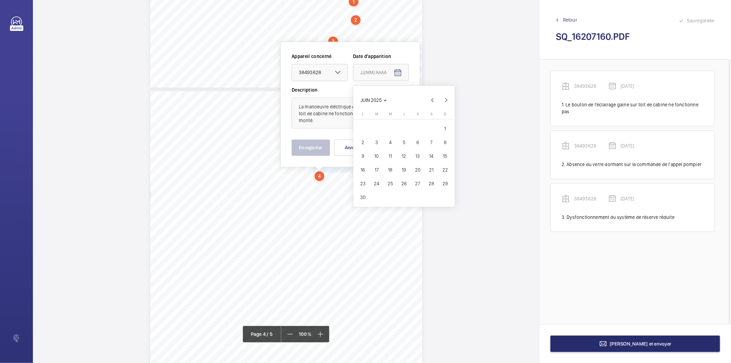
click at [401, 168] on span "19" at bounding box center [404, 170] width 12 height 12
type input "[DATE]"
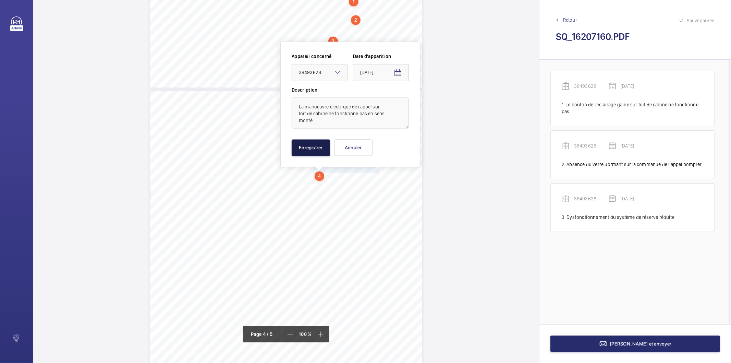
click at [316, 150] on button "Enregistrer" at bounding box center [311, 148] width 38 height 16
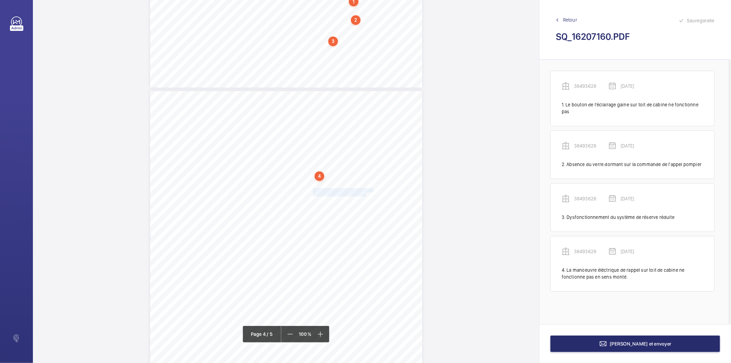
drag, startPoint x: 313, startPoint y: 189, endPoint x: 364, endPoint y: 194, distance: 52.0
click at [364, 194] on div "Affaire n° : 2502206E0000059/44000 / N° du rapport : 206E0/25/4460 Lieu de véri…" at bounding box center [286, 283] width 272 height 385
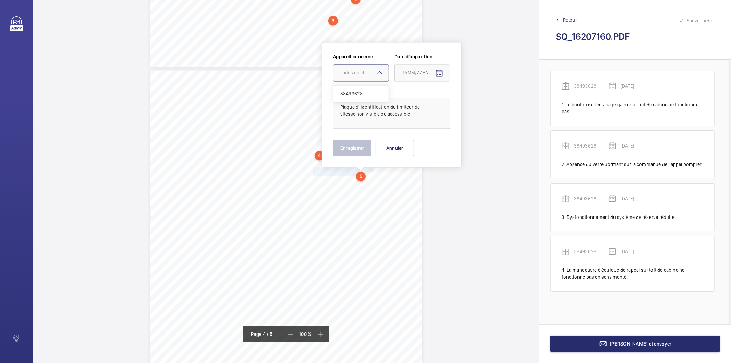
click at [344, 74] on div "Faites un choix" at bounding box center [364, 72] width 48 height 7
click at [344, 94] on span "38493628" at bounding box center [360, 93] width 41 height 7
click at [438, 75] on mat-icon "Open calendar" at bounding box center [439, 73] width 8 height 8
click at [472, 98] on span "Previous month" at bounding box center [474, 100] width 14 height 14
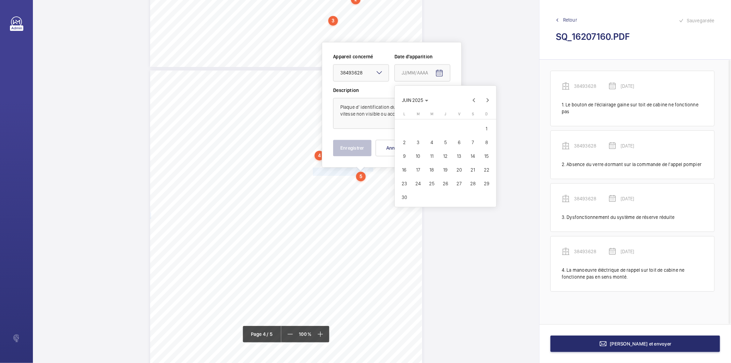
click at [446, 167] on span "19" at bounding box center [445, 170] width 12 height 12
type input "[DATE]"
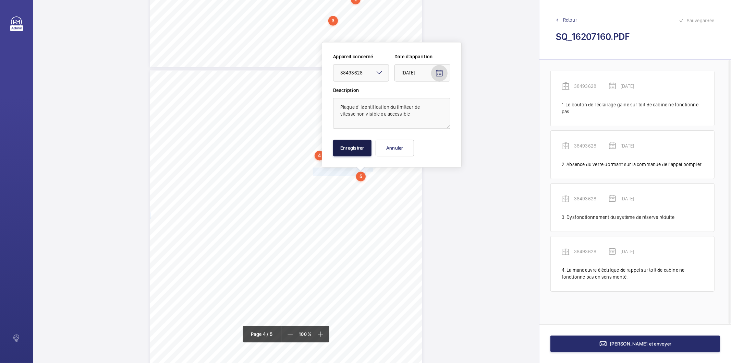
click at [353, 151] on button "Enregistrer" at bounding box center [352, 148] width 38 height 16
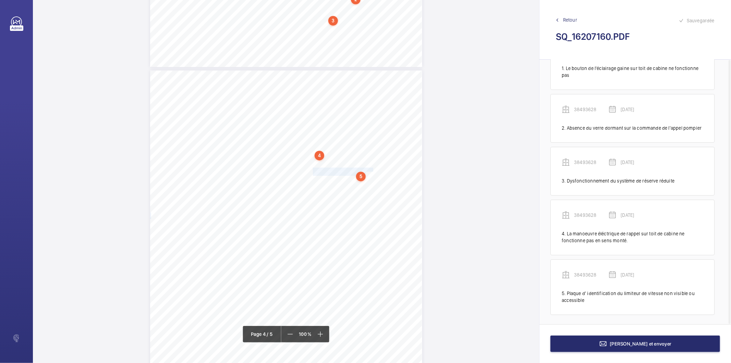
scroll to position [38, 0]
drag, startPoint x: 312, startPoint y: 183, endPoint x: 327, endPoint y: 186, distance: 15.4
click at [327, 186] on div "Affaire n° : 2502206E0000059/44000 / N° du rapport : 206E0/25/4460 Lieu de véri…" at bounding box center [286, 262] width 272 height 385
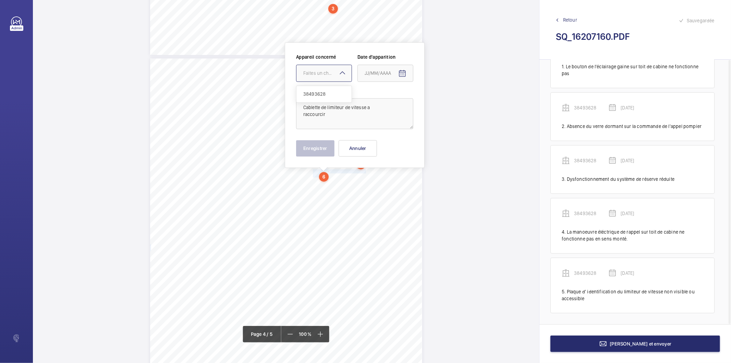
click at [340, 72] on mat-icon at bounding box center [342, 73] width 8 height 8
click at [326, 95] on span "38493628" at bounding box center [323, 93] width 41 height 7
click at [402, 70] on mat-icon "Open calendar" at bounding box center [402, 73] width 8 height 8
click at [436, 99] on span "Previous month" at bounding box center [437, 100] width 14 height 14
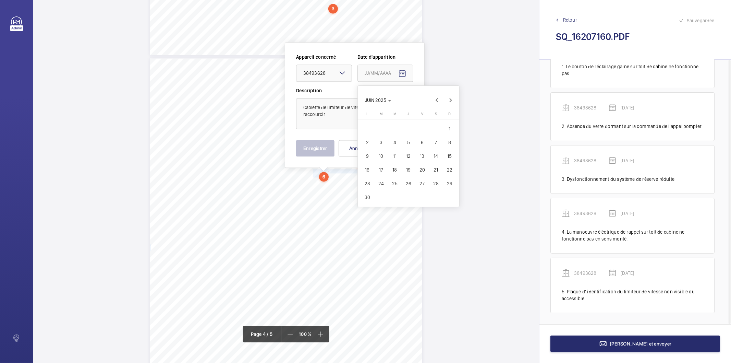
click at [410, 166] on span "19" at bounding box center [408, 170] width 12 height 12
type input "[DATE]"
click at [328, 151] on button "Enregistrer" at bounding box center [315, 148] width 38 height 16
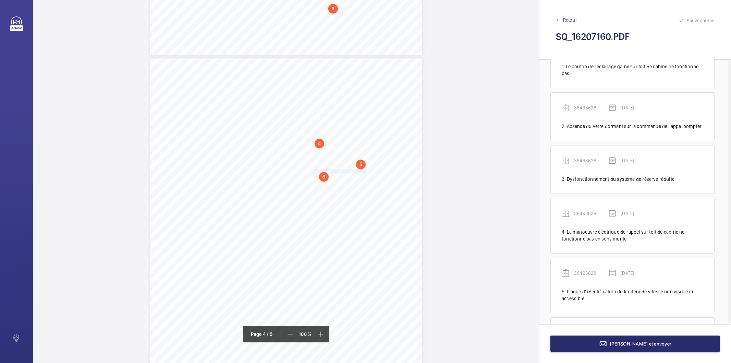
scroll to position [90, 0]
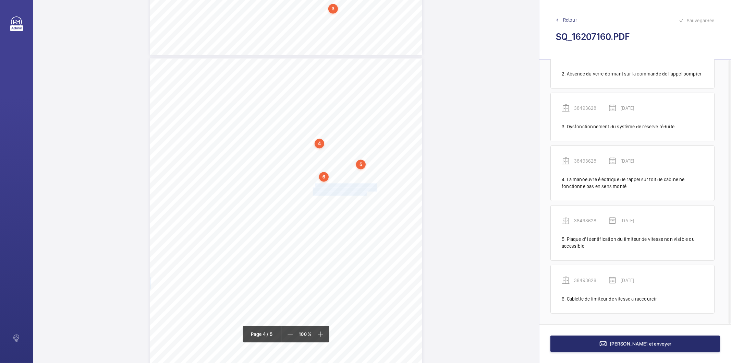
drag, startPoint x: 313, startPoint y: 183, endPoint x: 365, endPoint y: 192, distance: 52.6
click at [365, 192] on div "Affaire n° : 2502206E0000059/44000 / N° du rapport : 206E0/25/4460 Lieu de véri…" at bounding box center [286, 250] width 272 height 385
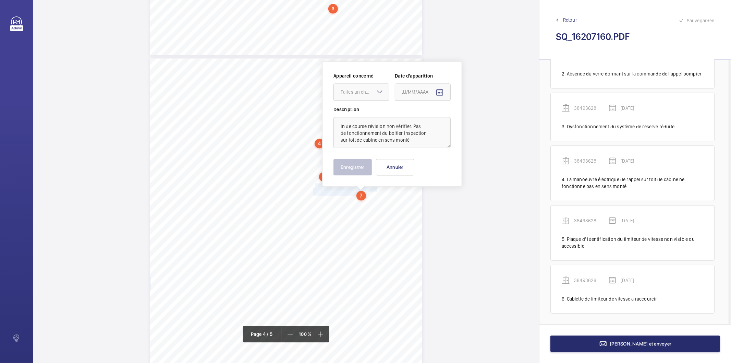
scroll to position [1136, 0]
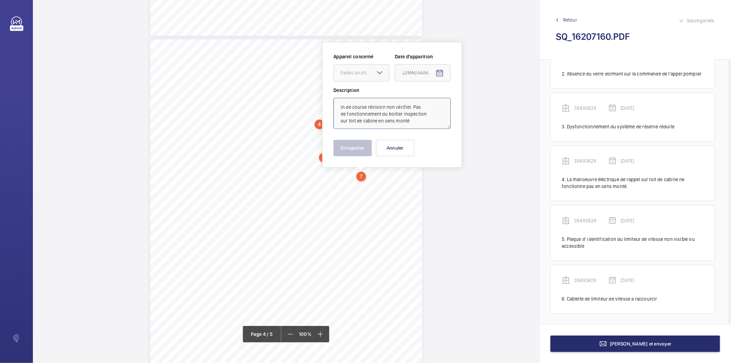
click at [348, 103] on textarea "in de course révision non vérifier. Pas de fonctionnement du boitier inspection…" at bounding box center [392, 113] width 117 height 31
click at [348, 74] on div "Faites un choix" at bounding box center [365, 72] width 48 height 7
click at [356, 89] on div "38493628" at bounding box center [361, 93] width 55 height 16
type textarea "Fin de course révision non vérifier. Pas de fonctionnement du boitier inspectio…"
click at [440, 75] on mat-icon "Open calendar" at bounding box center [440, 73] width 8 height 8
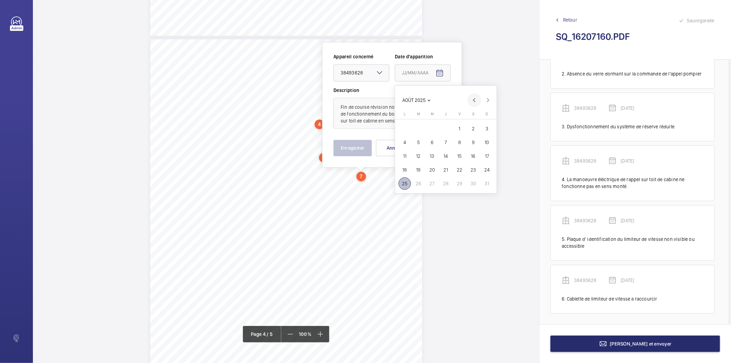
click at [471, 98] on span "Previous month" at bounding box center [475, 100] width 14 height 14
click at [448, 168] on span "19" at bounding box center [446, 170] width 12 height 12
type input "[DATE]"
click at [367, 151] on button "Enregistrer" at bounding box center [353, 148] width 38 height 16
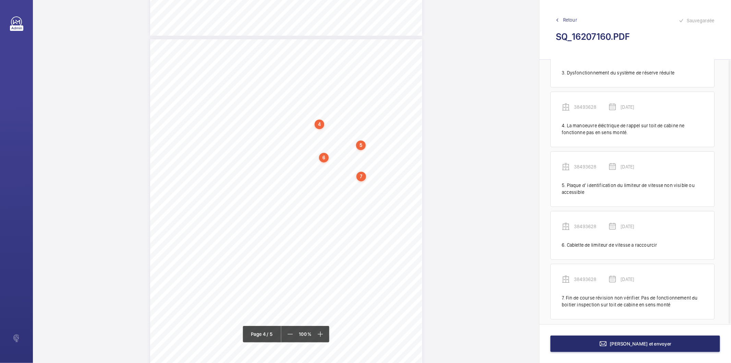
scroll to position [150, 0]
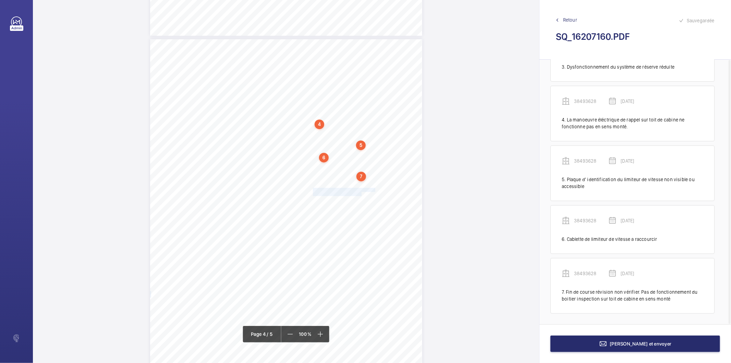
drag, startPoint x: 312, startPoint y: 189, endPoint x: 360, endPoint y: 194, distance: 48.3
click at [360, 194] on div "Affaire n° : 2502206E0000059/44000 / N° du rapport : 206E0/25/4460 Lieu de véri…" at bounding box center [286, 231] width 272 height 385
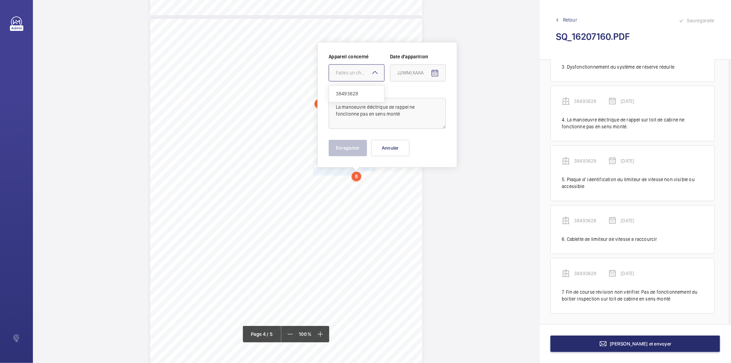
click at [368, 73] on div "Faites un choix" at bounding box center [360, 72] width 48 height 7
click at [359, 94] on span "38493628" at bounding box center [356, 93] width 41 height 7
click at [435, 72] on mat-icon "Open calendar" at bounding box center [435, 73] width 8 height 8
click at [467, 98] on span "Previous month" at bounding box center [470, 100] width 14 height 14
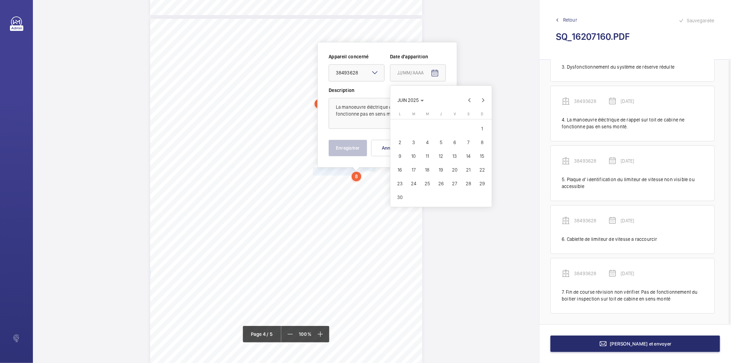
click at [438, 169] on span "19" at bounding box center [441, 170] width 12 height 12
type input "[DATE]"
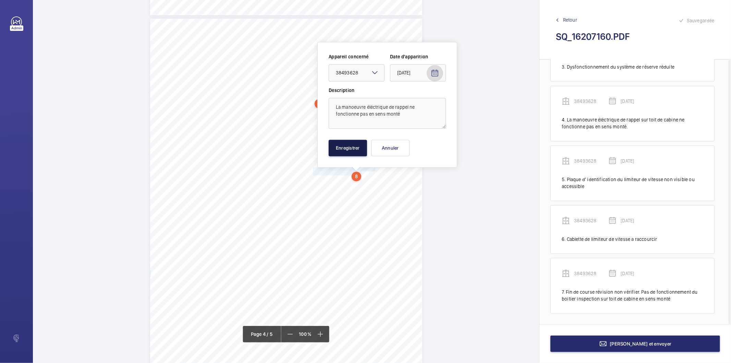
click at [362, 149] on button "Enregistrer" at bounding box center [348, 148] width 38 height 16
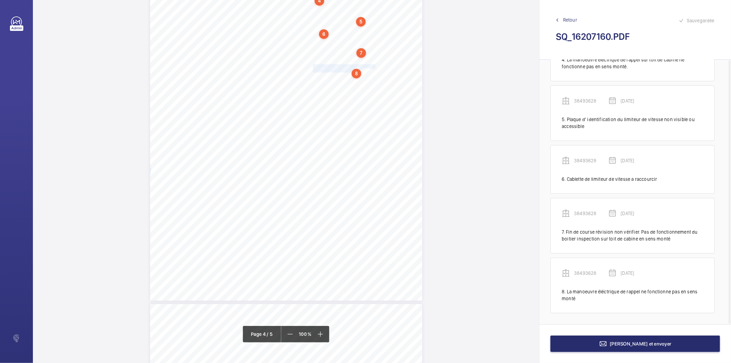
scroll to position [1233, 0]
click at [357, 101] on div "8" at bounding box center [357, 100] width 10 height 10
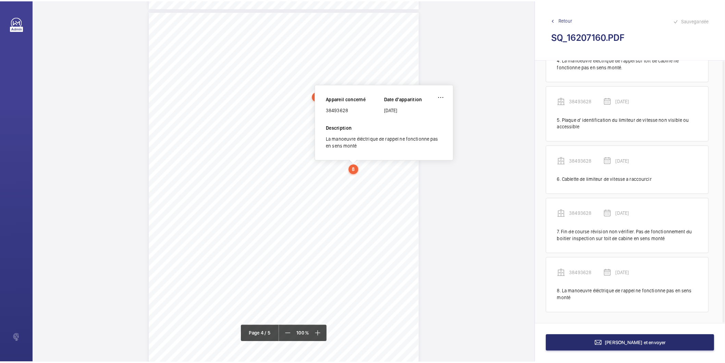
scroll to position [1151, 0]
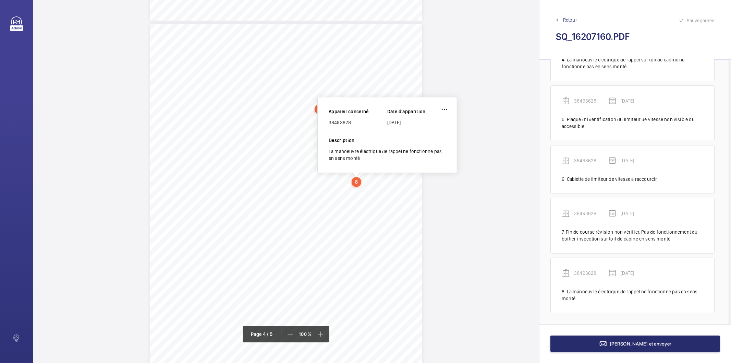
click at [342, 119] on div "38493628" at bounding box center [358, 122] width 59 height 7
click at [341, 121] on div "38493628" at bounding box center [358, 122] width 59 height 7
copy div "38493628"
click at [568, 341] on button "[PERSON_NAME] et envoyer" at bounding box center [636, 343] width 170 height 16
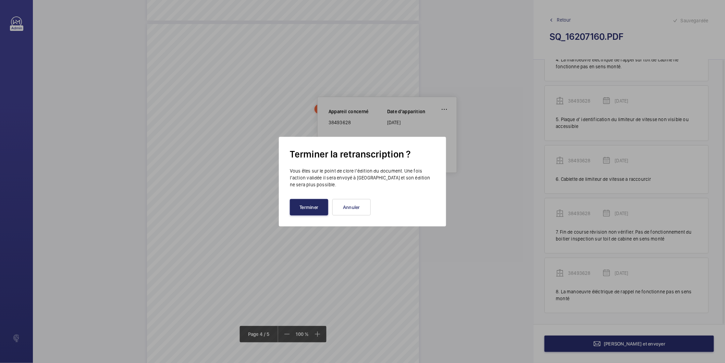
click at [315, 206] on button "Terminer" at bounding box center [309, 207] width 38 height 16
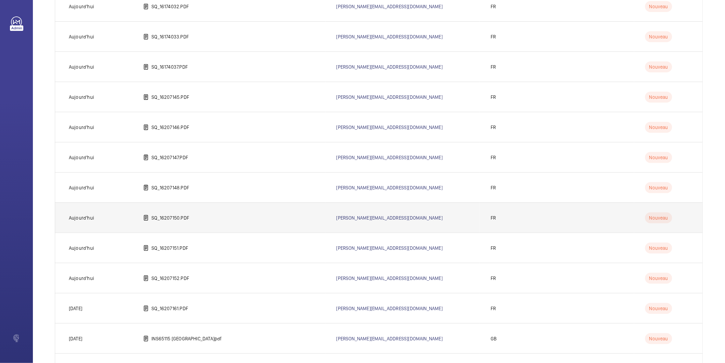
scroll to position [304, 0]
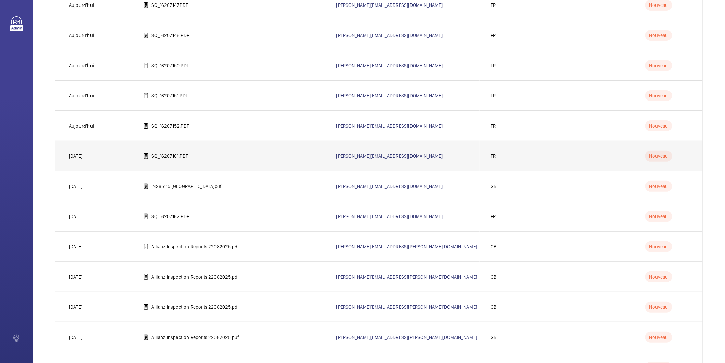
click at [182, 155] on p "SQ_16207161.PDF" at bounding box center [170, 156] width 37 height 7
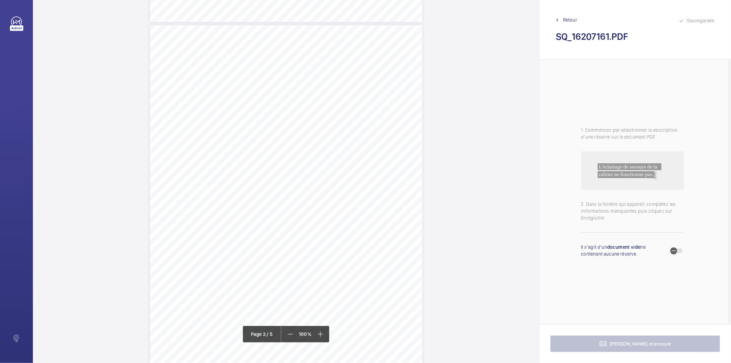
scroll to position [914, 0]
drag, startPoint x: 312, startPoint y: 165, endPoint x: 361, endPoint y: 168, distance: 48.8
click at [361, 168] on div "Affaire n° : 2502206E0000059/44000 / N° du rapport : 206E0/25/4461 Lieu de véri…" at bounding box center [286, 65] width 272 height 385
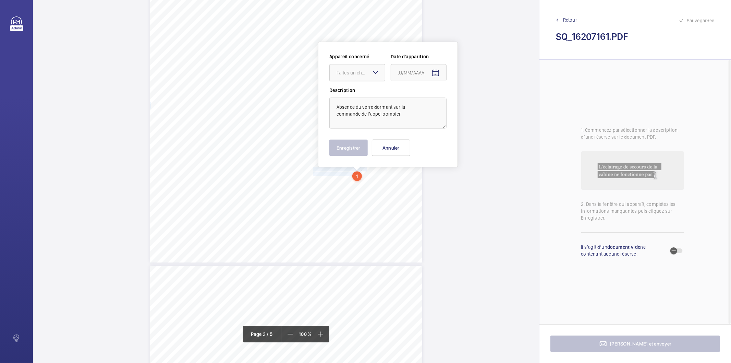
click at [345, 73] on div "Faites un choix" at bounding box center [361, 72] width 48 height 7
click at [347, 96] on span "21135994" at bounding box center [357, 93] width 41 height 7
click at [432, 76] on mat-icon "Open calendar" at bounding box center [436, 73] width 8 height 8
click at [472, 101] on span "Previous month" at bounding box center [470, 100] width 14 height 14
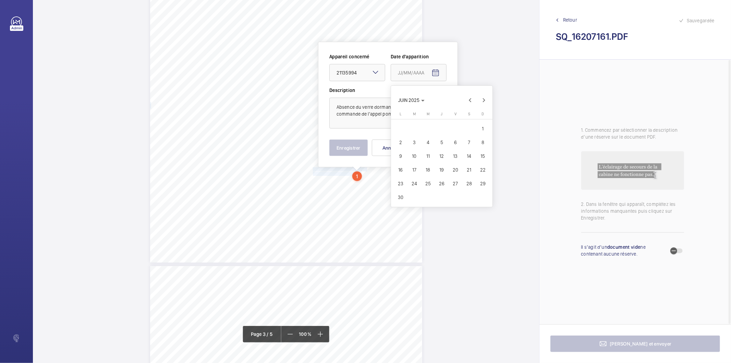
click at [445, 172] on span "19" at bounding box center [442, 170] width 12 height 12
type input "[DATE]"
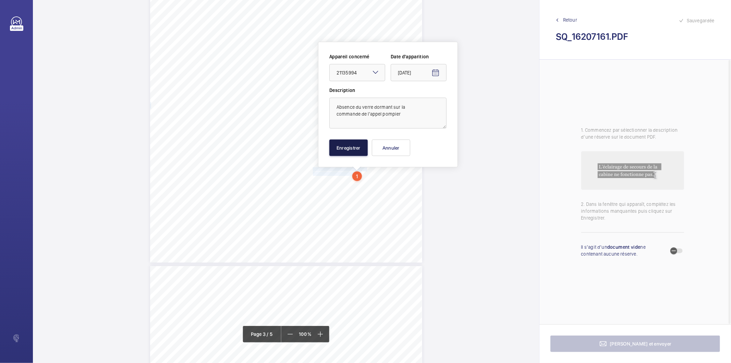
click at [353, 152] on button "Enregistrer" at bounding box center [348, 148] width 38 height 16
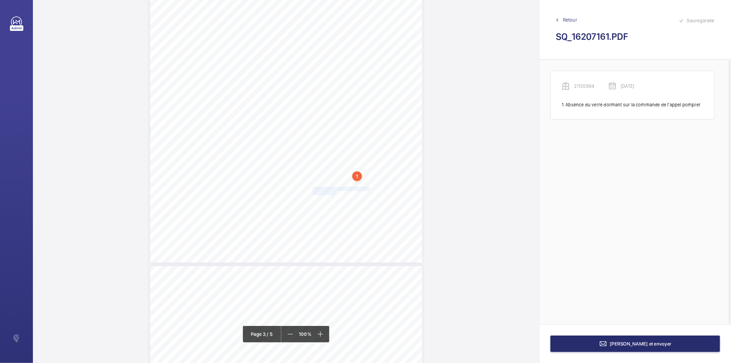
drag, startPoint x: 312, startPoint y: 189, endPoint x: 335, endPoint y: 192, distance: 22.5
click at [335, 192] on div "Affaire n° : 2502206E0000059/44000 / N° du rapport : 206E0/25/4461 Lieu de véri…" at bounding box center [286, 70] width 272 height 385
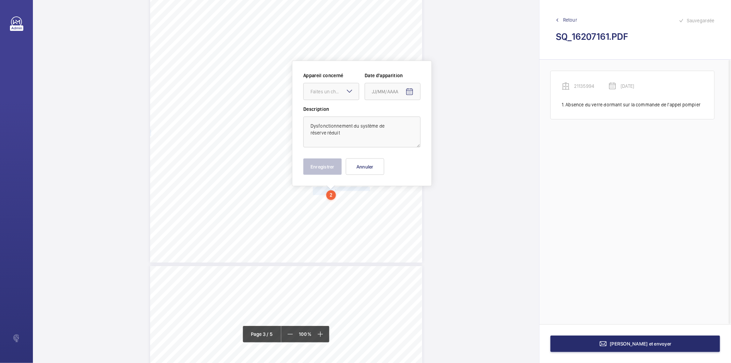
scroll to position [928, 0]
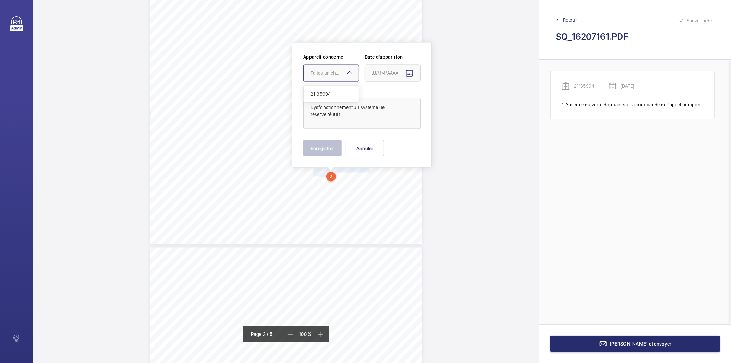
click at [335, 78] on div at bounding box center [331, 73] width 55 height 16
click at [326, 94] on span "21135994" at bounding box center [331, 93] width 41 height 7
click at [411, 72] on mat-icon "Open calendar" at bounding box center [410, 73] width 8 height 8
click at [440, 101] on span "Previous month" at bounding box center [444, 100] width 14 height 14
click at [441, 101] on span "Previous month" at bounding box center [444, 100] width 14 height 14
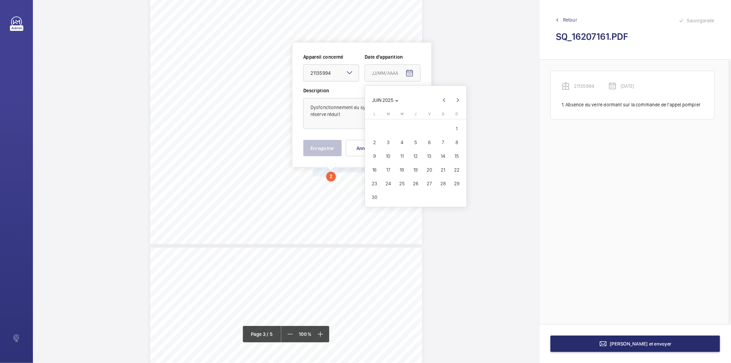
click at [415, 170] on span "19" at bounding box center [416, 170] width 12 height 12
type input "[DATE]"
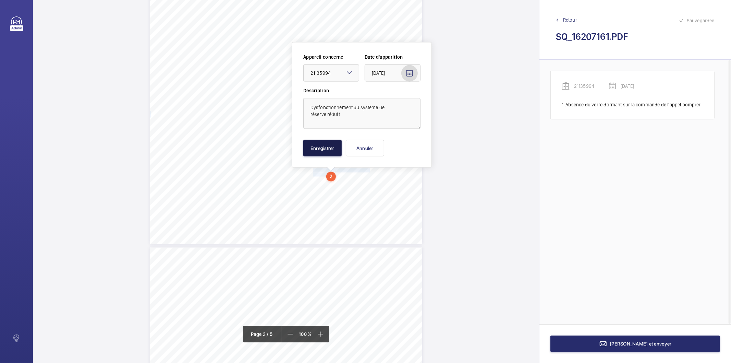
click at [333, 152] on button "Enregistrer" at bounding box center [322, 148] width 38 height 16
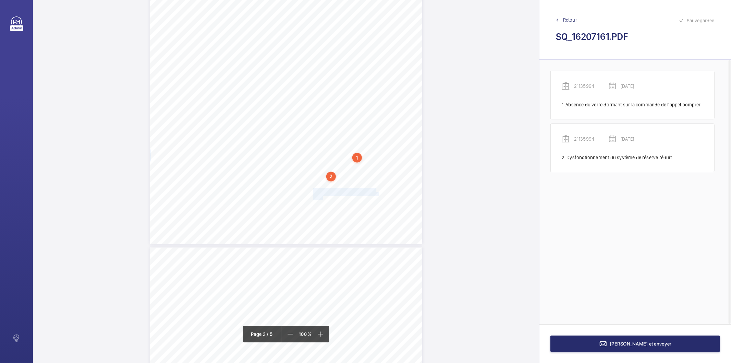
drag, startPoint x: 312, startPoint y: 191, endPoint x: 322, endPoint y: 198, distance: 11.8
click at [322, 198] on div "Affaire n° : 2502206E0000059/44000 / N° du rapport : 206E0/25/4461 Lieu de véri…" at bounding box center [286, 51] width 272 height 385
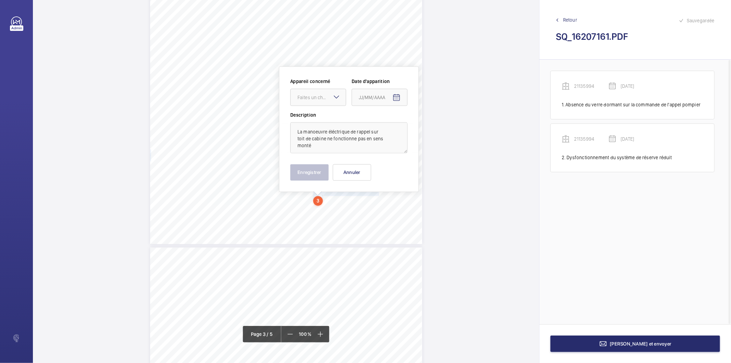
scroll to position [952, 0]
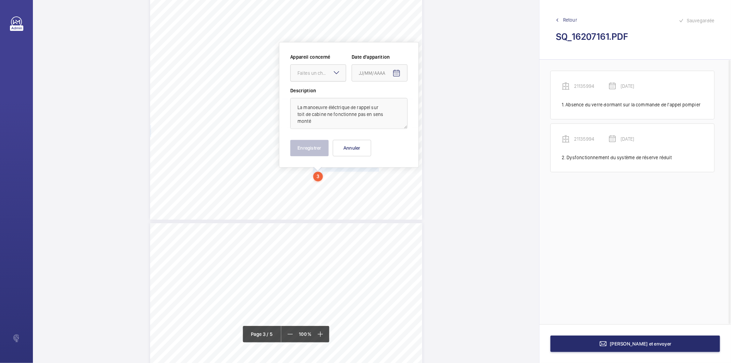
click at [316, 67] on div at bounding box center [318, 73] width 55 height 16
click at [315, 94] on span "21135994" at bounding box center [318, 93] width 41 height 7
click at [398, 76] on mat-icon "Open calendar" at bounding box center [396, 73] width 8 height 8
click at [430, 100] on span "Previous month" at bounding box center [431, 100] width 14 height 14
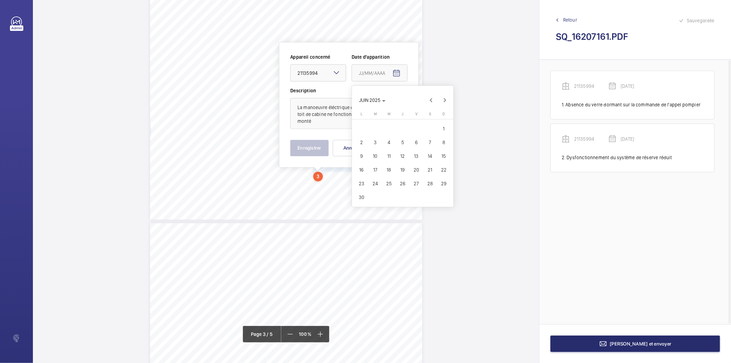
click at [404, 169] on span "19" at bounding box center [403, 170] width 12 height 12
type input "[DATE]"
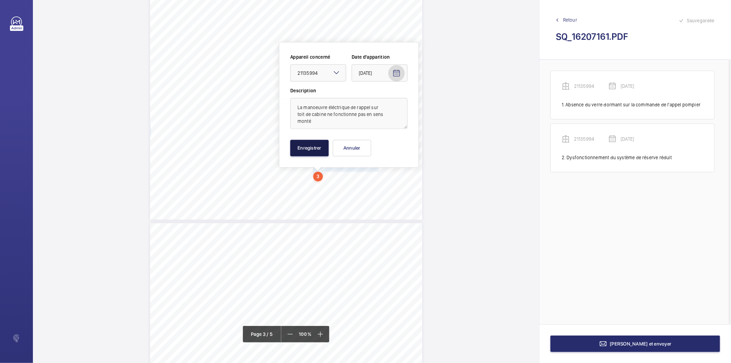
click at [306, 145] on button "Enregistrer" at bounding box center [309, 148] width 38 height 16
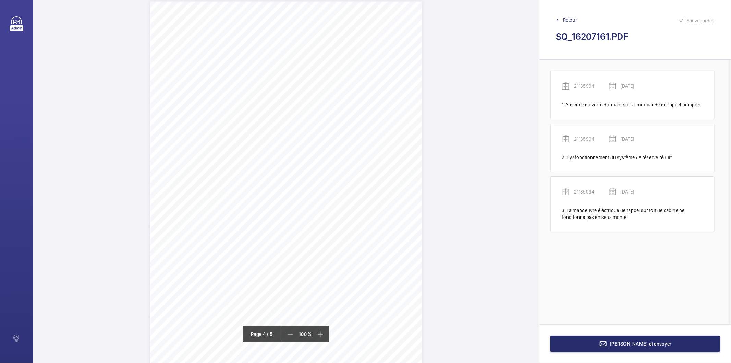
scroll to position [1181, 0]
drag, startPoint x: 312, startPoint y: 70, endPoint x: 334, endPoint y: 81, distance: 24.7
click at [334, 81] on div "Affaire n° : 2502206E0000059/44000 / N° du rapport : 206E0/25/4461 Lieu de véri…" at bounding box center [286, 187] width 272 height 385
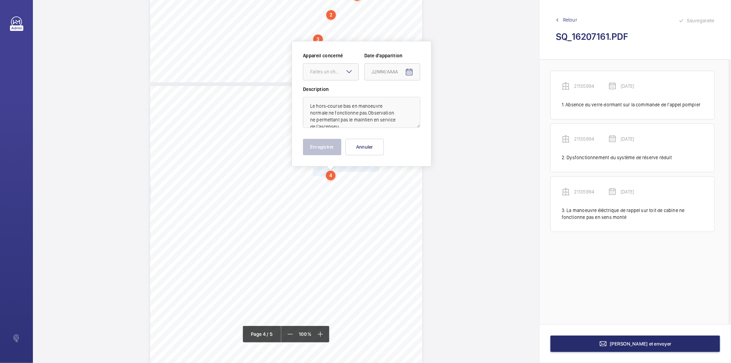
scroll to position [1088, 0]
click at [347, 125] on textarea "Le hors-course bas en manoeuvre normale ne fonctionne pas.Observation ne permet…" at bounding box center [361, 113] width 117 height 31
click at [322, 73] on div "Faites un choix" at bounding box center [334, 72] width 48 height 7
click at [326, 92] on span "21135994" at bounding box center [330, 93] width 41 height 7
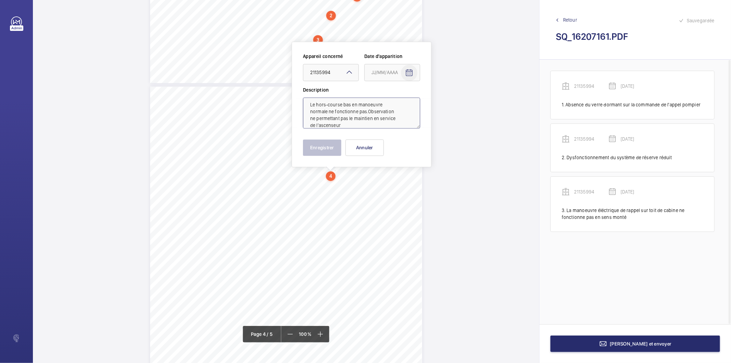
type textarea "Le hors-course bas en manoeuvre normale ne fonctionne pas.Observation ne permet…"
click at [410, 69] on mat-icon "Open calendar" at bounding box center [409, 73] width 8 height 8
click at [444, 100] on span "Previous month" at bounding box center [444, 100] width 14 height 14
click at [415, 170] on span "19" at bounding box center [415, 170] width 12 height 12
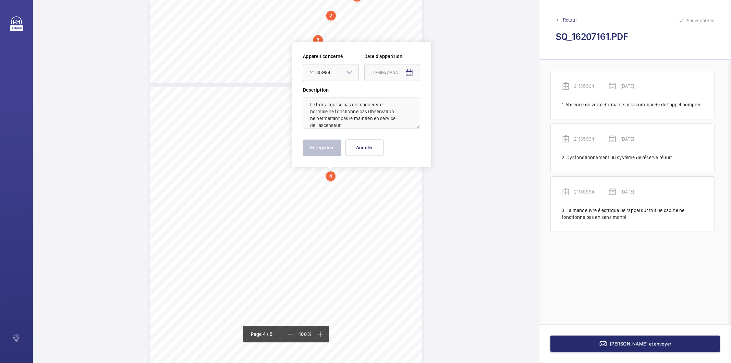
type input "[DATE]"
click at [318, 149] on button "Enregistrer" at bounding box center [322, 148] width 38 height 16
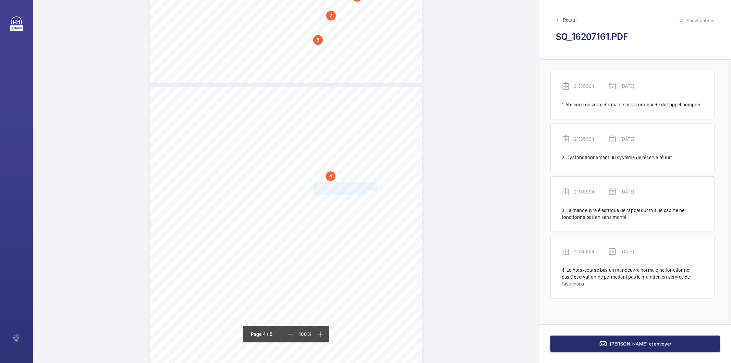
drag, startPoint x: 313, startPoint y: 183, endPoint x: 366, endPoint y: 191, distance: 53.6
click at [366, 191] on div "Affaire n° : 2502206E0000059/44000 / N° du rapport : 206E0/25/4461 Lieu de véri…" at bounding box center [286, 279] width 272 height 385
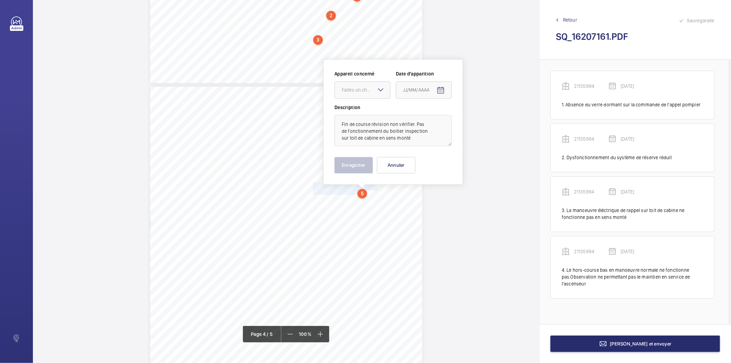
scroll to position [1106, 0]
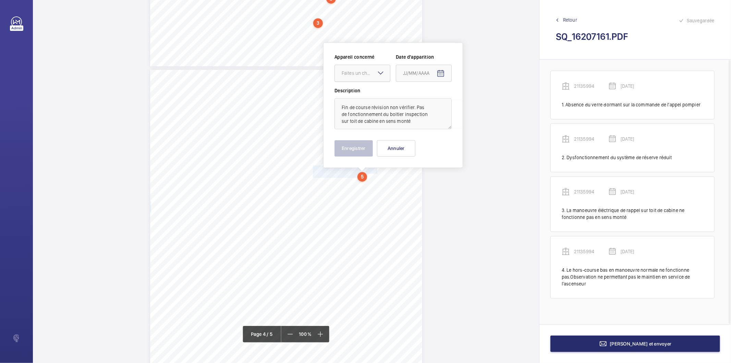
click at [365, 75] on div "Faites un choix" at bounding box center [366, 73] width 48 height 7
click at [360, 95] on span "21135994" at bounding box center [362, 93] width 41 height 7
click at [438, 72] on mat-icon "Open calendar" at bounding box center [441, 73] width 8 height 8
click at [472, 102] on span "Previous month" at bounding box center [476, 101] width 14 height 14
click at [473, 102] on span "Previous month" at bounding box center [476, 101] width 14 height 14
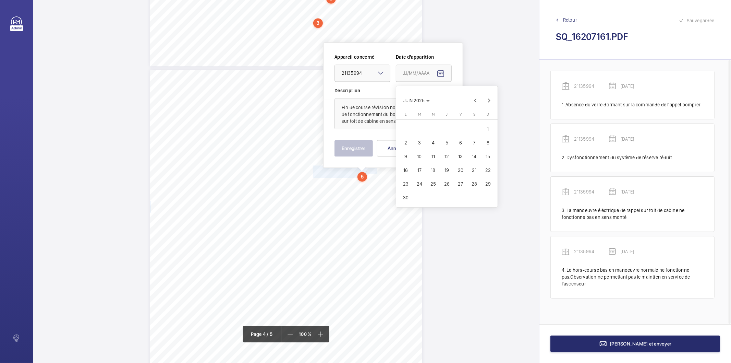
click at [447, 169] on span "19" at bounding box center [447, 170] width 12 height 12
type input "[DATE]"
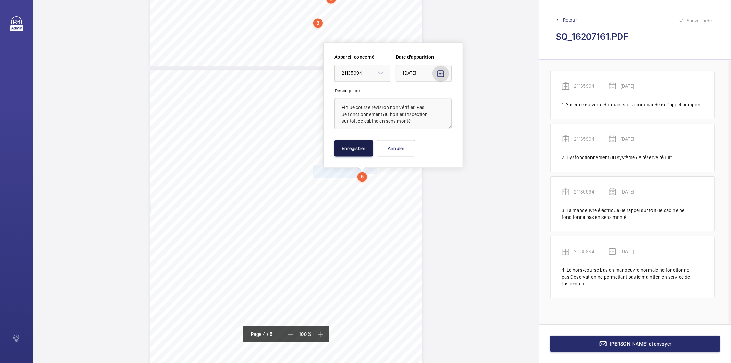
click at [340, 150] on button "Enregistrer" at bounding box center [354, 148] width 38 height 16
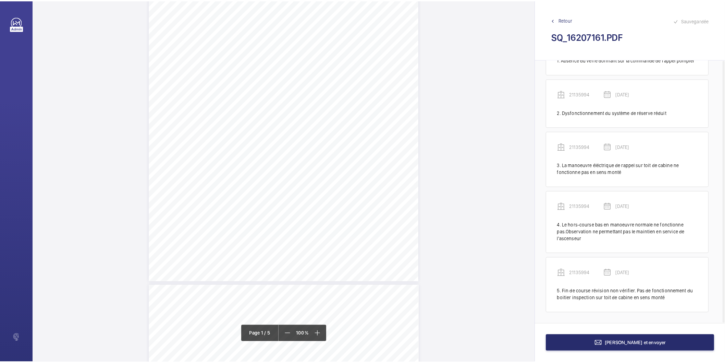
scroll to position [0, 0]
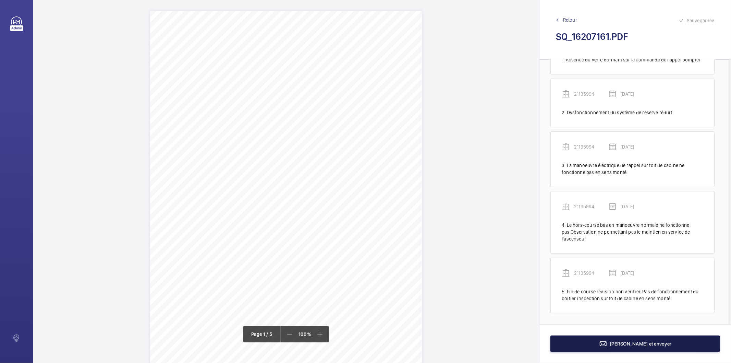
click at [588, 349] on button "[PERSON_NAME] et envoyer" at bounding box center [636, 343] width 170 height 16
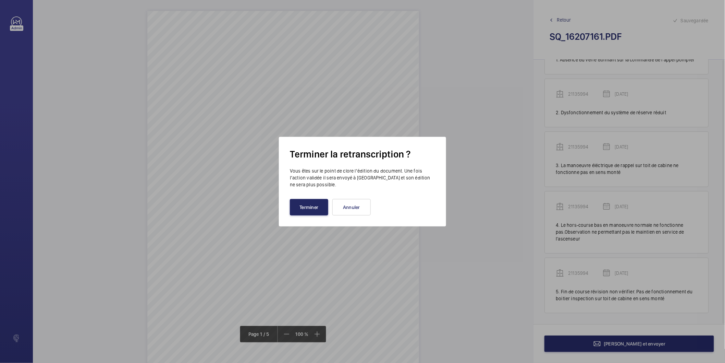
click at [325, 205] on button "Terminer" at bounding box center [309, 207] width 38 height 16
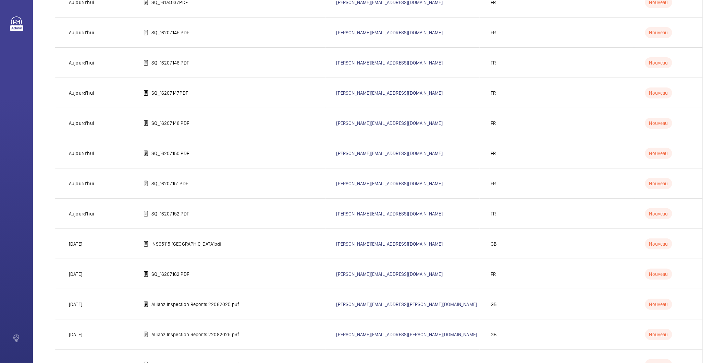
scroll to position [228, 0]
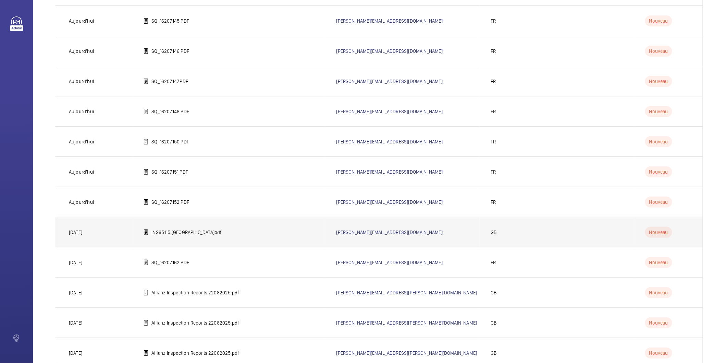
click at [182, 235] on td "INS65115 [GEOGRAPHIC_DATA]pdf" at bounding box center [228, 232] width 193 height 30
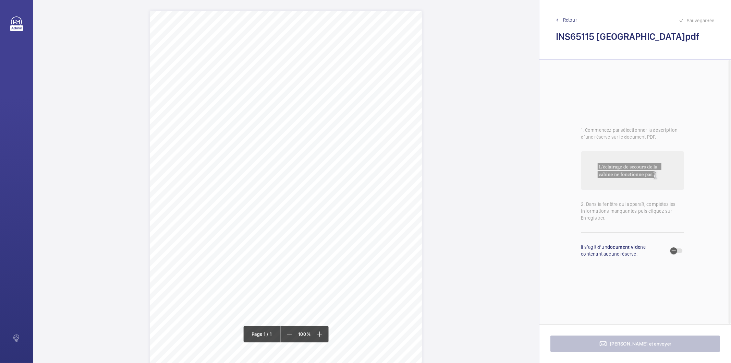
drag, startPoint x: 375, startPoint y: 86, endPoint x: 275, endPoint y: 78, distance: 100.1
click at [275, 78] on div "Signed: Lifting Operations and Lifting Equipment Regulations 1998 Report of Tho…" at bounding box center [286, 203] width 272 height 385
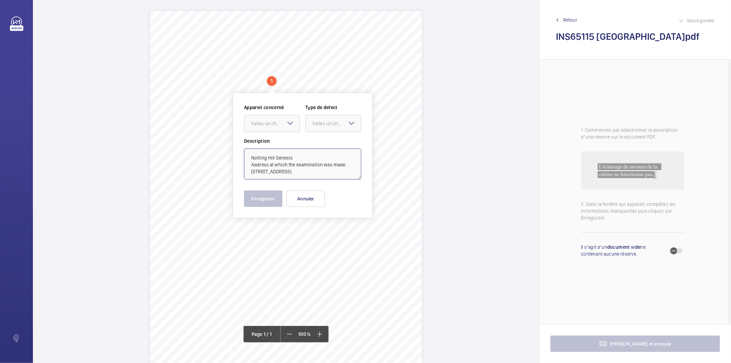
drag, startPoint x: 347, startPoint y: 163, endPoint x: 341, endPoint y: 160, distance: 6.9
click at [341, 160] on textarea "Notting Hill Genesis Address at which the examination was made: [STREET_ADDRESS]" at bounding box center [302, 163] width 117 height 31
type textarea "Notting Hill Genesis [STREET_ADDRESS]"
click at [311, 201] on button "Annuler" at bounding box center [306, 198] width 38 height 16
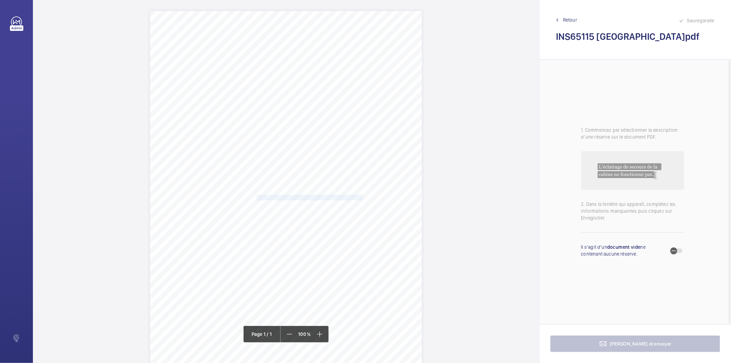
drag, startPoint x: 256, startPoint y: 197, endPoint x: 361, endPoint y: 196, distance: 105.2
click at [361, 196] on span "The 1st floor landing toe guard is missing, to be replaced." at bounding box center [310, 197] width 107 height 5
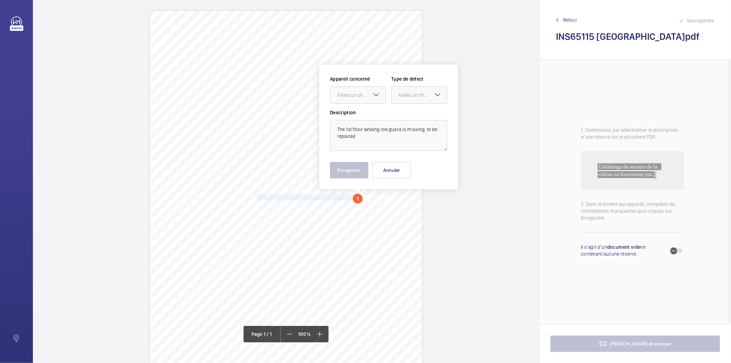
scroll to position [22, 0]
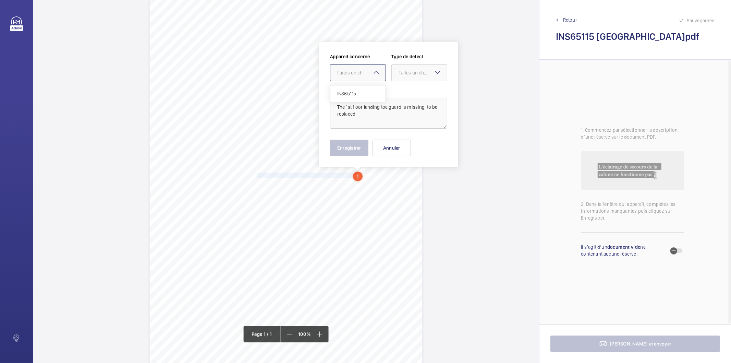
click at [349, 76] on div at bounding box center [357, 72] width 55 height 16
click at [349, 91] on span "INS65115" at bounding box center [357, 93] width 41 height 7
click at [416, 66] on div at bounding box center [419, 72] width 55 height 16
click at [415, 96] on span "Standard" at bounding box center [419, 93] width 41 height 7
click at [348, 155] on button "Enregistrer" at bounding box center [349, 148] width 38 height 16
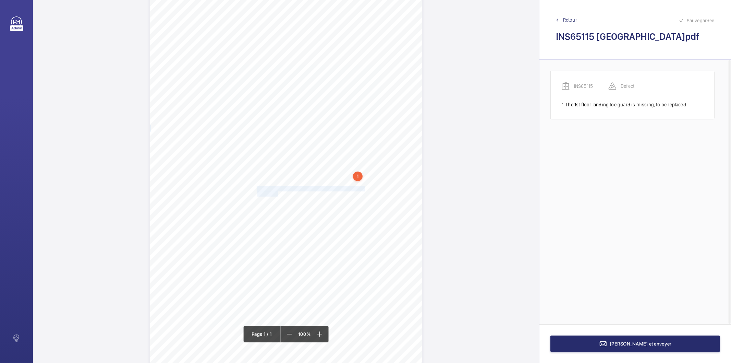
drag, startPoint x: 257, startPoint y: 189, endPoint x: 277, endPoint y: 191, distance: 19.6
click at [277, 191] on div "Signed: Lifting Operations and Lifting Equipment Regulations 1998 Report of Tho…" at bounding box center [286, 181] width 272 height 385
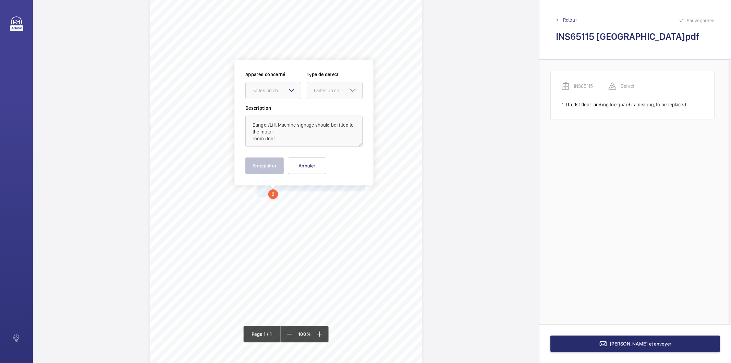
scroll to position [40, 0]
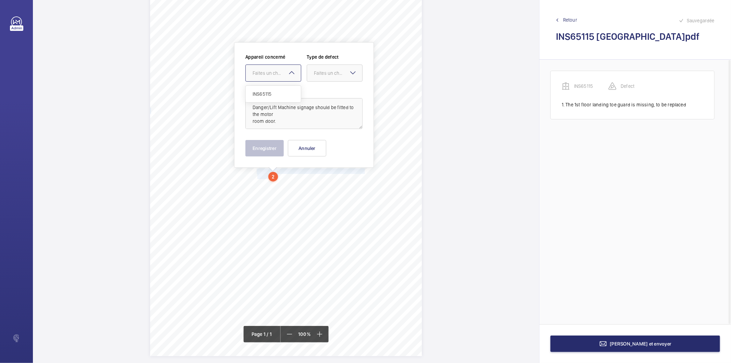
click at [279, 71] on div "Faites un choix" at bounding box center [277, 73] width 48 height 7
click at [269, 94] on span "INS65115" at bounding box center [273, 93] width 41 height 7
click at [311, 75] on div at bounding box center [334, 73] width 55 height 16
drag, startPoint x: 317, startPoint y: 94, endPoint x: 277, endPoint y: 133, distance: 55.8
click at [316, 94] on span "Standard" at bounding box center [334, 93] width 41 height 7
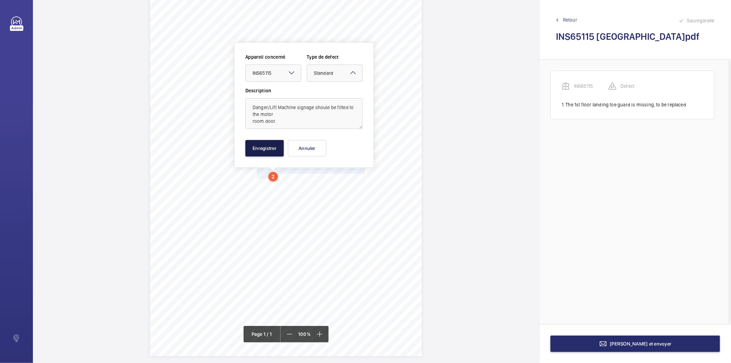
click at [265, 153] on button "Enregistrer" at bounding box center [264, 148] width 38 height 16
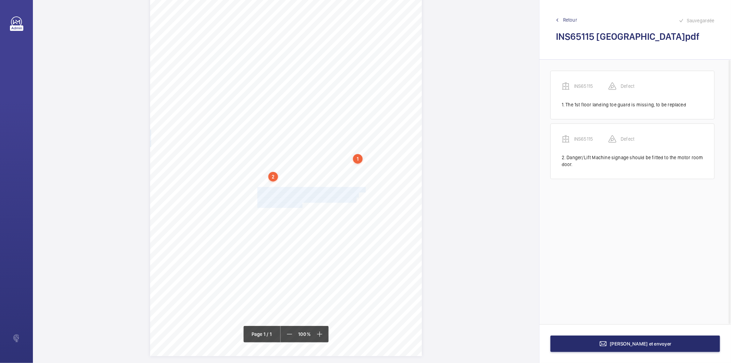
drag, startPoint x: 257, startPoint y: 186, endPoint x: 302, endPoint y: 203, distance: 47.9
click at [302, 203] on div "Signed: Lifting Operations and Lifting Equipment Regulations 1998 Report of Tho…" at bounding box center [286, 163] width 272 height 385
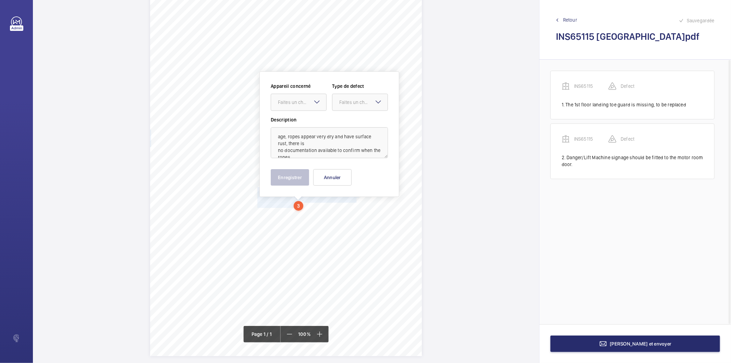
scroll to position [47, 0]
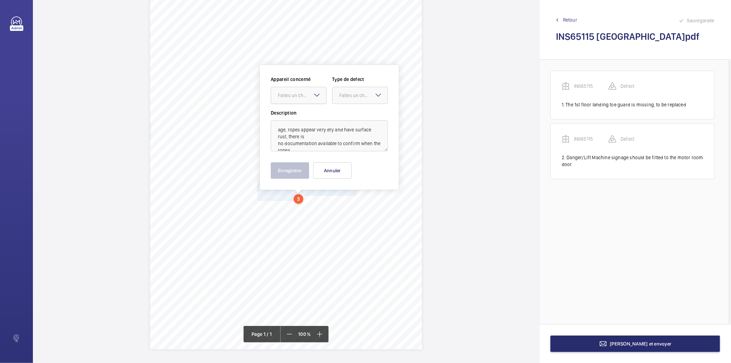
click at [307, 95] on div "Faites un choix" at bounding box center [302, 95] width 48 height 7
click at [299, 115] on span "INS65115" at bounding box center [298, 116] width 41 height 7
click at [349, 90] on div at bounding box center [360, 95] width 55 height 16
click at [346, 164] on span "Recommandation" at bounding box center [359, 166] width 41 height 7
click at [293, 173] on button "Enregistrer" at bounding box center [290, 170] width 38 height 16
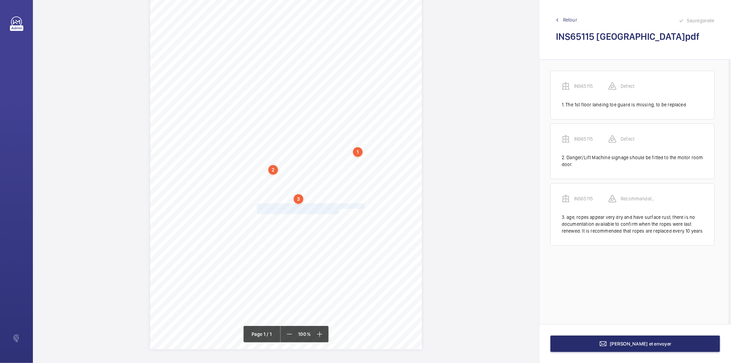
drag, startPoint x: 256, startPoint y: 206, endPoint x: 338, endPoint y: 209, distance: 81.3
click at [338, 209] on div "Signed: Lifting Operations and Lifting Equipment Regulations 1998 Report of Tho…" at bounding box center [286, 156] width 272 height 385
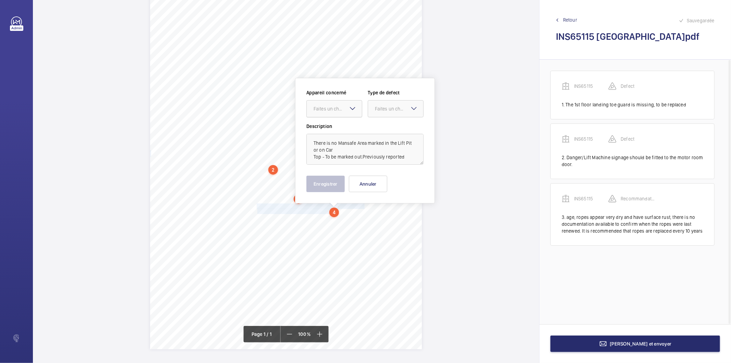
click at [335, 110] on div "Faites un choix" at bounding box center [338, 108] width 48 height 7
click at [333, 129] on span "INS65115" at bounding box center [334, 129] width 41 height 7
drag, startPoint x: 373, startPoint y: 109, endPoint x: 376, endPoint y: 116, distance: 8.0
click at [374, 109] on div at bounding box center [395, 108] width 55 height 16
click at [382, 180] on span "Recommandation" at bounding box center [395, 180] width 41 height 7
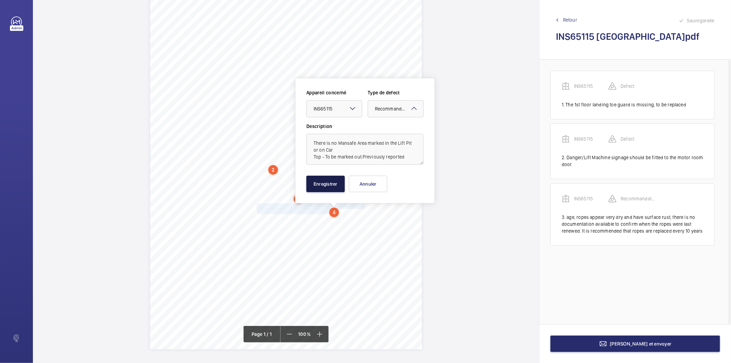
drag, startPoint x: 325, startPoint y: 184, endPoint x: 314, endPoint y: 188, distance: 12.0
click at [325, 184] on button "Enregistrer" at bounding box center [325, 184] width 38 height 16
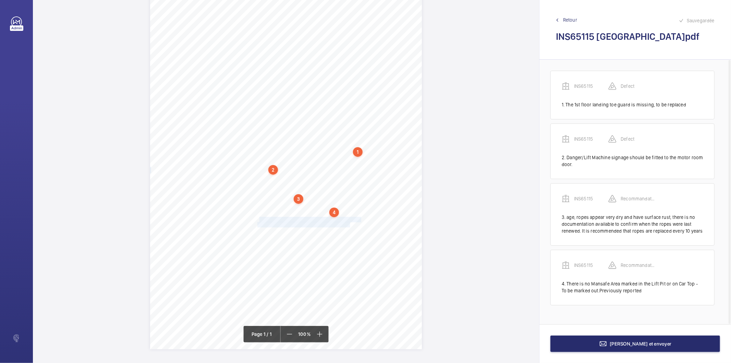
drag, startPoint x: 257, startPoint y: 219, endPoint x: 349, endPoint y: 221, distance: 91.6
click at [349, 221] on div "Signed: Lifting Operations and Lifting Equipment Regulations 1998 Report of Tho…" at bounding box center [286, 156] width 272 height 385
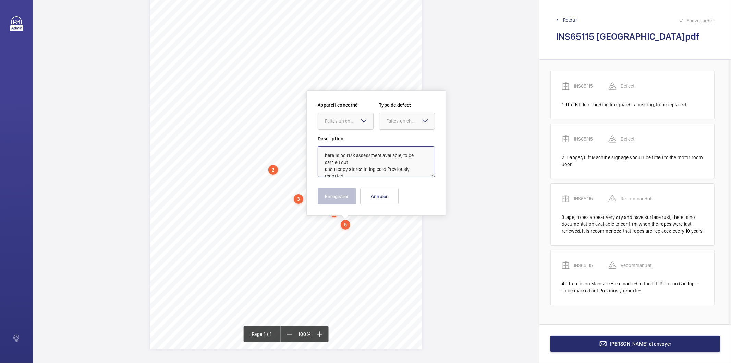
click at [346, 156] on textarea "here is no risk assessment available, to be carried out and a copy stored in lo…" at bounding box center [376, 161] width 117 height 31
click at [330, 121] on div "Faites un choix" at bounding box center [349, 121] width 48 height 7
drag, startPoint x: 326, startPoint y: 141, endPoint x: 382, endPoint y: 134, distance: 56.2
click at [326, 141] on span "INS65115" at bounding box center [345, 141] width 41 height 7
drag, startPoint x: 396, startPoint y: 125, endPoint x: 402, endPoint y: 173, distance: 48.3
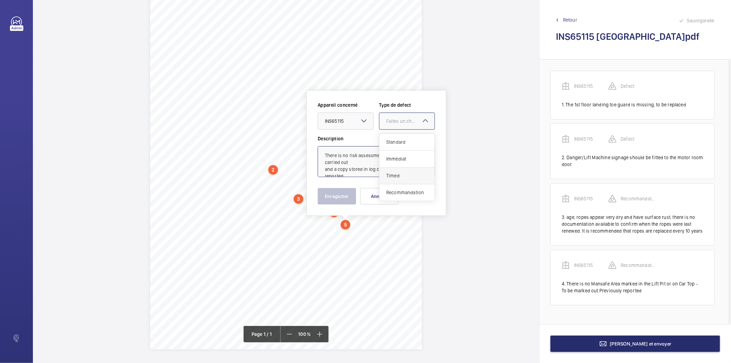
click at [396, 125] on div at bounding box center [406, 121] width 55 height 16
click at [403, 193] on span "Recommandation" at bounding box center [406, 192] width 41 height 7
type textarea "There is no risk assessment available, to be carried out and a copy stored in l…"
click at [350, 197] on button "Enregistrer" at bounding box center [337, 196] width 38 height 16
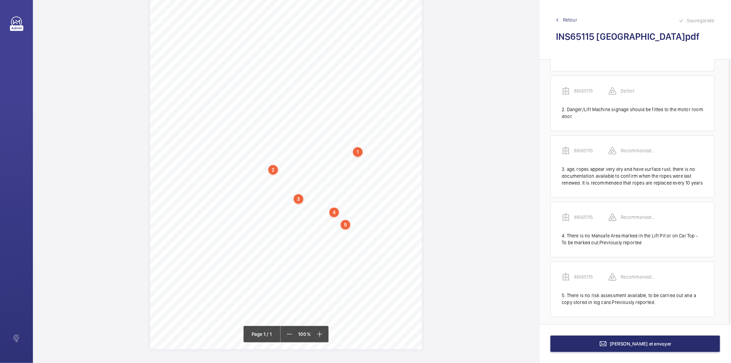
scroll to position [52, 0]
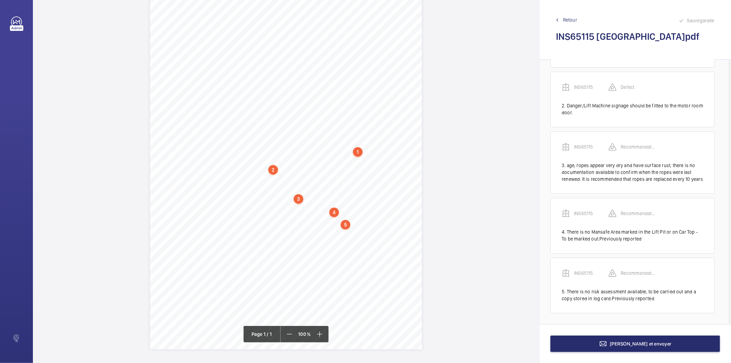
click at [273, 169] on div "2" at bounding box center [273, 170] width 10 height 10
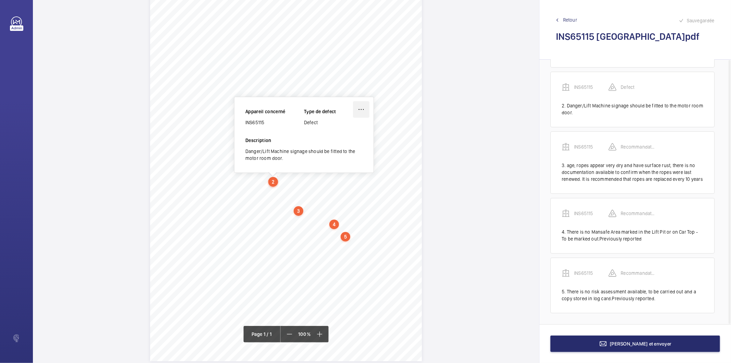
click at [361, 108] on wm-front-icon-button at bounding box center [361, 109] width 16 height 16
click at [351, 129] on div "Modifier" at bounding box center [342, 129] width 54 height 12
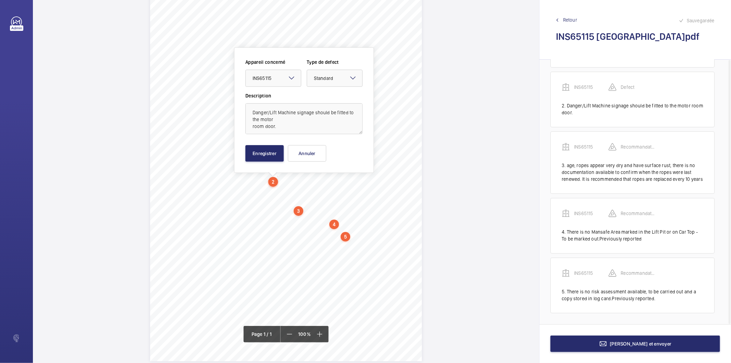
click at [353, 78] on mat-icon at bounding box center [353, 78] width 8 height 8
drag, startPoint x: 323, startPoint y: 151, endPoint x: 280, endPoint y: 156, distance: 42.4
click at [323, 152] on span "Recommandation" at bounding box center [334, 149] width 41 height 7
click at [280, 156] on button "Enregistrer" at bounding box center [264, 153] width 38 height 16
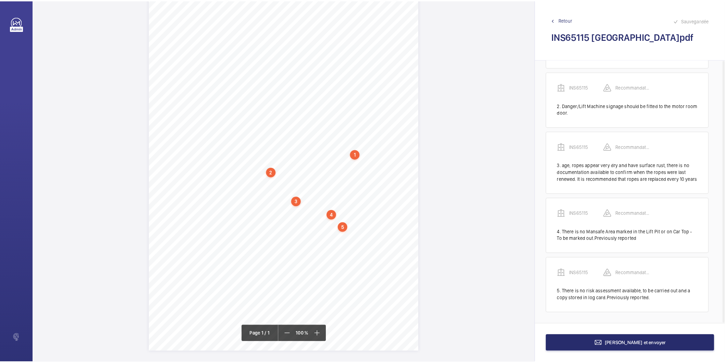
scroll to position [47, 0]
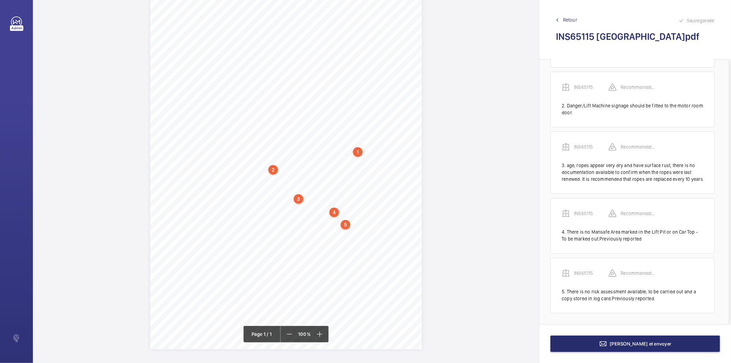
click at [346, 221] on div "5" at bounding box center [346, 225] width 10 height 10
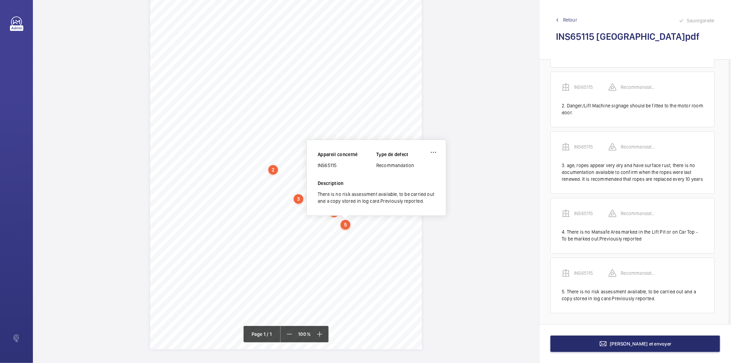
click at [330, 166] on div "INS65115" at bounding box center [347, 165] width 59 height 7
copy div "INS65115"
click at [579, 351] on button "[PERSON_NAME] et envoyer" at bounding box center [636, 343] width 170 height 16
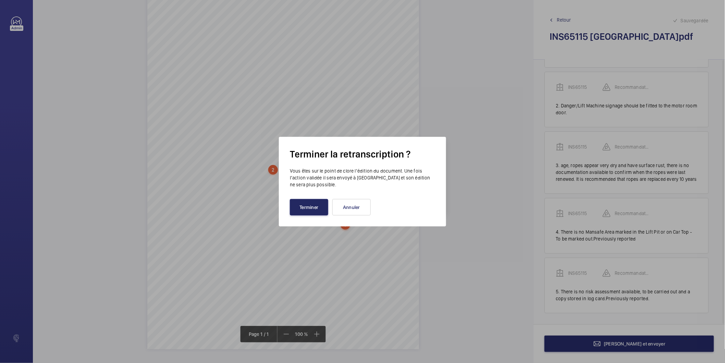
click at [320, 207] on button "Terminer" at bounding box center [309, 207] width 38 height 16
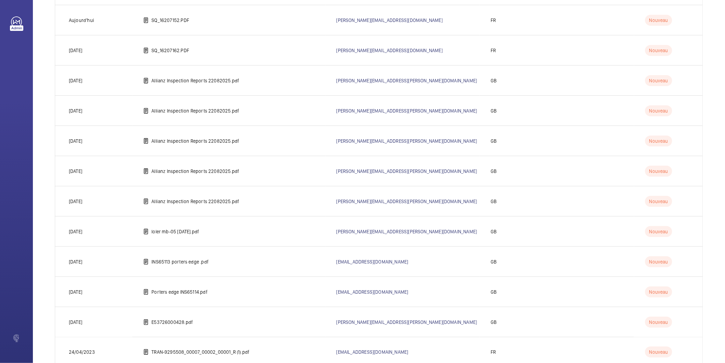
scroll to position [392, 0]
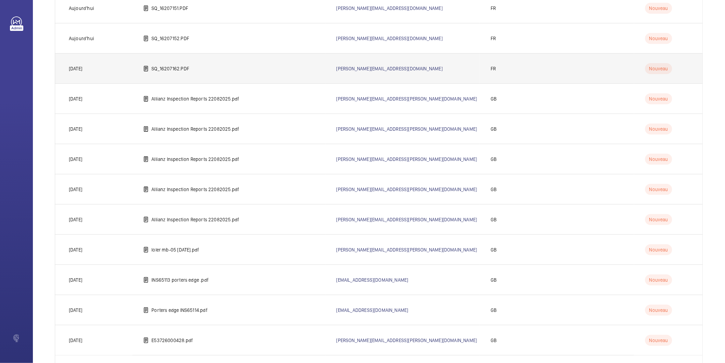
click at [176, 69] on p "SQ_16207162.PDF" at bounding box center [171, 68] width 38 height 7
